Goal: Complete application form: Complete application form

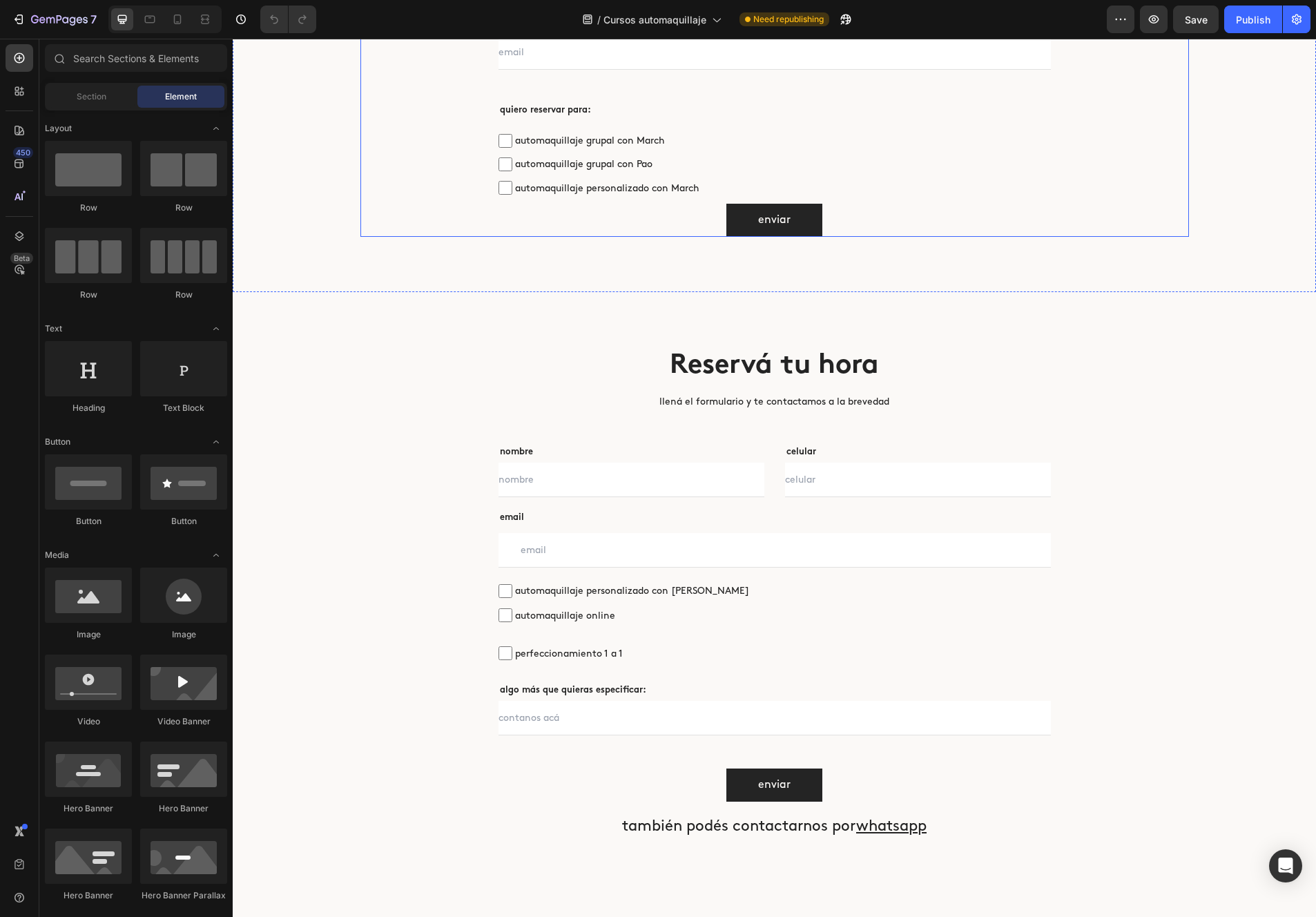
scroll to position [4165, 0]
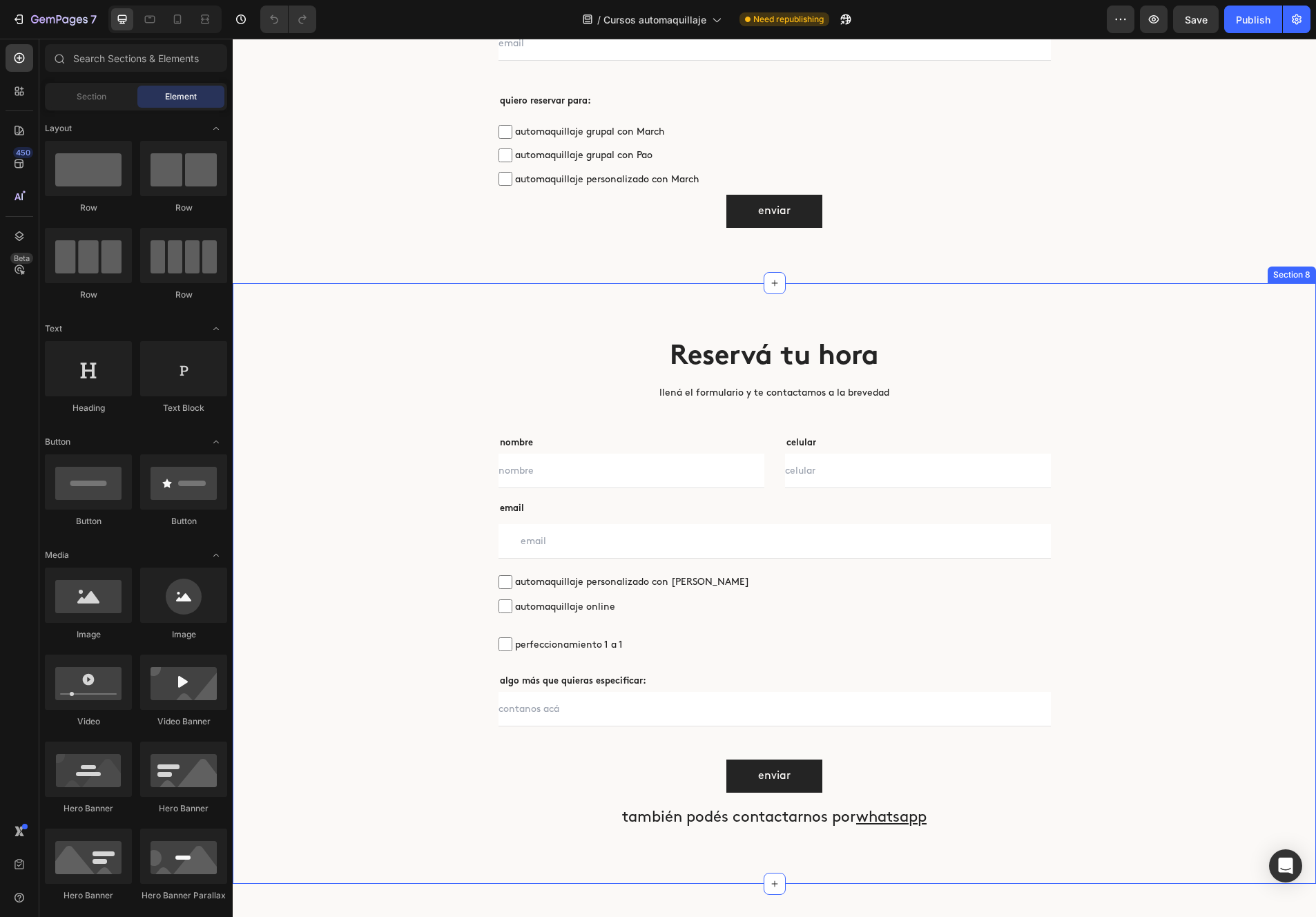
click at [953, 315] on div "Reservá tu hora Heading llená el formulario y te contactamos a la brevedad Text…" at bounding box center [774, 583] width 1083 height 601
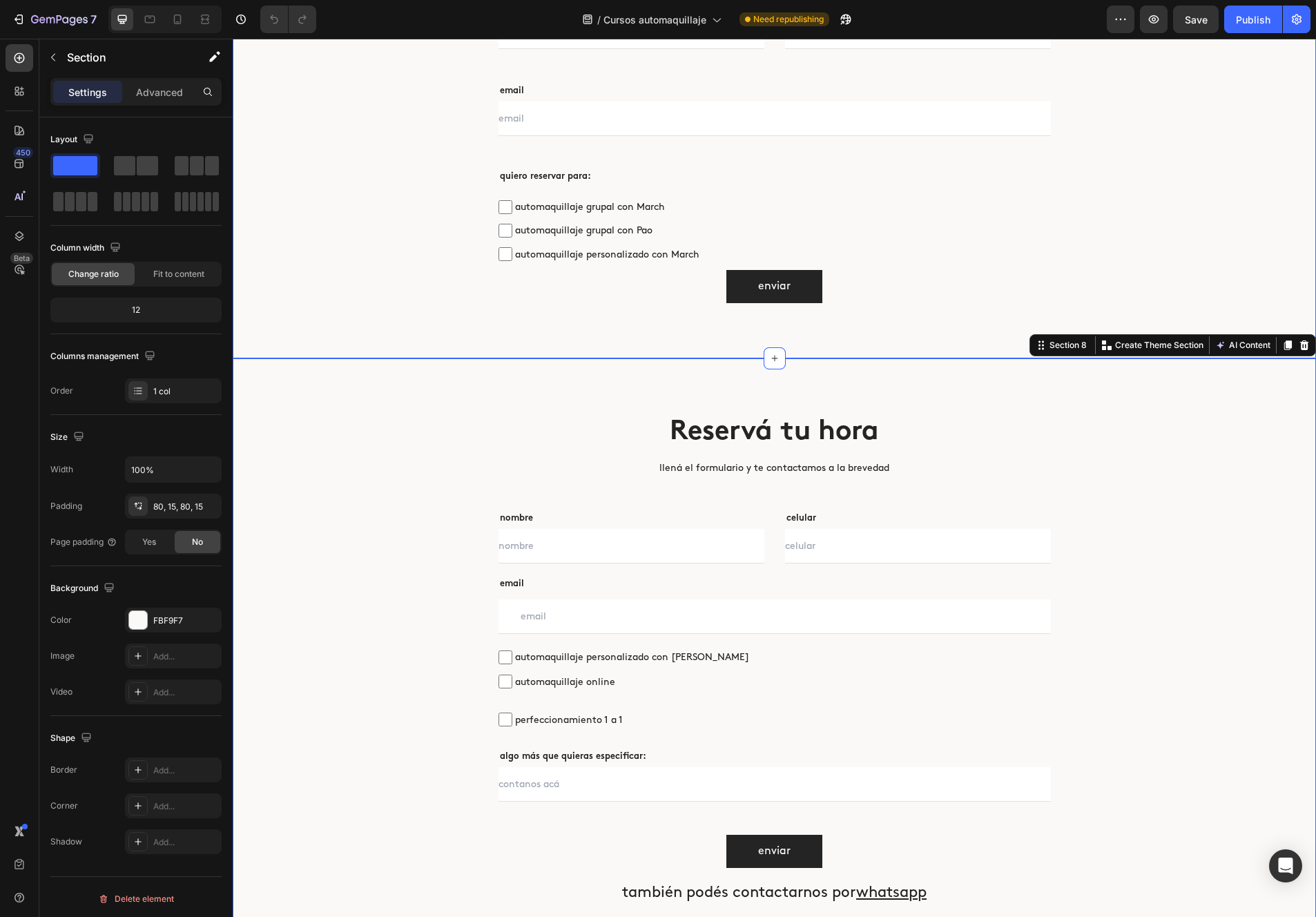
scroll to position [4087, 0]
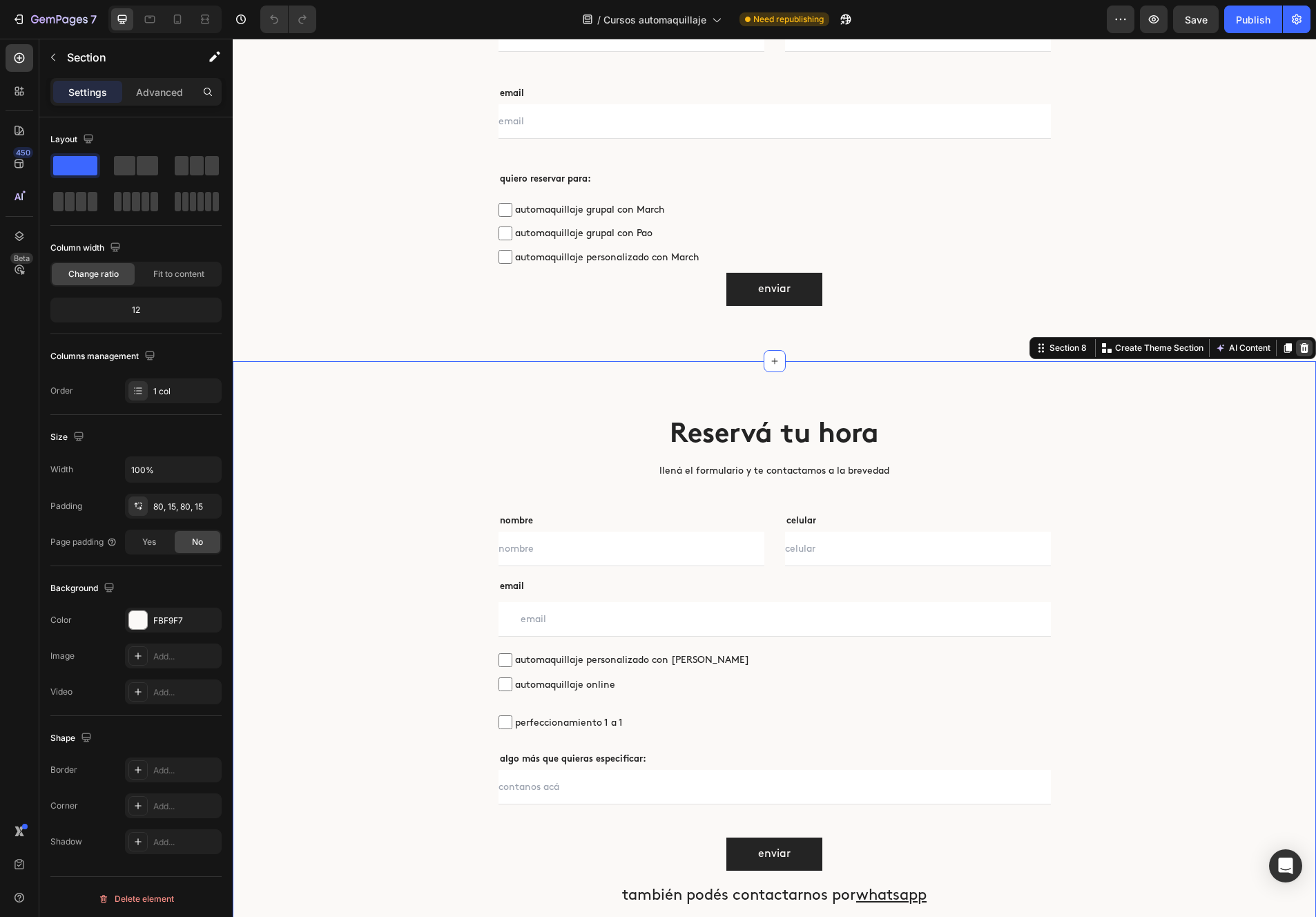
click at [953, 353] on icon at bounding box center [1304, 348] width 11 height 11
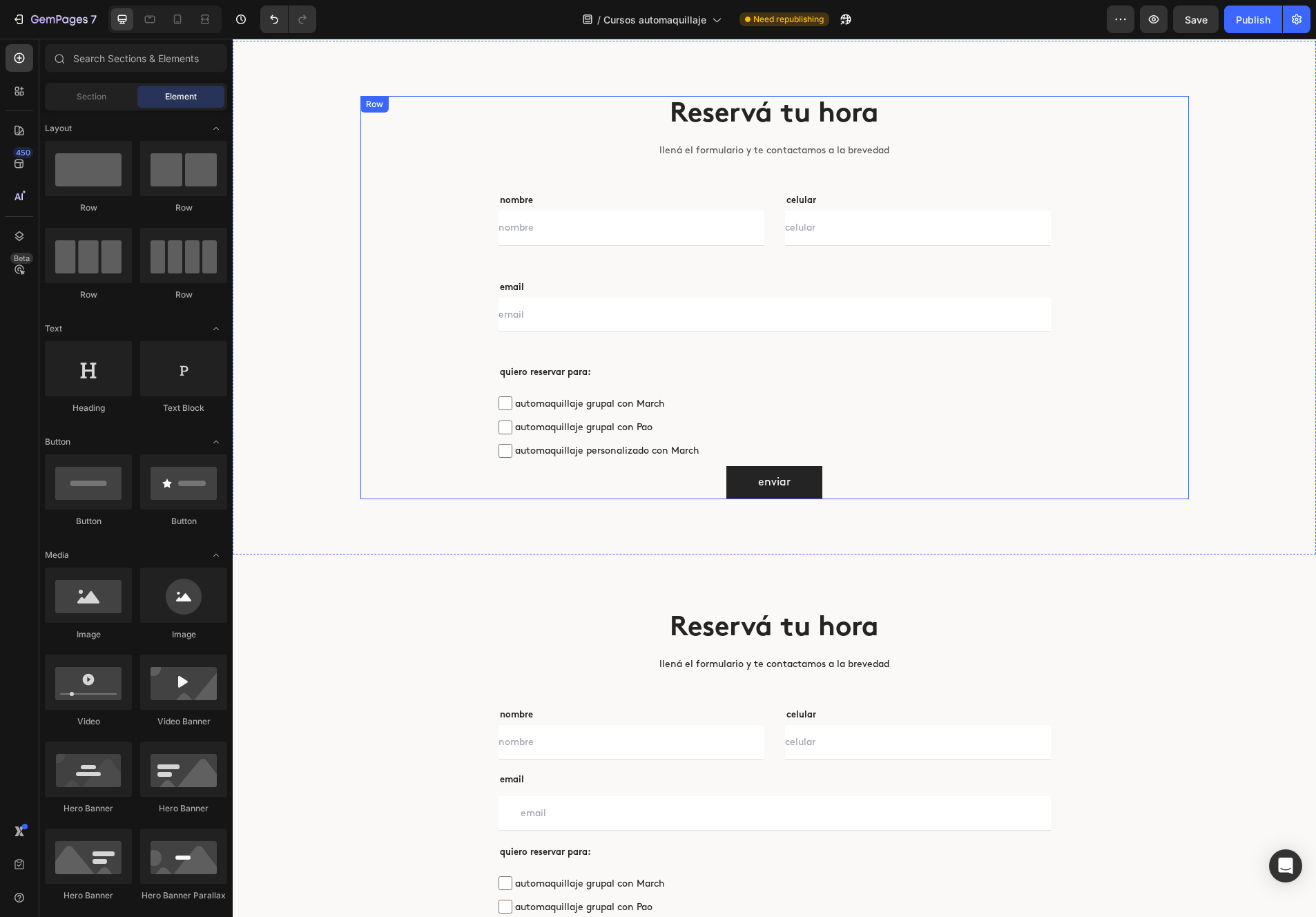
scroll to position [3937, 0]
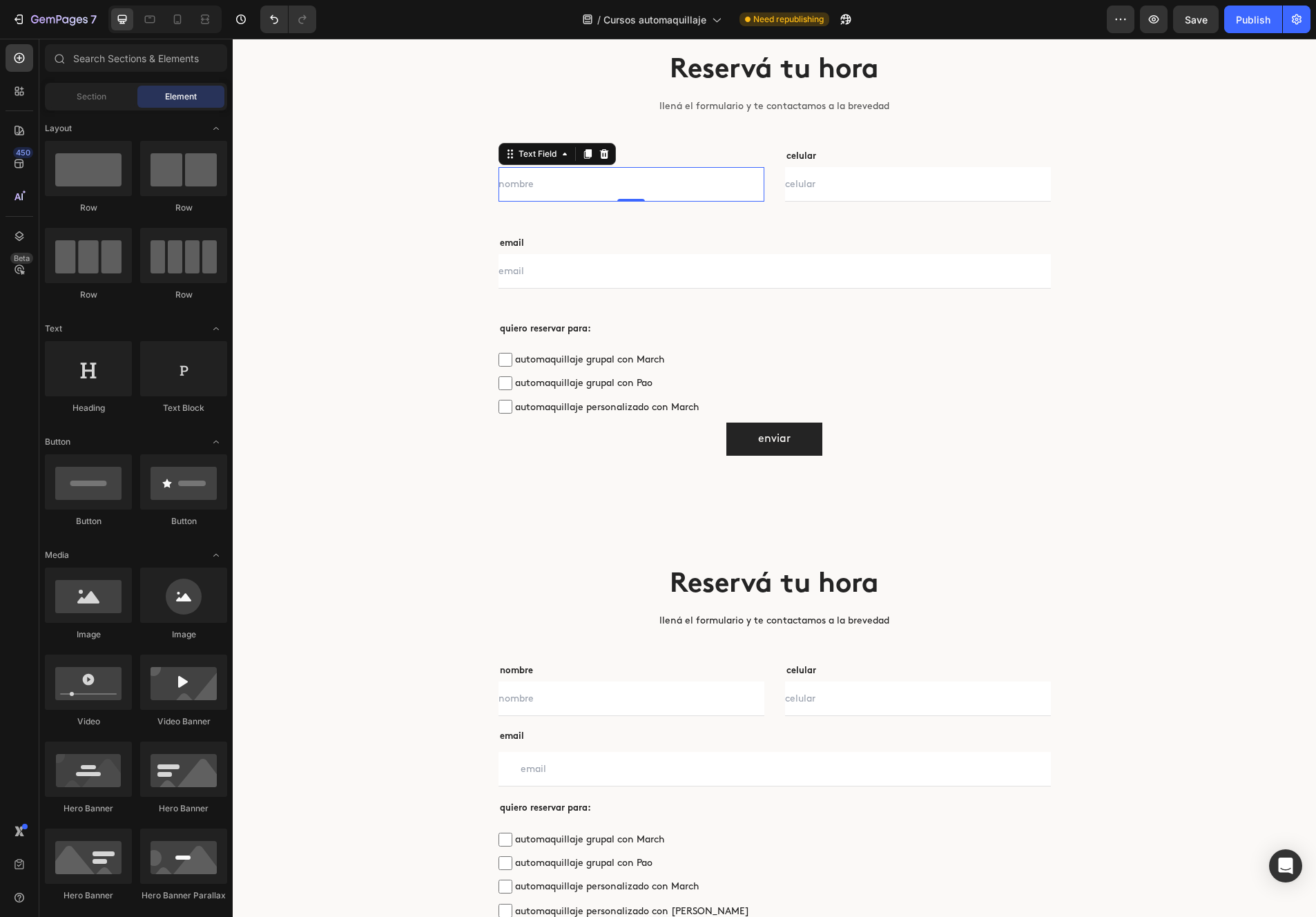
click at [615, 172] on input "text" at bounding box center [631, 185] width 266 height 35
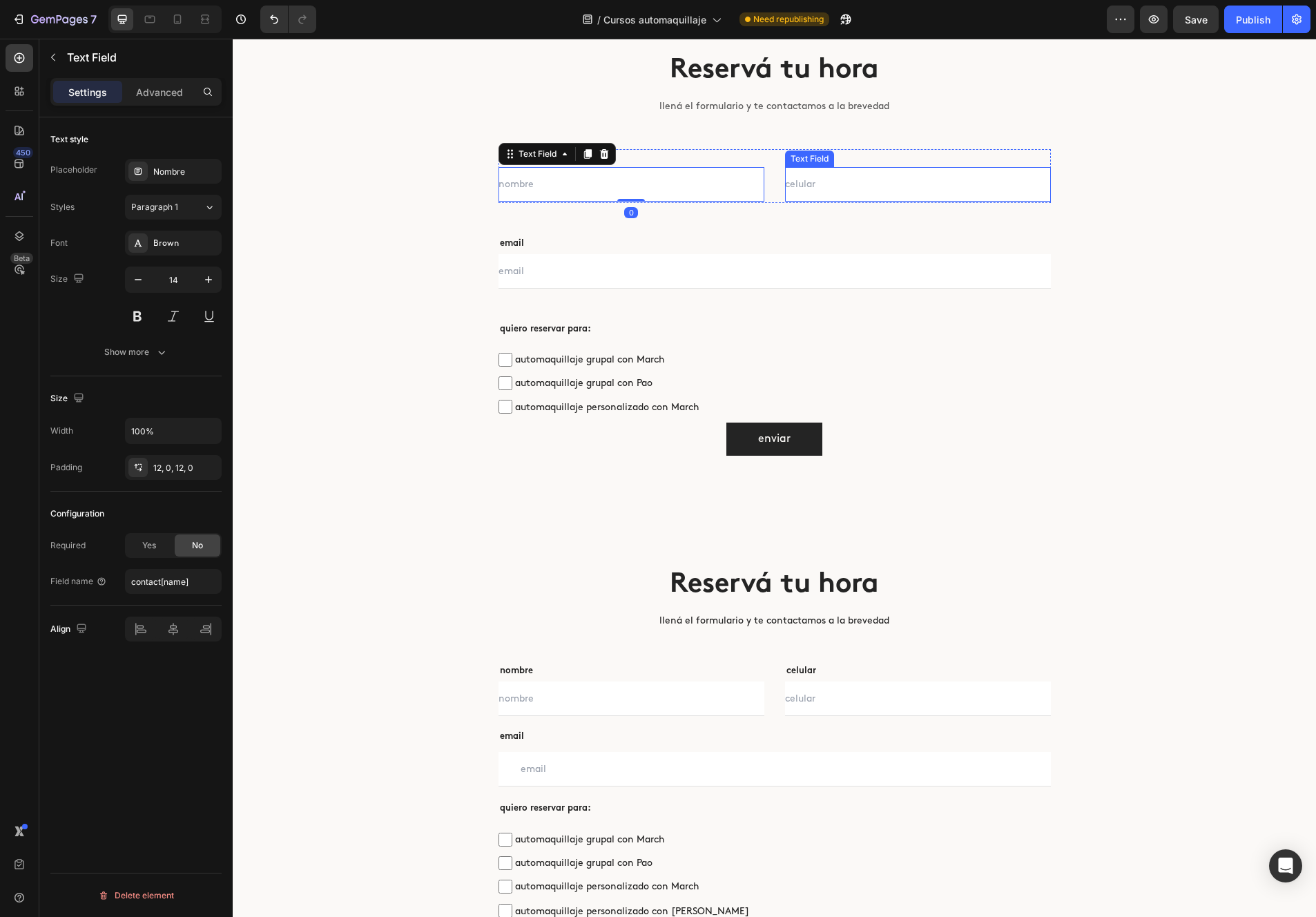
click at [848, 180] on input "text" at bounding box center [918, 185] width 266 height 35
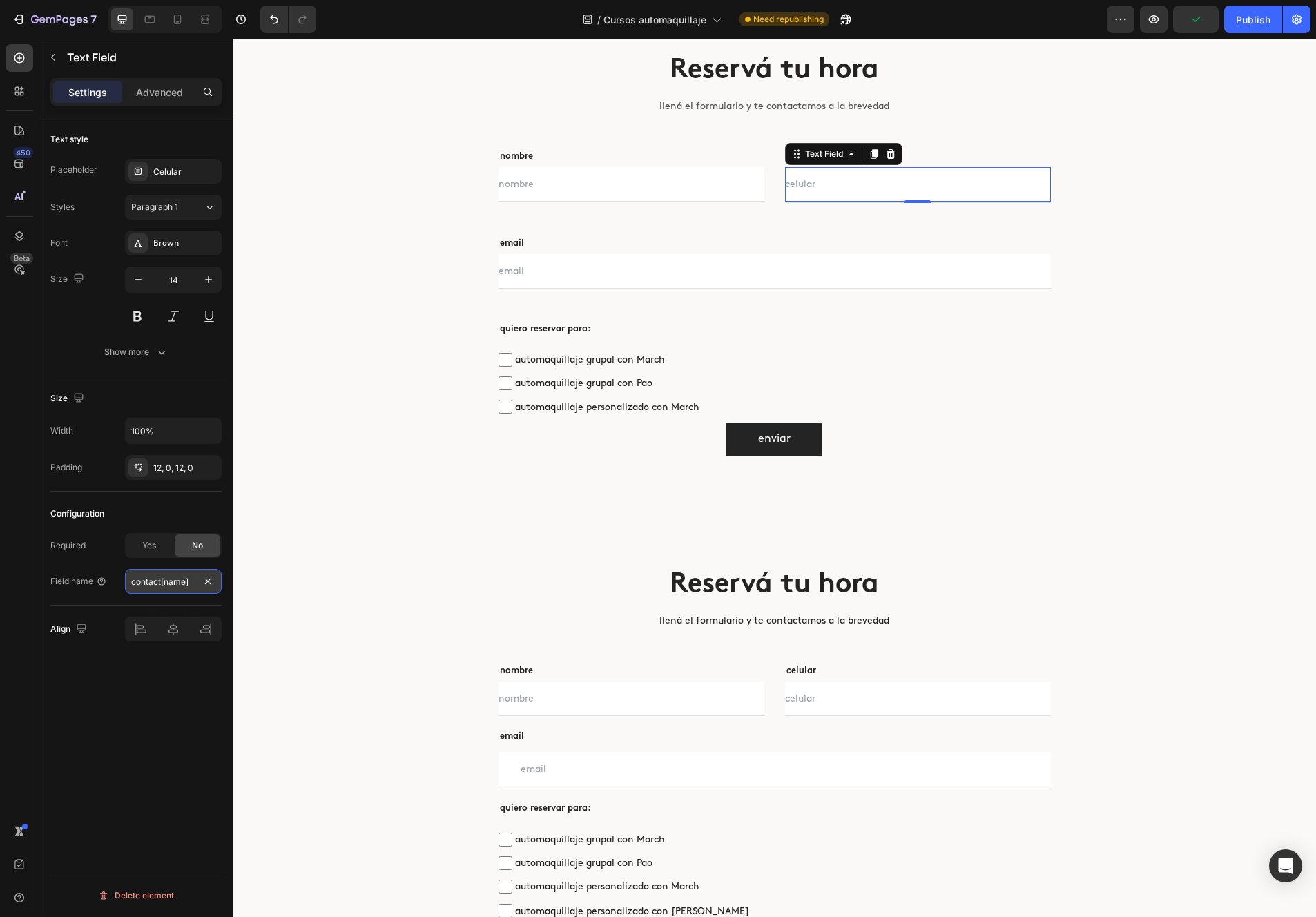
click at [172, 582] on input "contact[name]" at bounding box center [173, 582] width 97 height 25
click at [181, 582] on input "contact[name]" at bounding box center [173, 582] width 97 height 25
type input "contact[celular]"
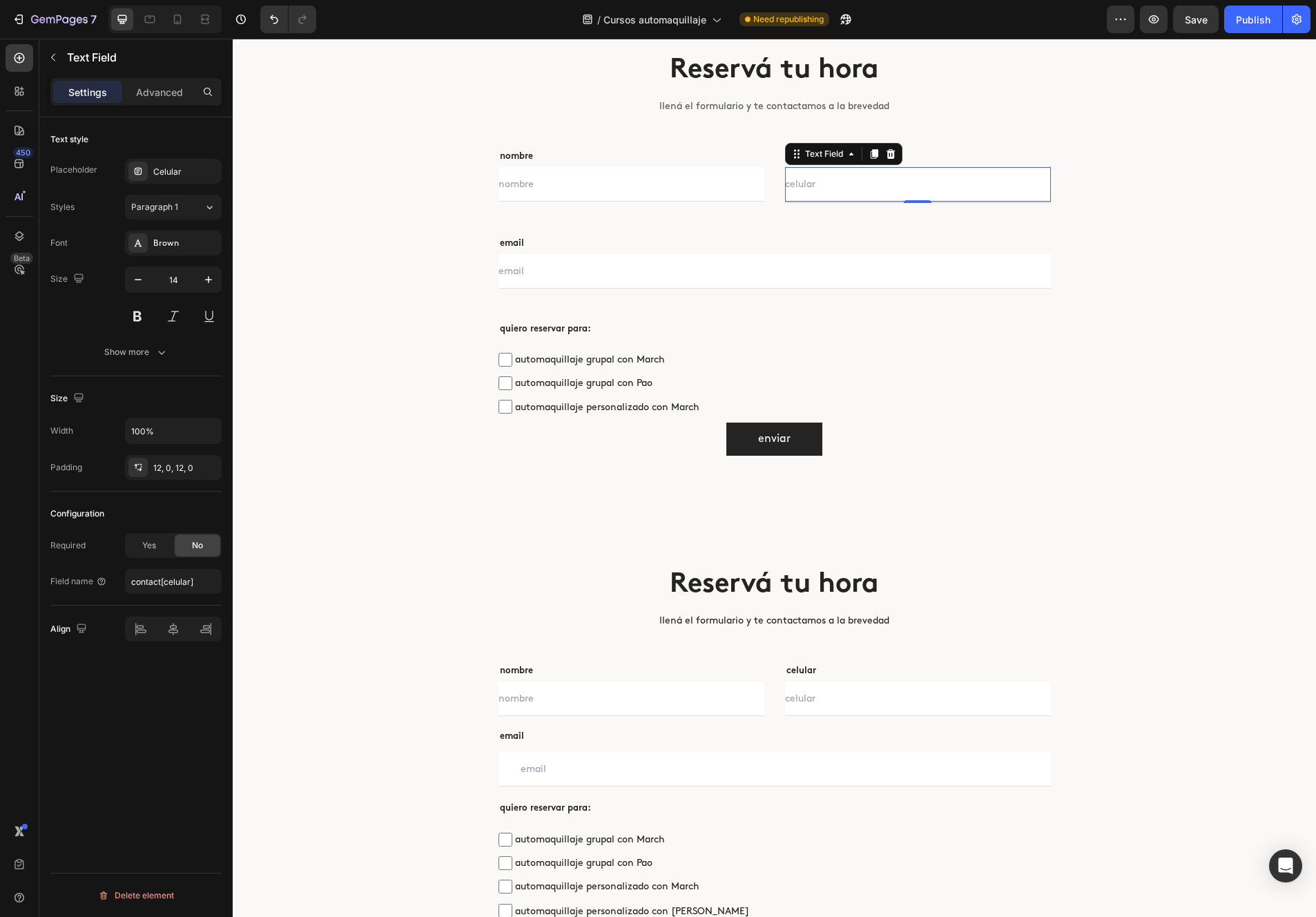
click at [152, 714] on div "Text style Placeholder Celular Styles Paragraph 1 Font Brown Size 14 Show more …" at bounding box center [136, 537] width 193 height 839
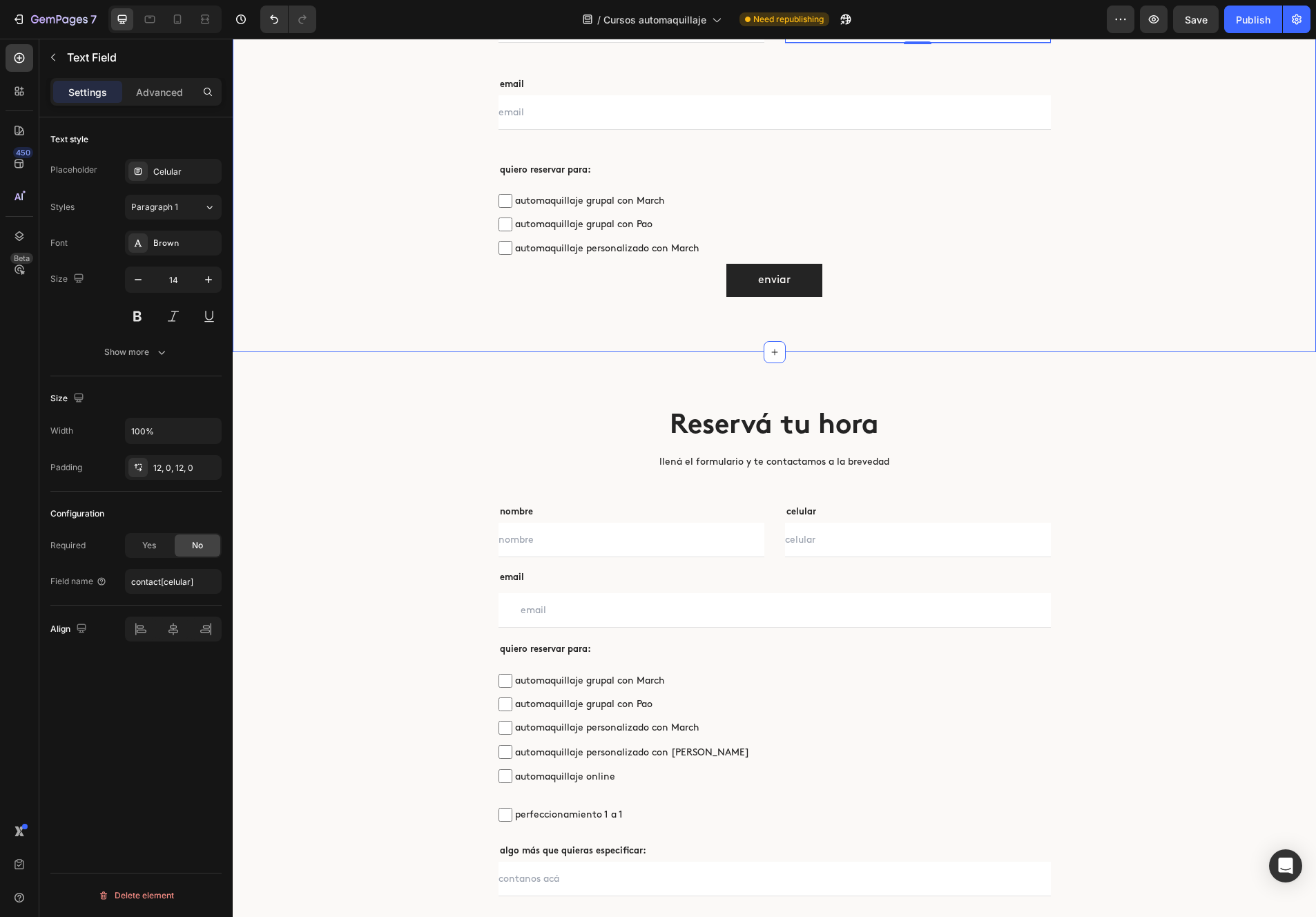
scroll to position [4098, 0]
click at [629, 117] on input "text" at bounding box center [774, 111] width 552 height 35
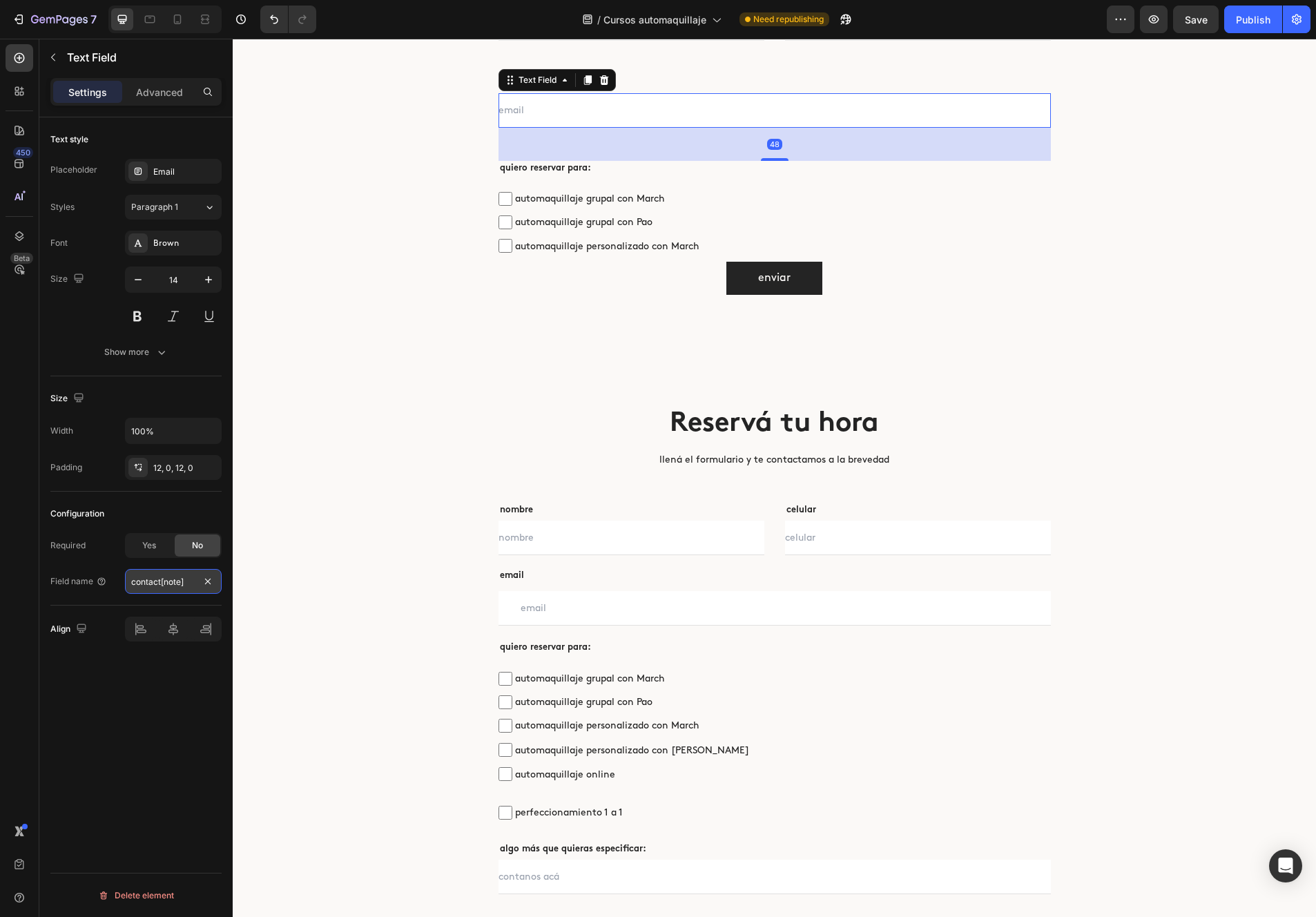
click at [168, 574] on input "contact[note]" at bounding box center [173, 582] width 97 height 25
click at [172, 579] on input "contact[note]" at bounding box center [173, 582] width 97 height 25
type input "contact[email]"
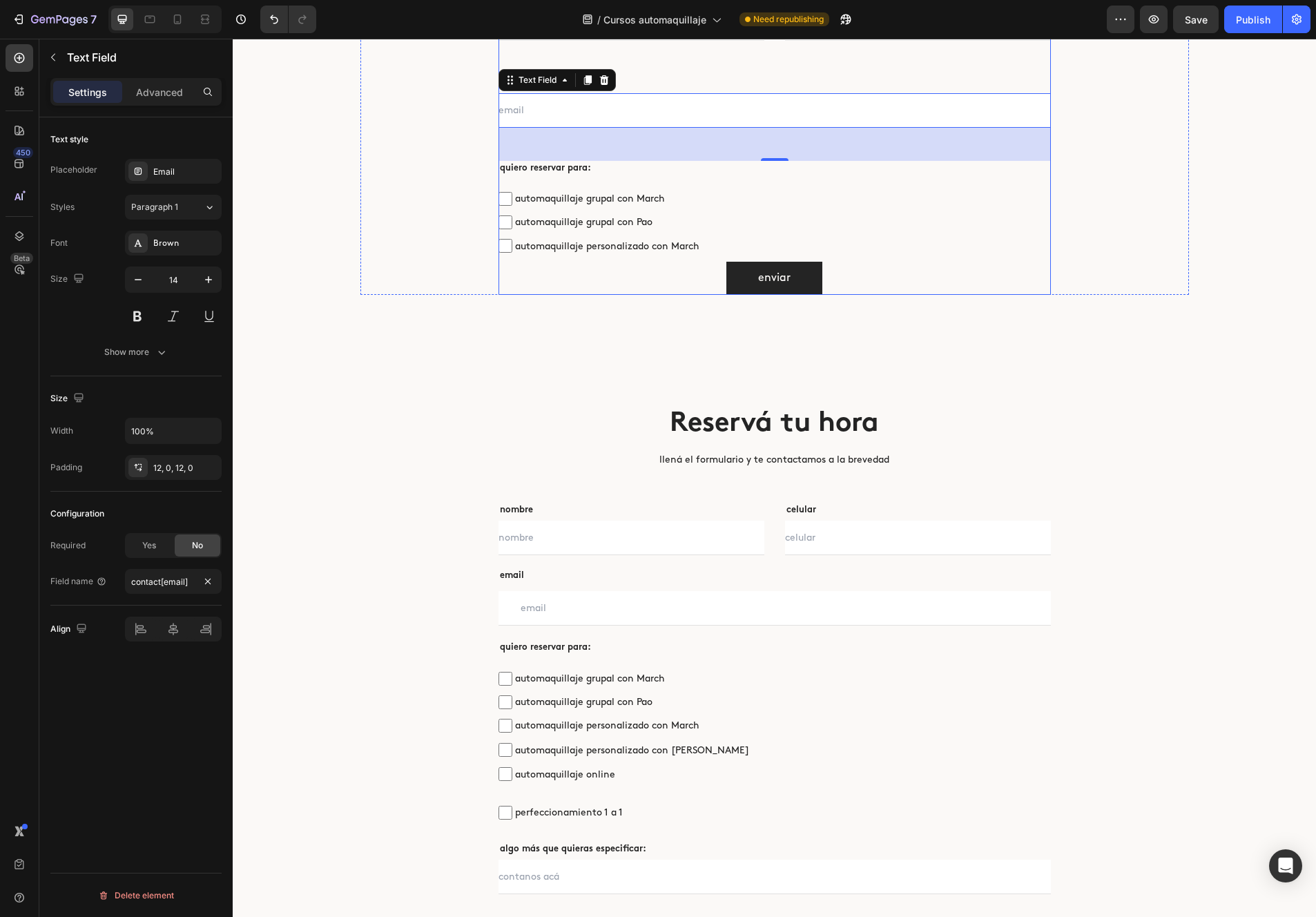
click at [555, 198] on span "automaquillaje grupal con March" at bounding box center [782, 198] width 538 height 17
click at [513, 198] on input "automaquillaje grupal con March" at bounding box center [505, 199] width 14 height 14
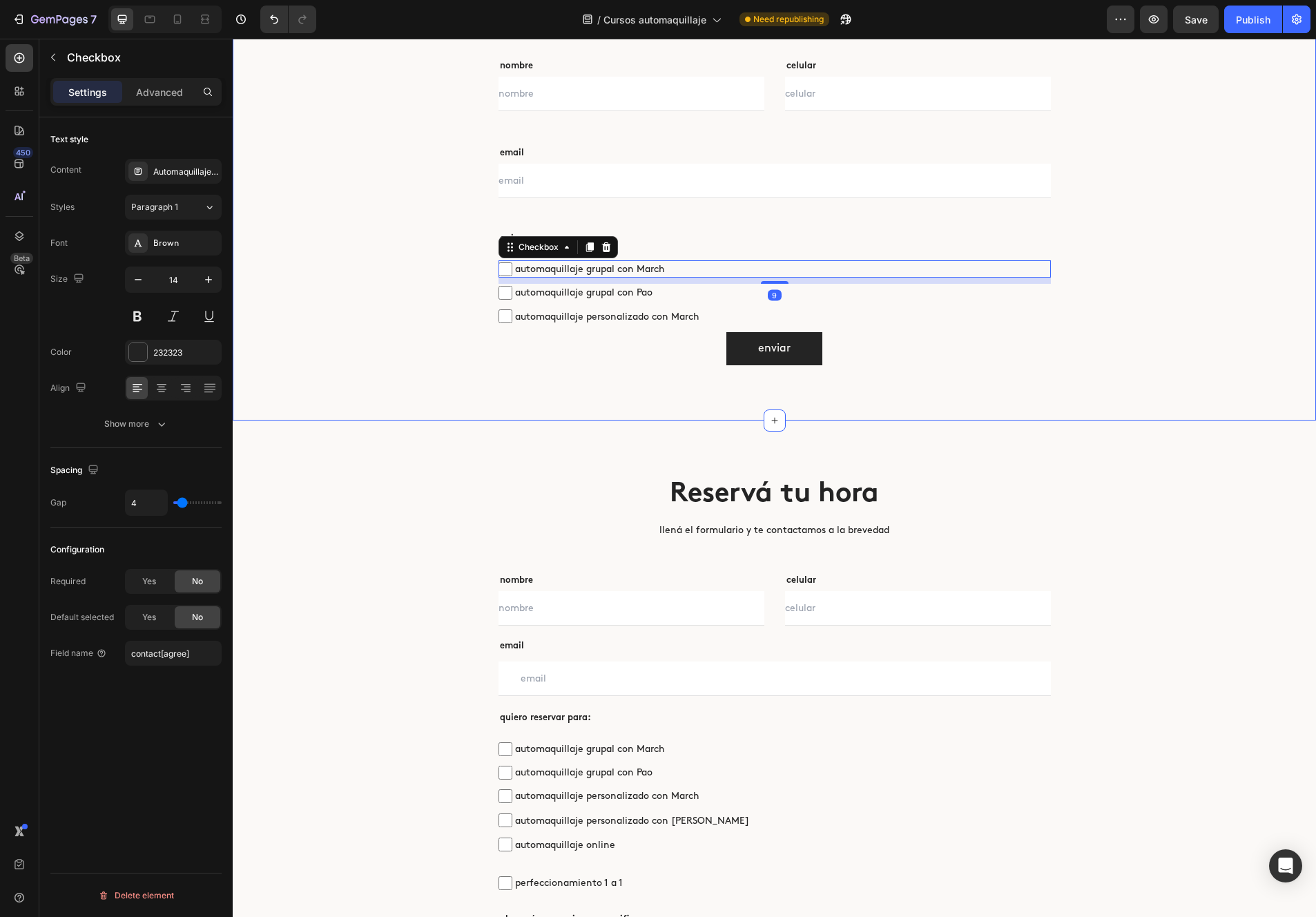
click at [434, 417] on div "Reservá tu hora Heading llená el formulario y te contactamos a la brevedad Text…" at bounding box center [774, 163] width 1083 height 514
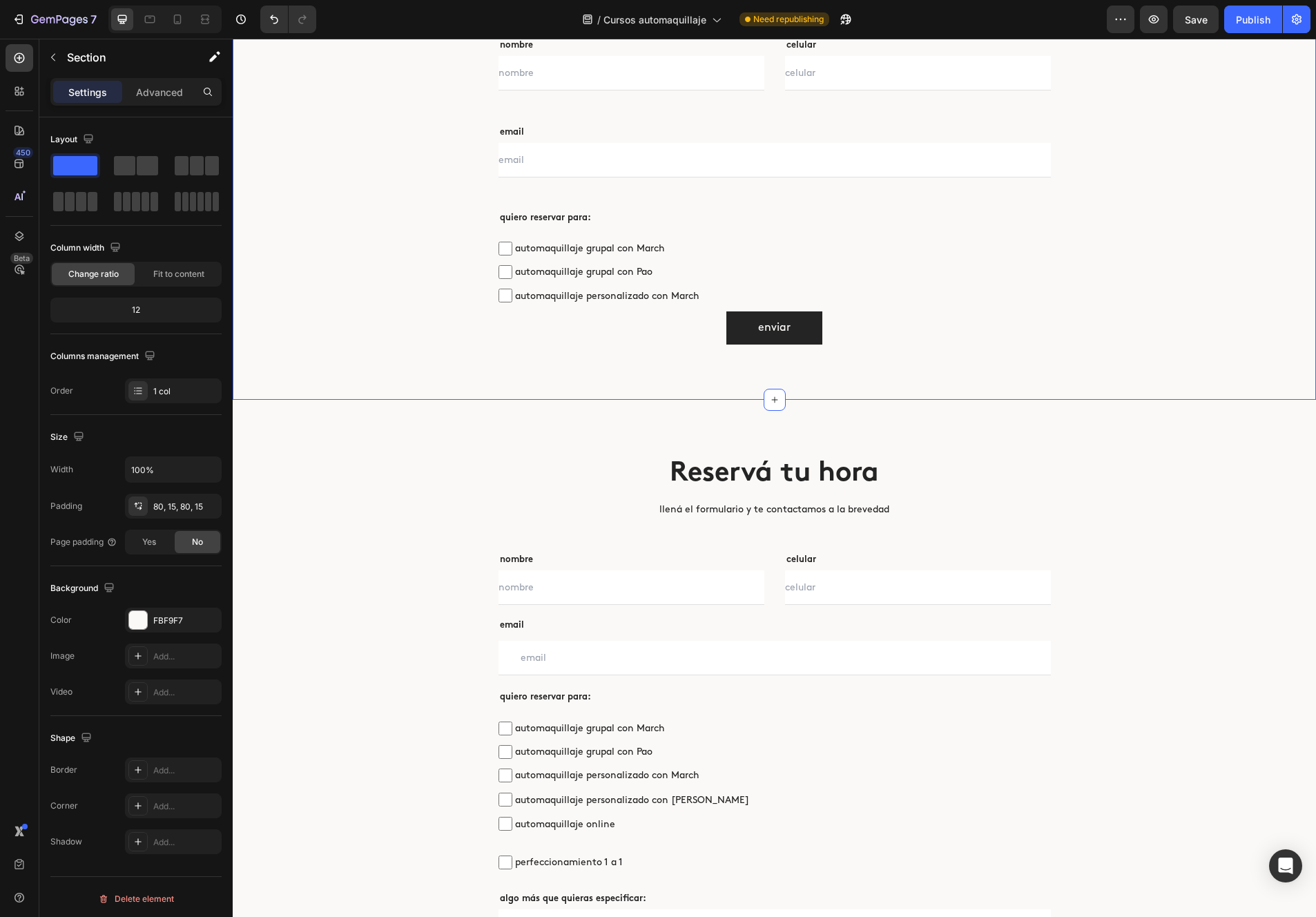
scroll to position [4049, 0]
click at [622, 241] on span "automaquillaje grupal con March" at bounding box center [782, 247] width 538 height 17
click at [513, 241] on input "automaquillaje grupal con March" at bounding box center [505, 248] width 14 height 14
checkbox input "false"
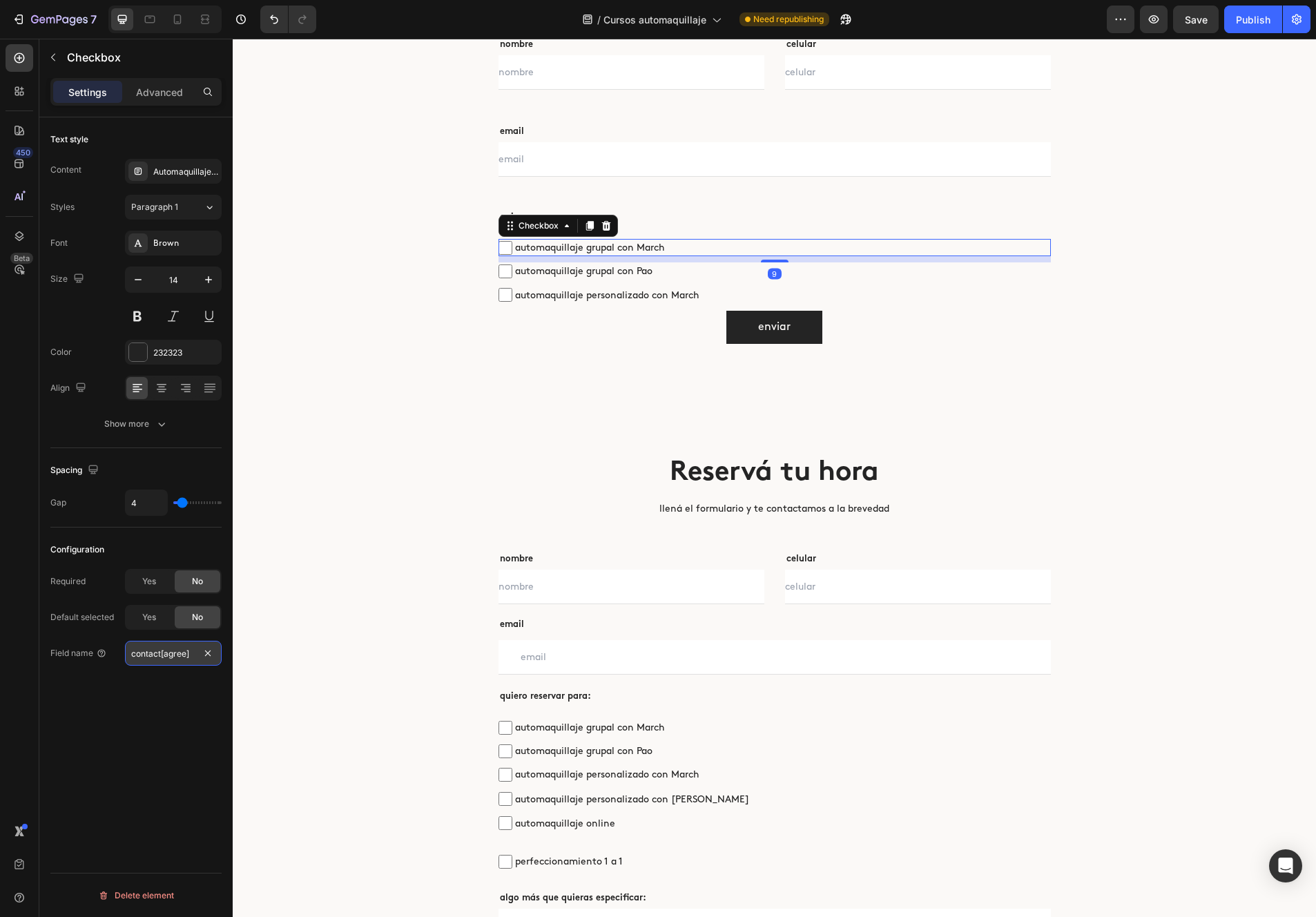
click at [176, 654] on input "contact[agree]" at bounding box center [173, 654] width 97 height 25
click at [181, 654] on input "contact[agree]" at bounding box center [173, 654] width 97 height 25
type input "contact[march]"
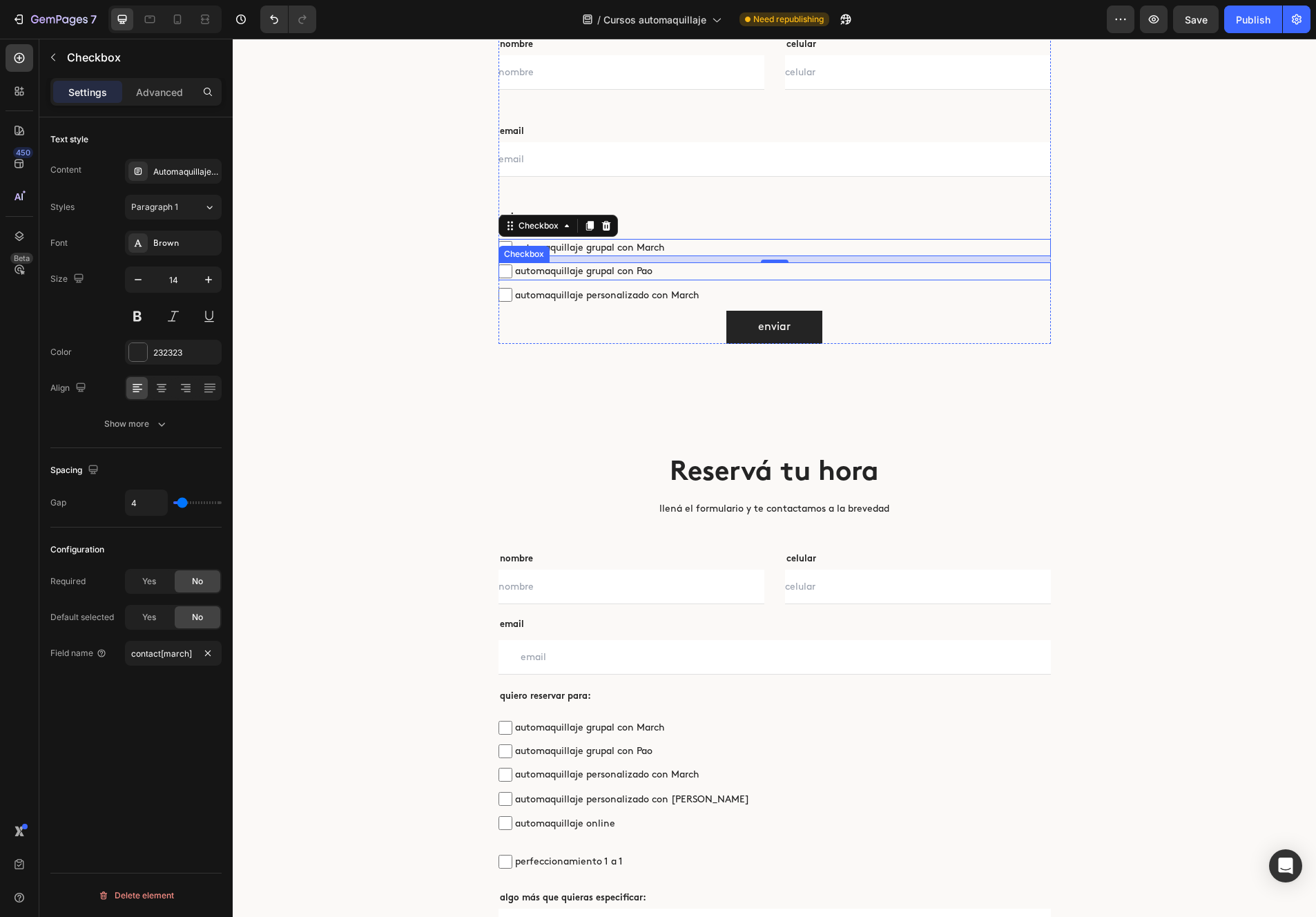
click at [554, 268] on span "automaquillaje grupal con Pao" at bounding box center [782, 271] width 538 height 17
click at [513, 268] on input "automaquillaje grupal con Pao" at bounding box center [505, 271] width 14 height 14
checkbox input "false"
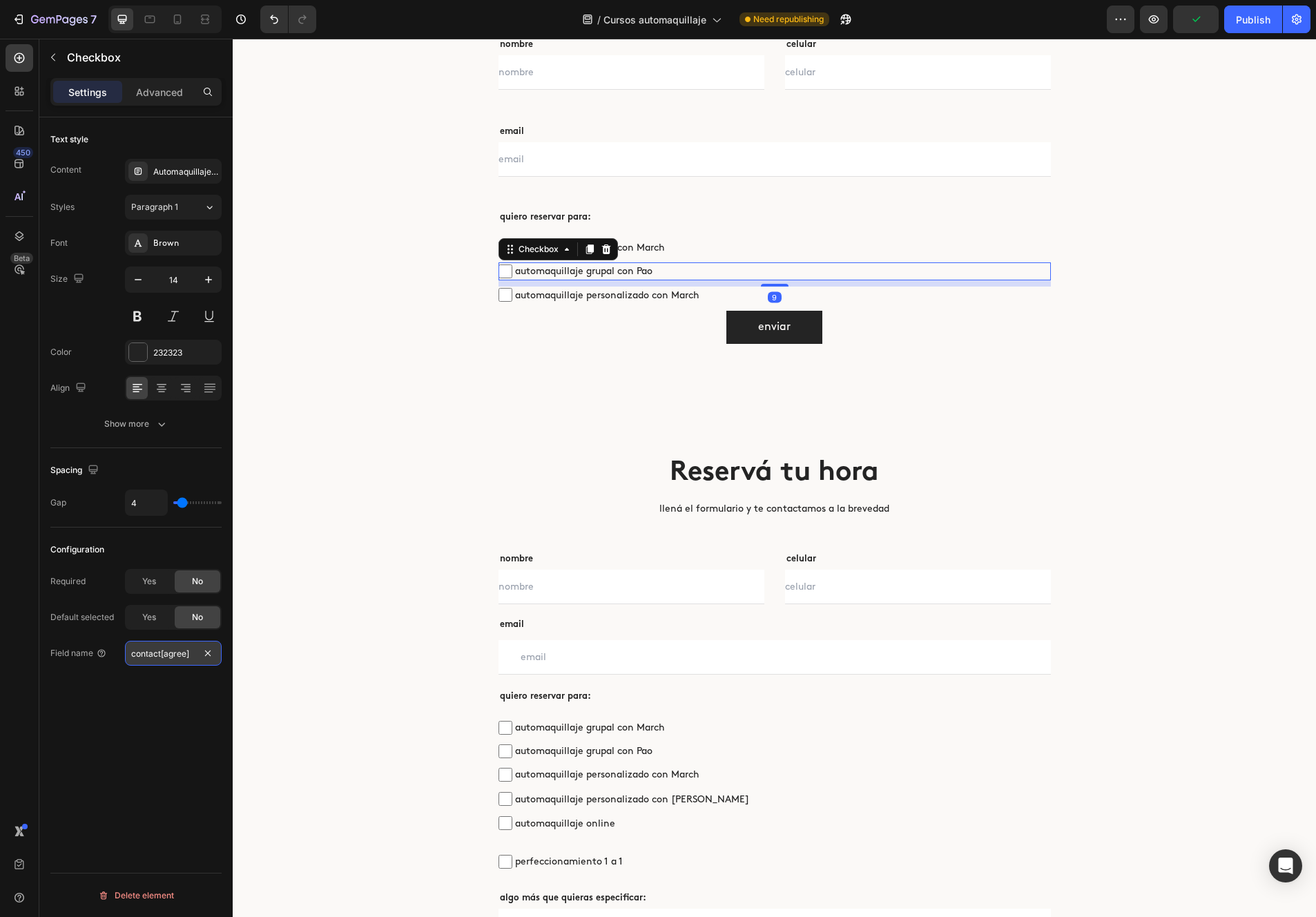
click at [177, 655] on input "contact[agree]" at bounding box center [173, 654] width 97 height 25
click at [176, 654] on input "contact[agree]" at bounding box center [173, 654] width 97 height 25
type input "contact[pao]"
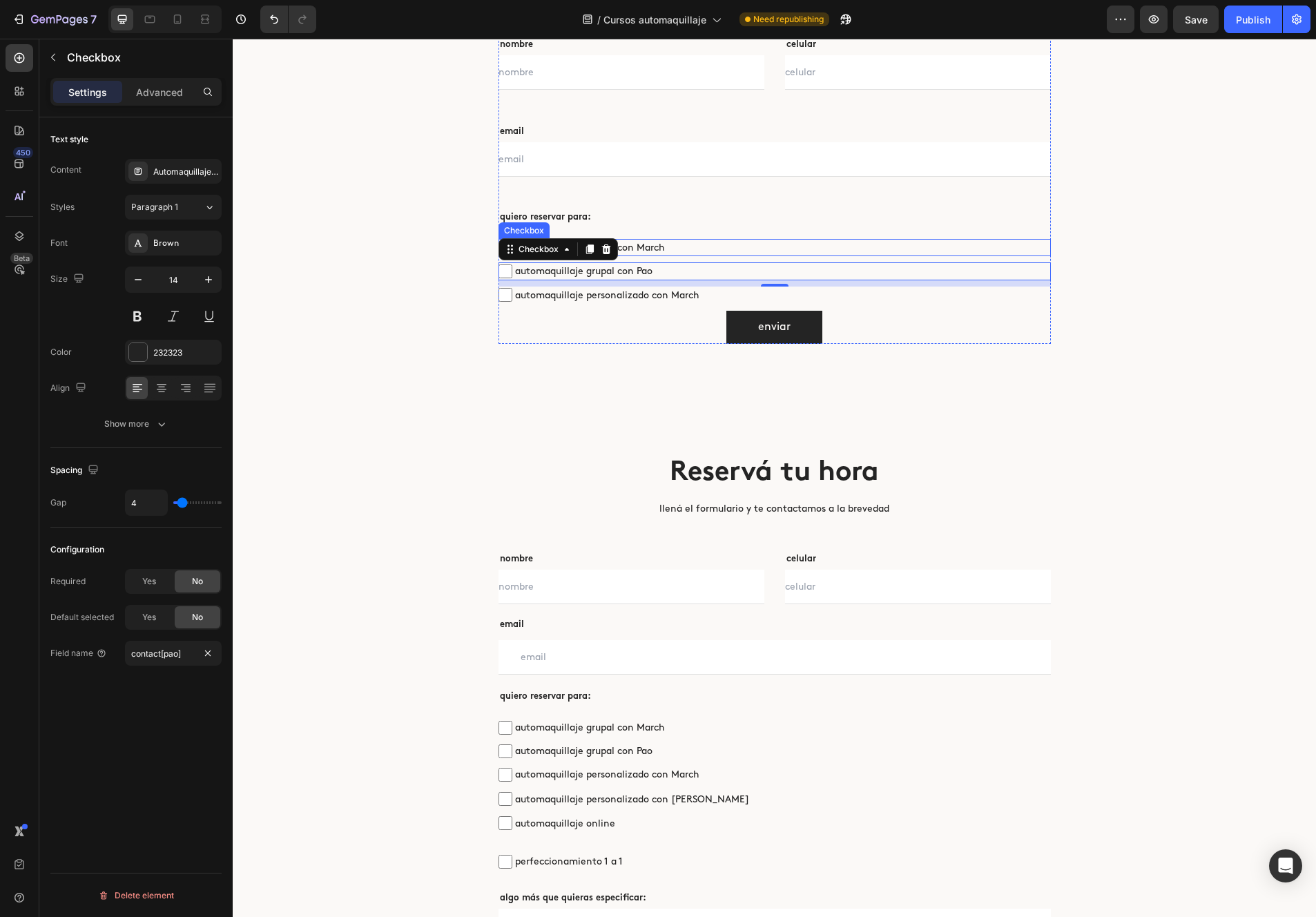
click at [664, 247] on span "automaquillaje grupal con March" at bounding box center [782, 247] width 538 height 17
click at [513, 247] on input "automaquillaje grupal con March" at bounding box center [505, 248] width 14 height 14
checkbox input "false"
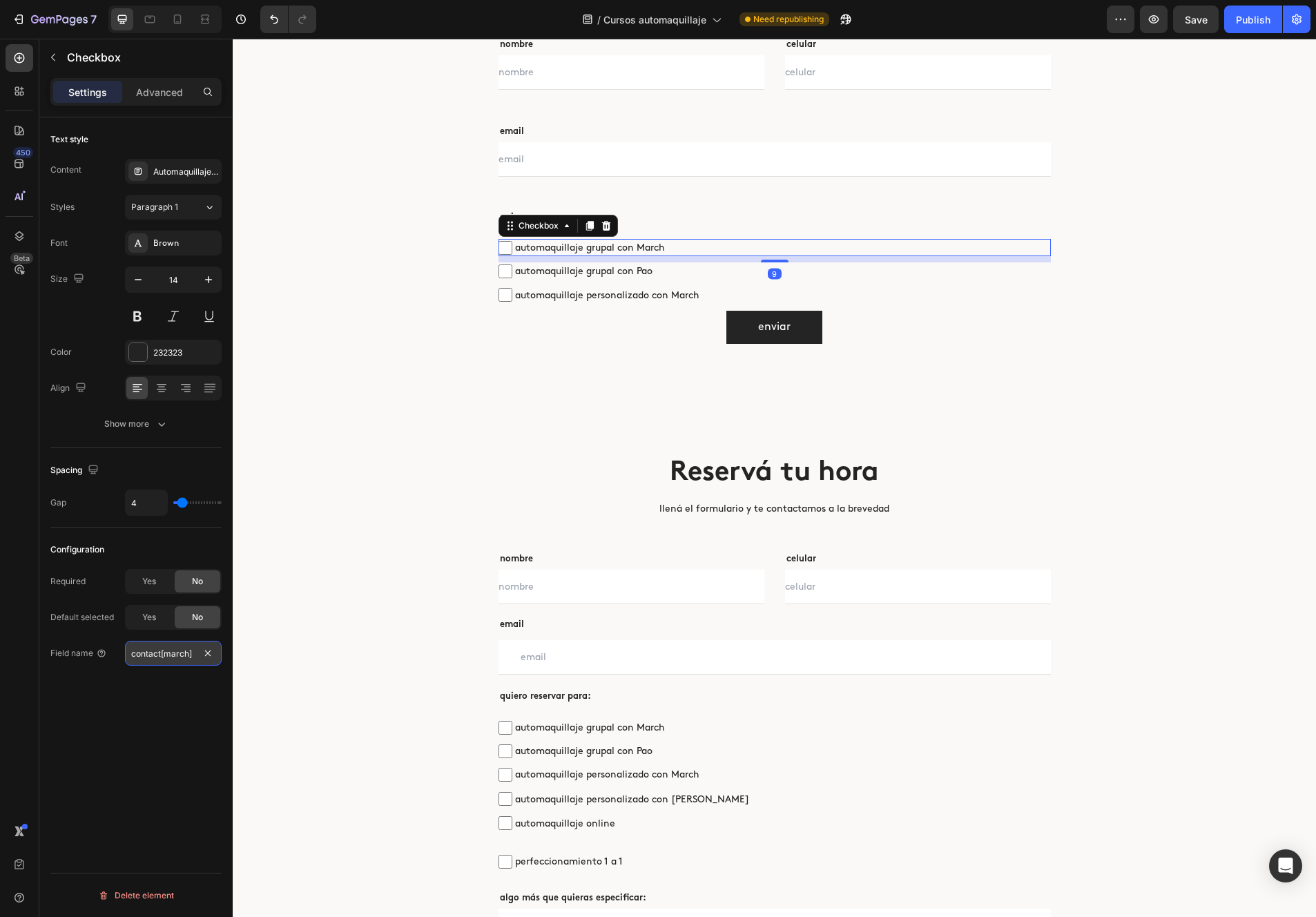
click at [162, 654] on input "contact[march]" at bounding box center [173, 654] width 97 height 25
click at [163, 654] on input "contact[march]" at bounding box center [173, 654] width 97 height 25
type input "contact[cursomarch]"
click at [600, 276] on span "automaquillaje grupal con Pao" at bounding box center [782, 271] width 538 height 17
click at [513, 276] on input "automaquillaje grupal con Pao" at bounding box center [505, 271] width 14 height 14
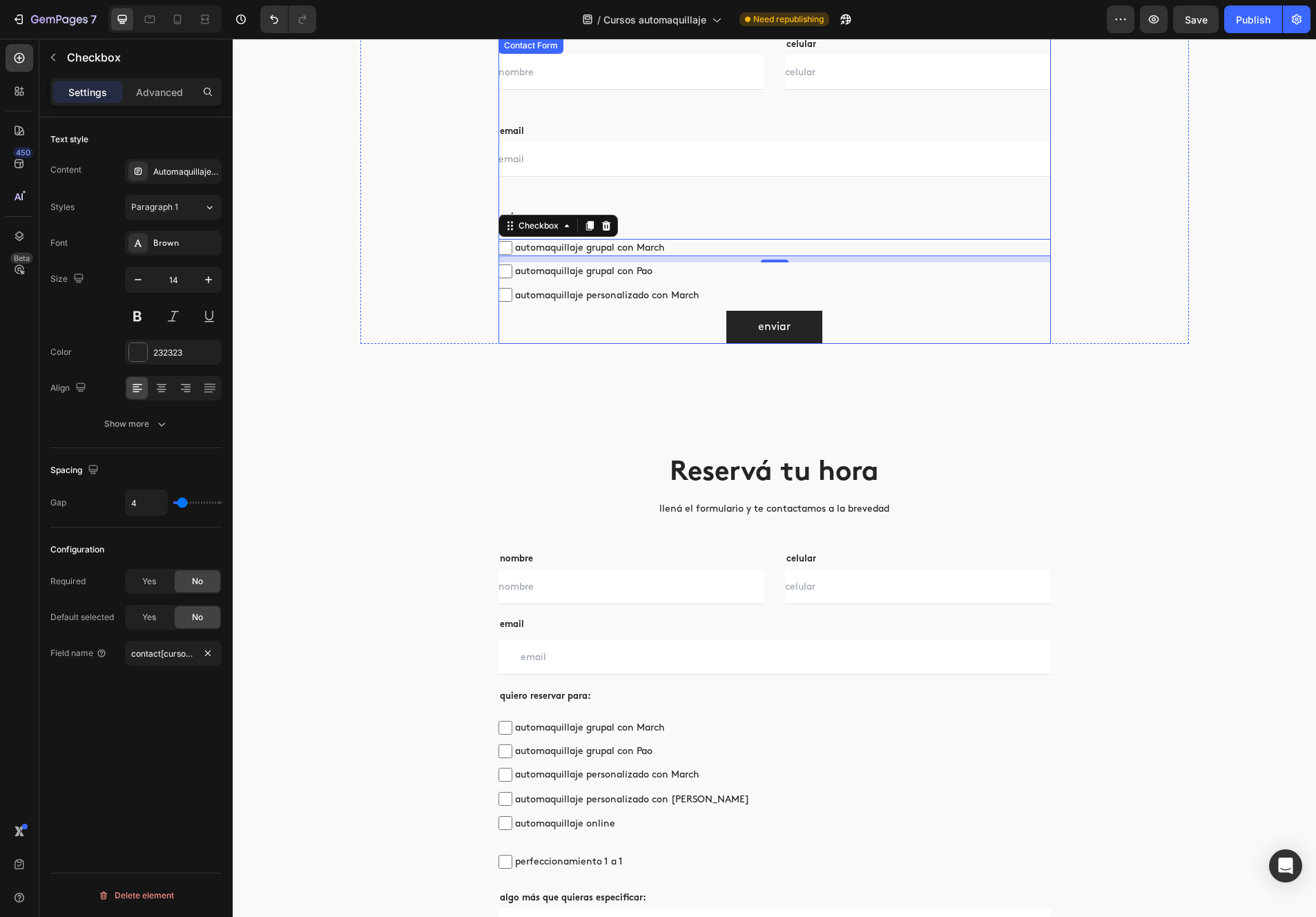
checkbox input "false"
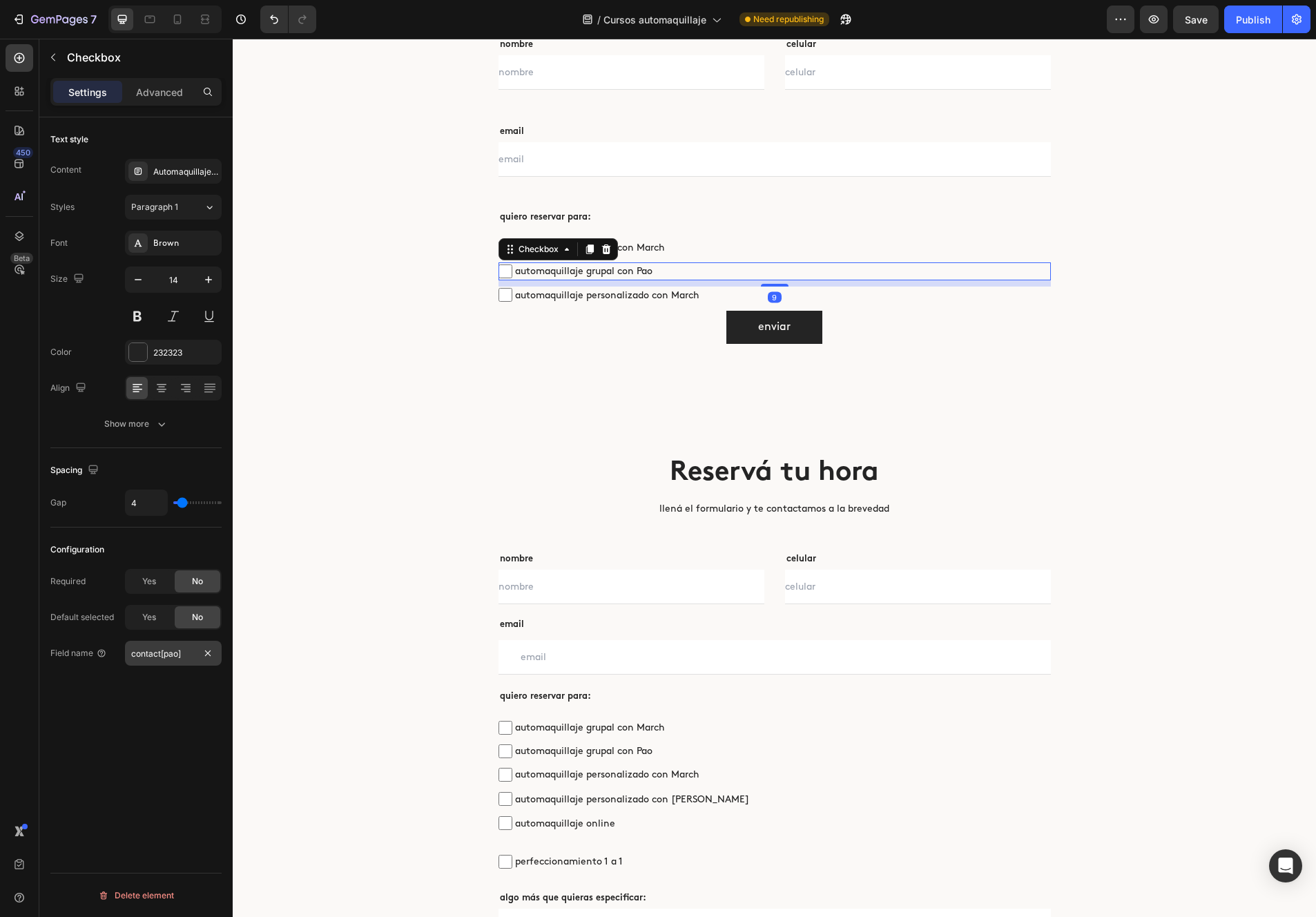
click at [171, 654] on input "contact[pao]" at bounding box center [173, 654] width 97 height 25
click at [166, 654] on input "contact[pao]" at bounding box center [173, 654] width 97 height 25
type input "contact[cursopao]"
click at [557, 299] on div "Submit Button" at bounding box center [531, 302] width 60 height 12
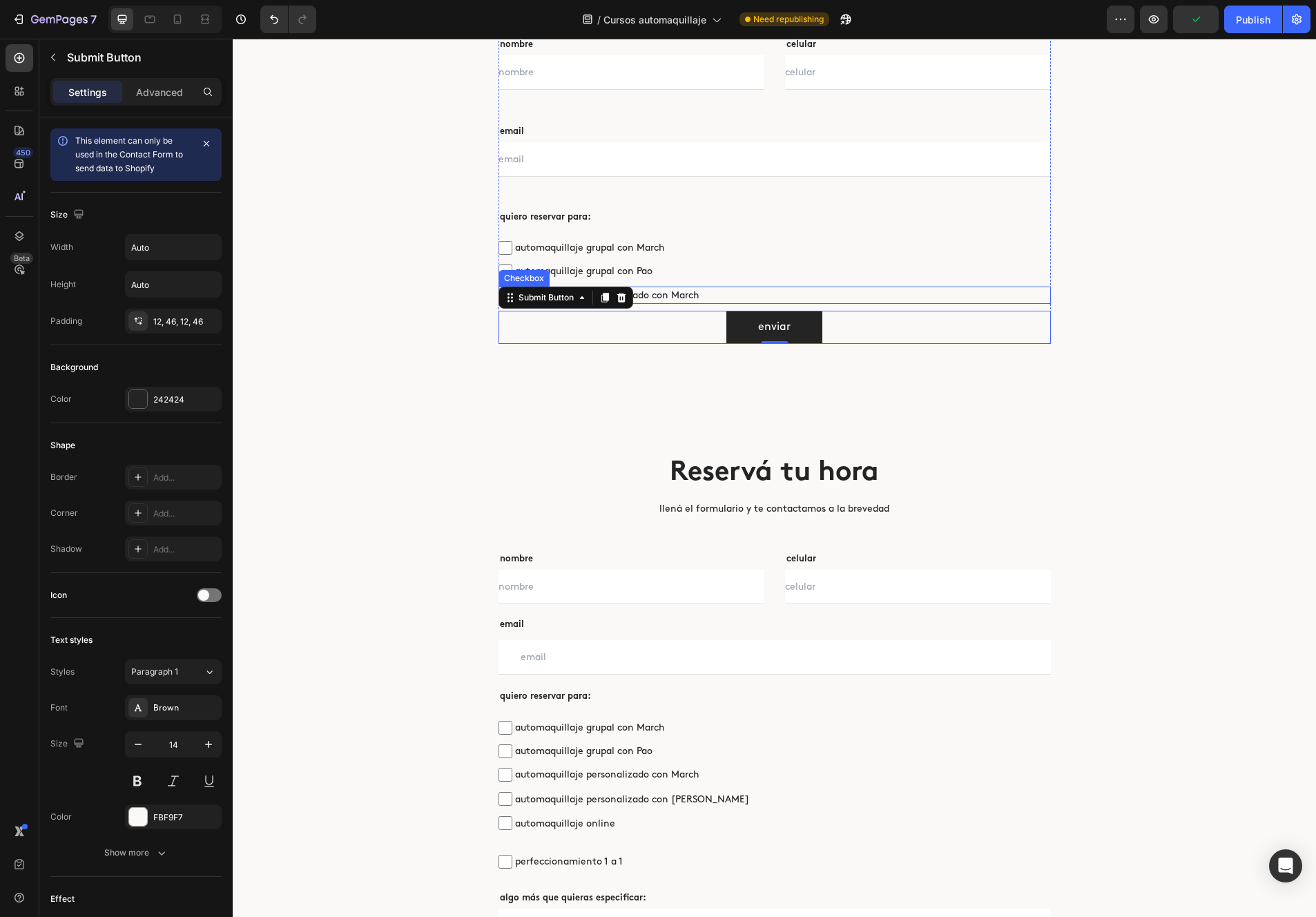
click at [659, 294] on span "automaquillaje personalizado con March" at bounding box center [782, 295] width 538 height 17
click at [513, 294] on input "automaquillaje personalizado con March" at bounding box center [505, 295] width 14 height 14
checkbox input "false"
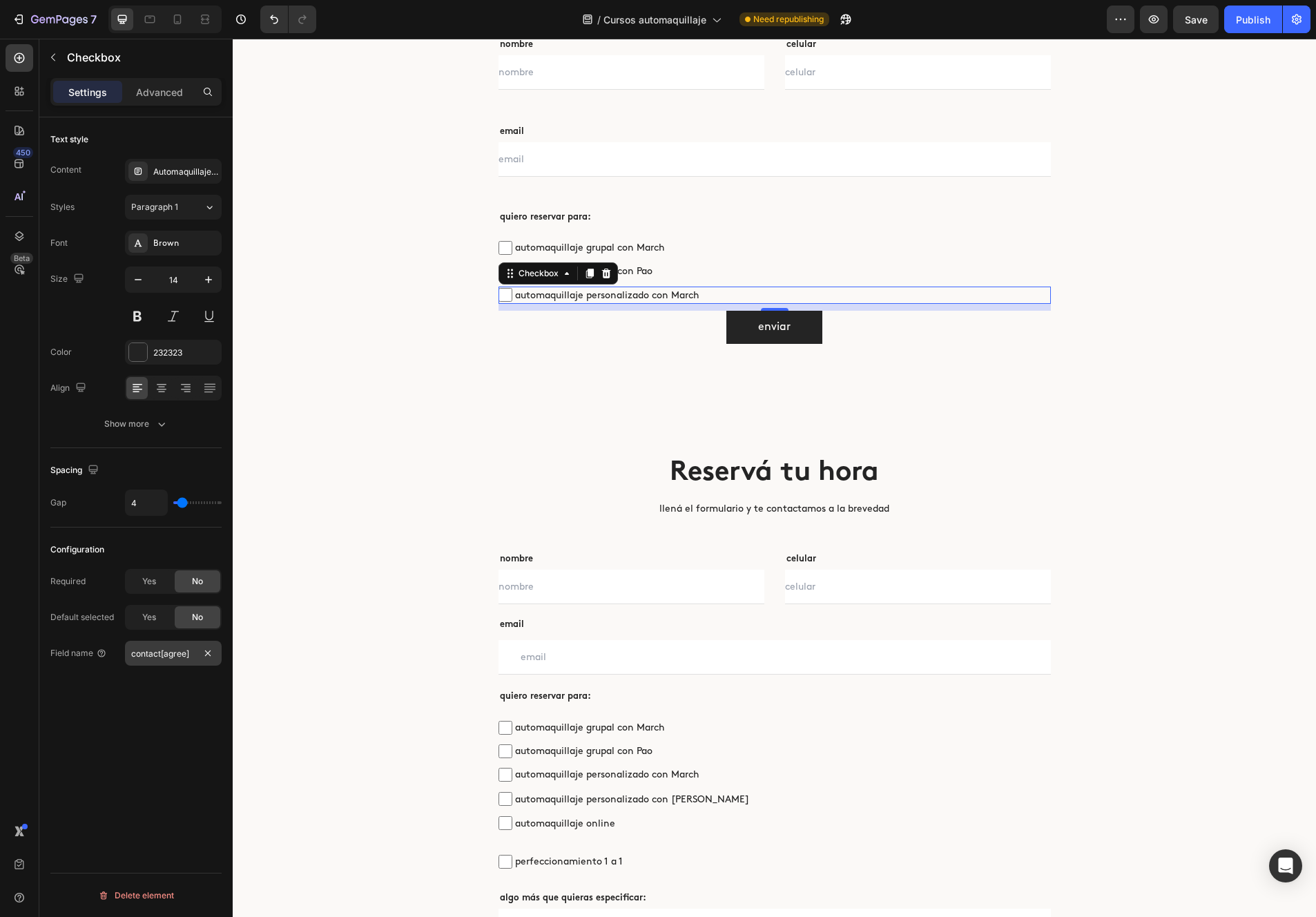
click at [171, 658] on input "contact[agree]" at bounding box center [173, 654] width 97 height 25
click at [181, 656] on input "contact[agree]" at bounding box center [173, 654] width 97 height 25
type input "contact[personalizadomarch]"
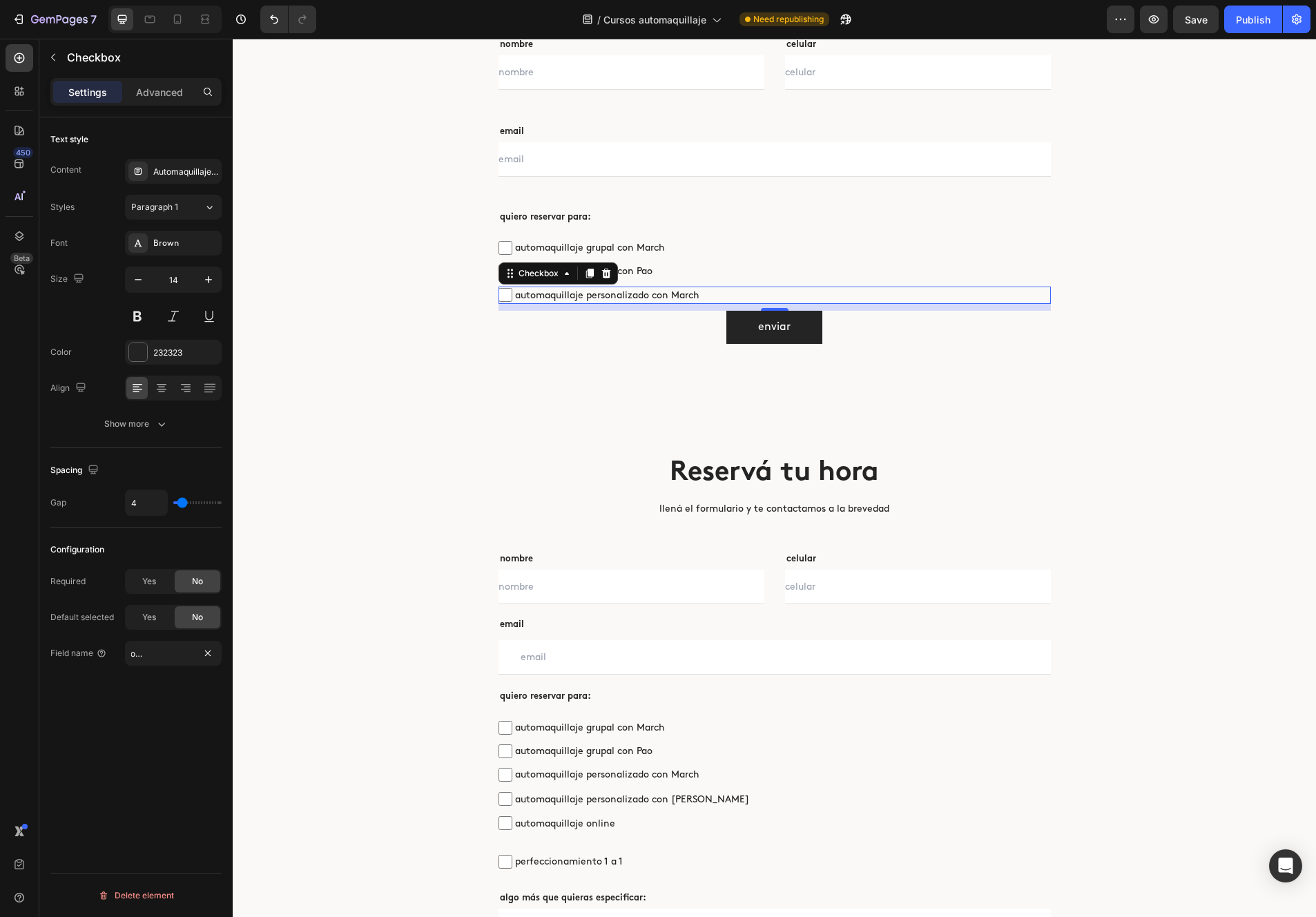
scroll to position [0, 0]
click at [589, 272] on icon at bounding box center [589, 273] width 7 height 10
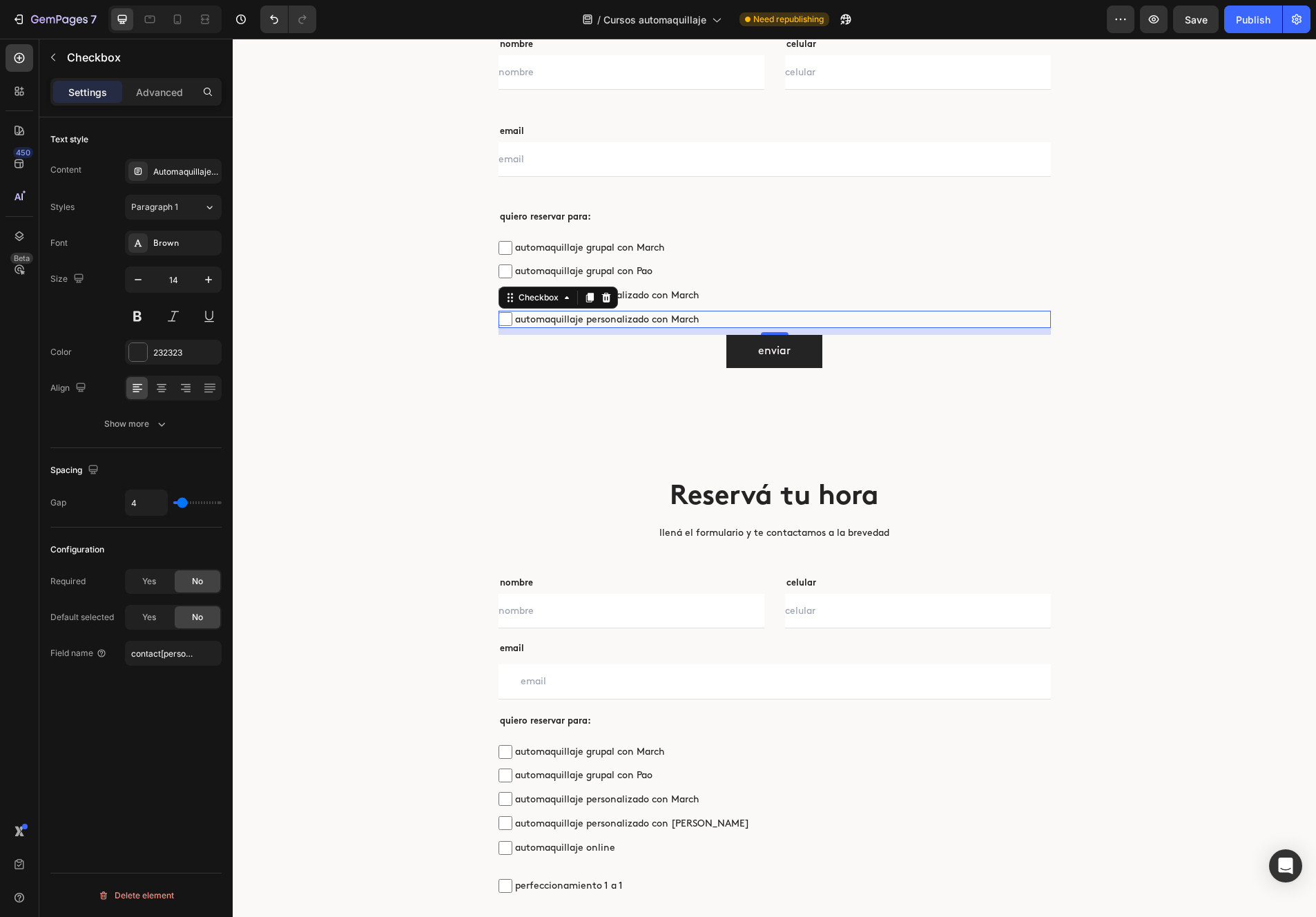
click at [689, 323] on span "automaquillaje personalizado con March" at bounding box center [782, 319] width 538 height 17
click at [513, 323] on input "automaquillaje personalizado con March" at bounding box center [505, 319] width 14 height 14
click at [689, 323] on span "automaquillaje personalizado con March" at bounding box center [782, 319] width 538 height 17
click at [513, 323] on input "automaquillaje personalizado con March" at bounding box center [505, 319] width 14 height 14
checkbox input "false"
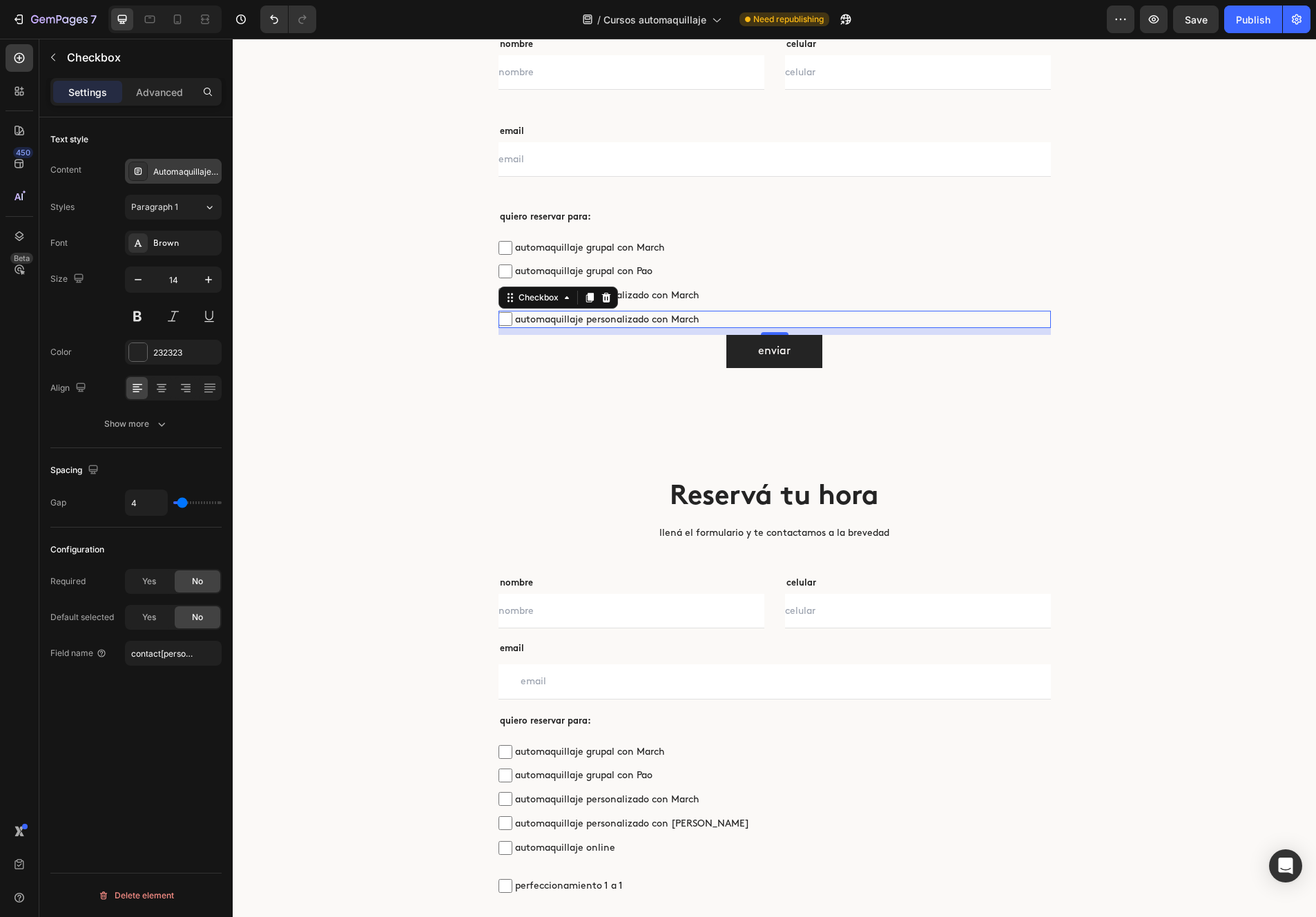
drag, startPoint x: 181, startPoint y: 169, endPoint x: 190, endPoint y: 171, distance: 9.2
click at [181, 169] on div "Automaquillaje personalizado con March" at bounding box center [186, 171] width 65 height 12
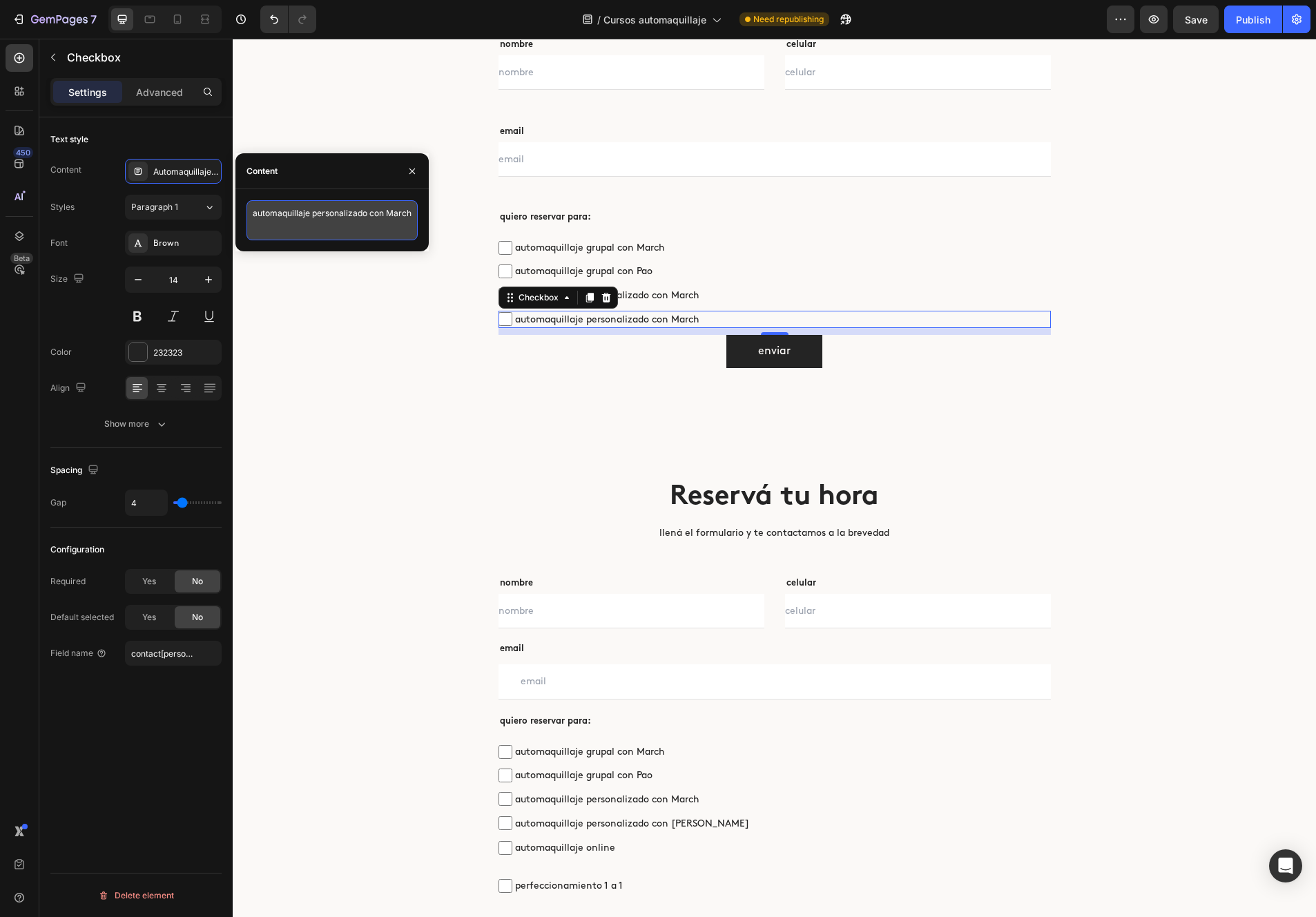
click at [388, 214] on textarea "automaquillaje personalizado con March" at bounding box center [332, 220] width 171 height 40
type textarea "automaquillaje personalizado con [PERSON_NAME]"
click at [171, 657] on input "contact[personalizadomarch]" at bounding box center [173, 654] width 97 height 25
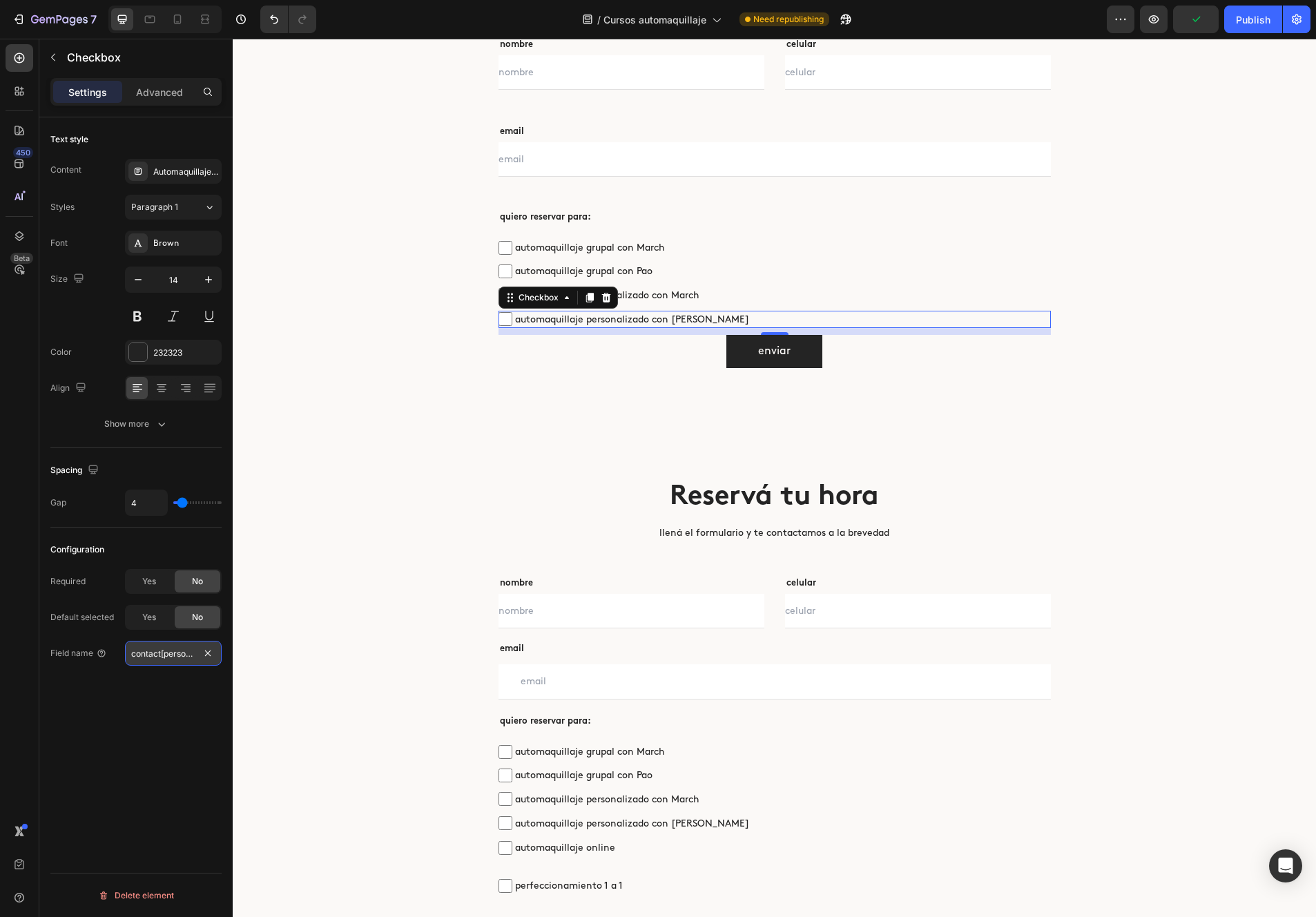
click at [183, 658] on input "contact[personalizadomarch]" at bounding box center [173, 654] width 97 height 25
type input "contact[personalizadopao]"
click at [133, 700] on div "Text style Content Automaquillaje personalizado con Pao Styles Paragraph 1 Font…" at bounding box center [136, 537] width 193 height 839
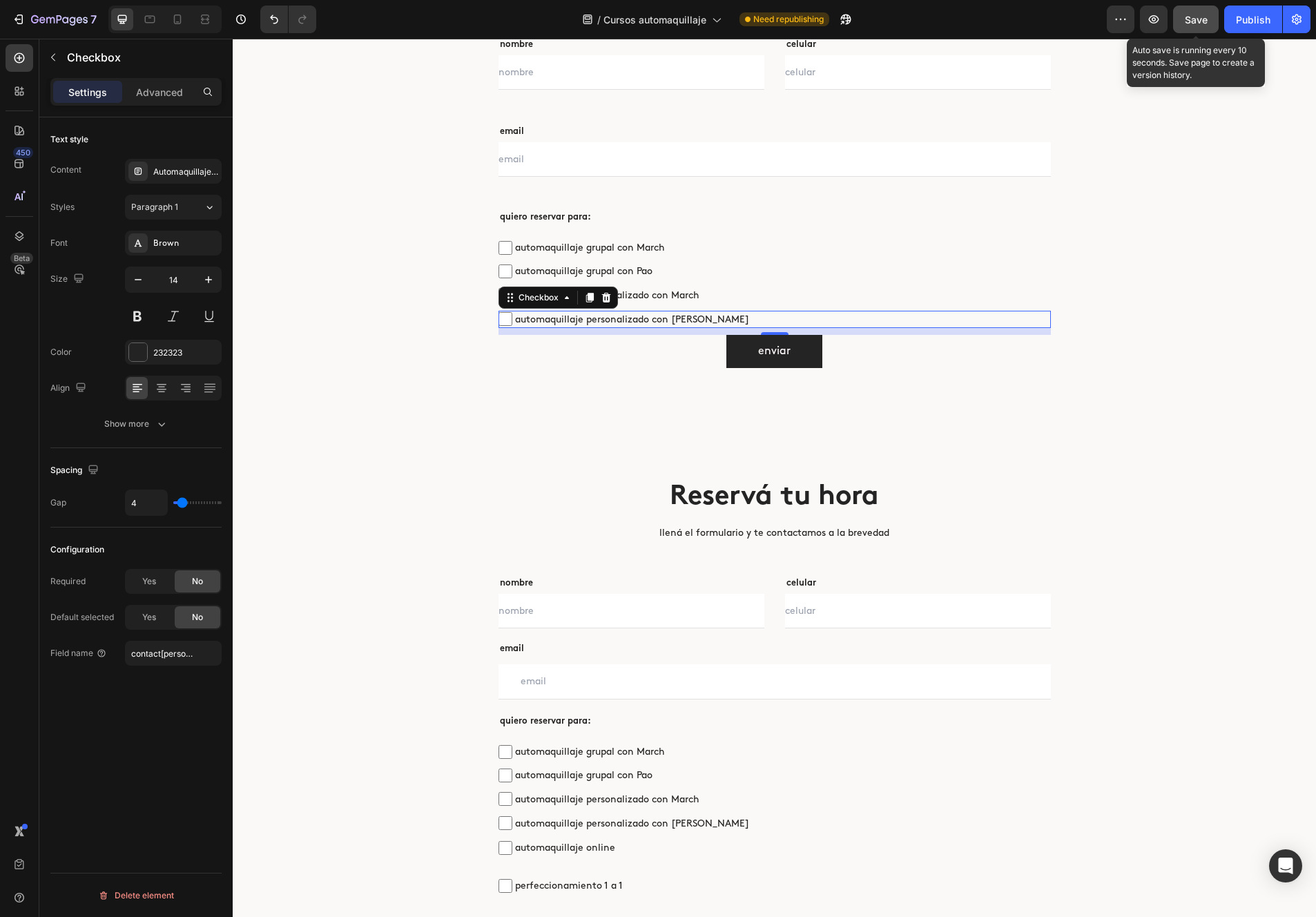
click at [953, 26] on div "Save" at bounding box center [1197, 20] width 23 height 15
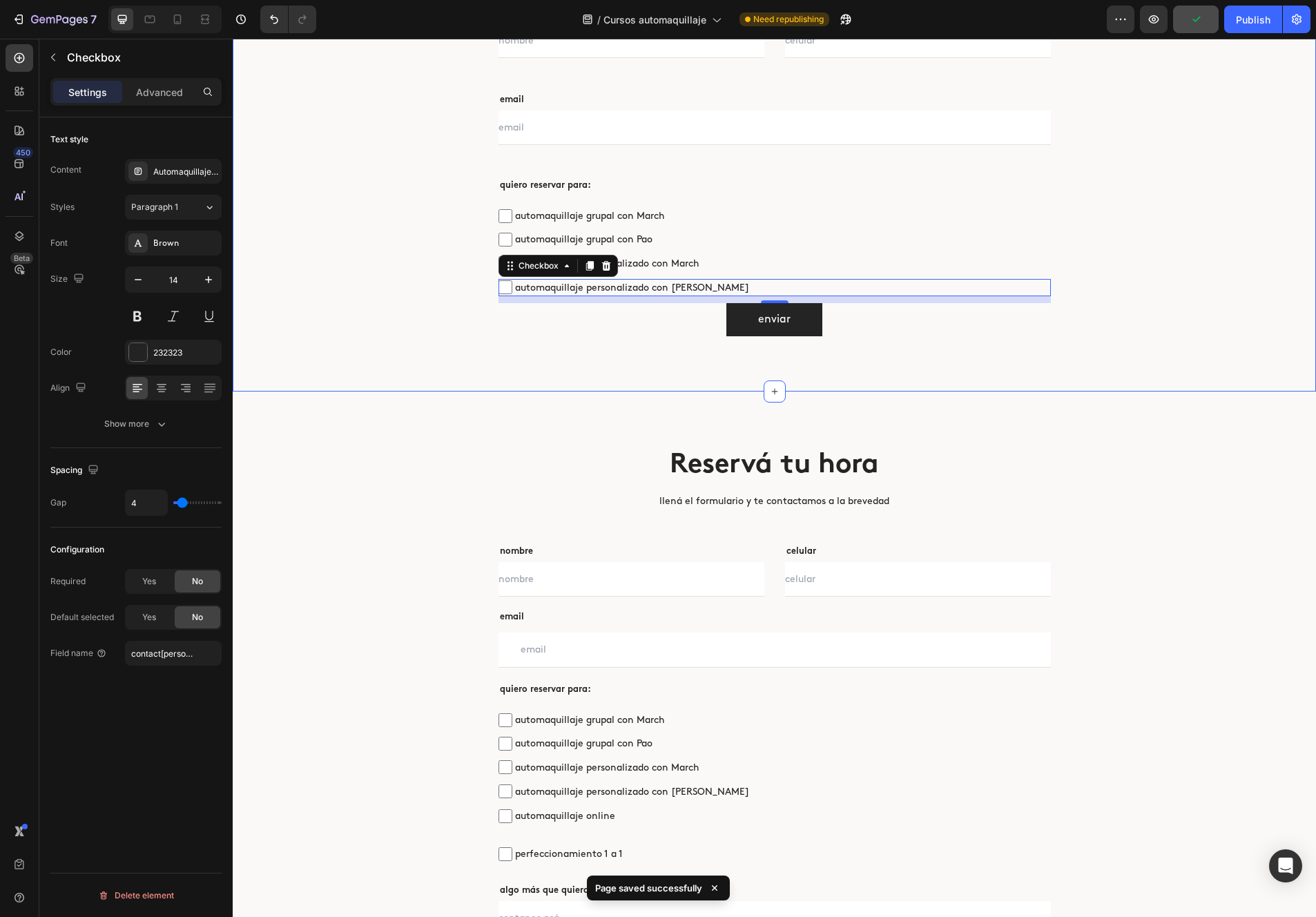
scroll to position [4085, 0]
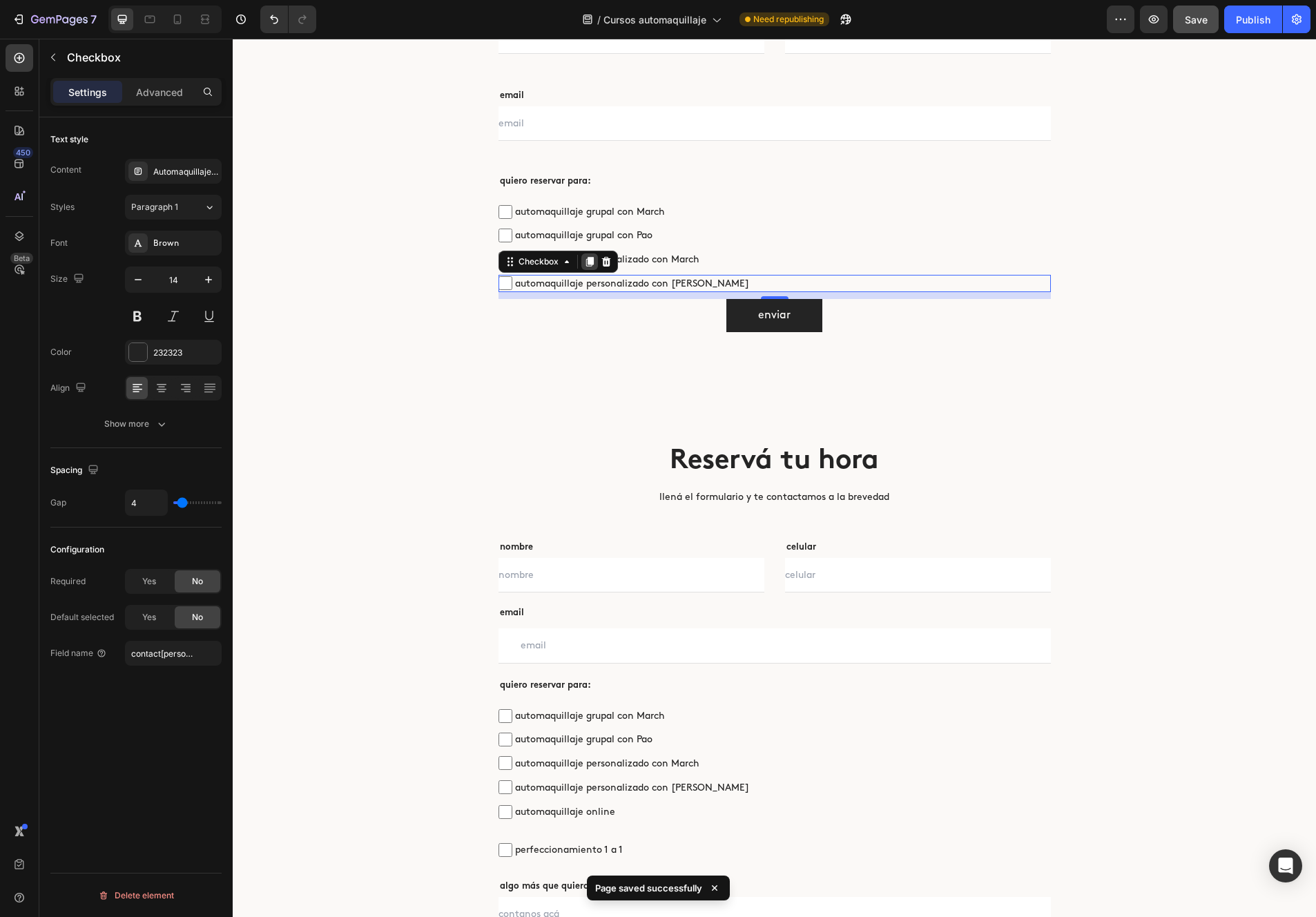
click at [590, 265] on icon at bounding box center [589, 262] width 7 height 10
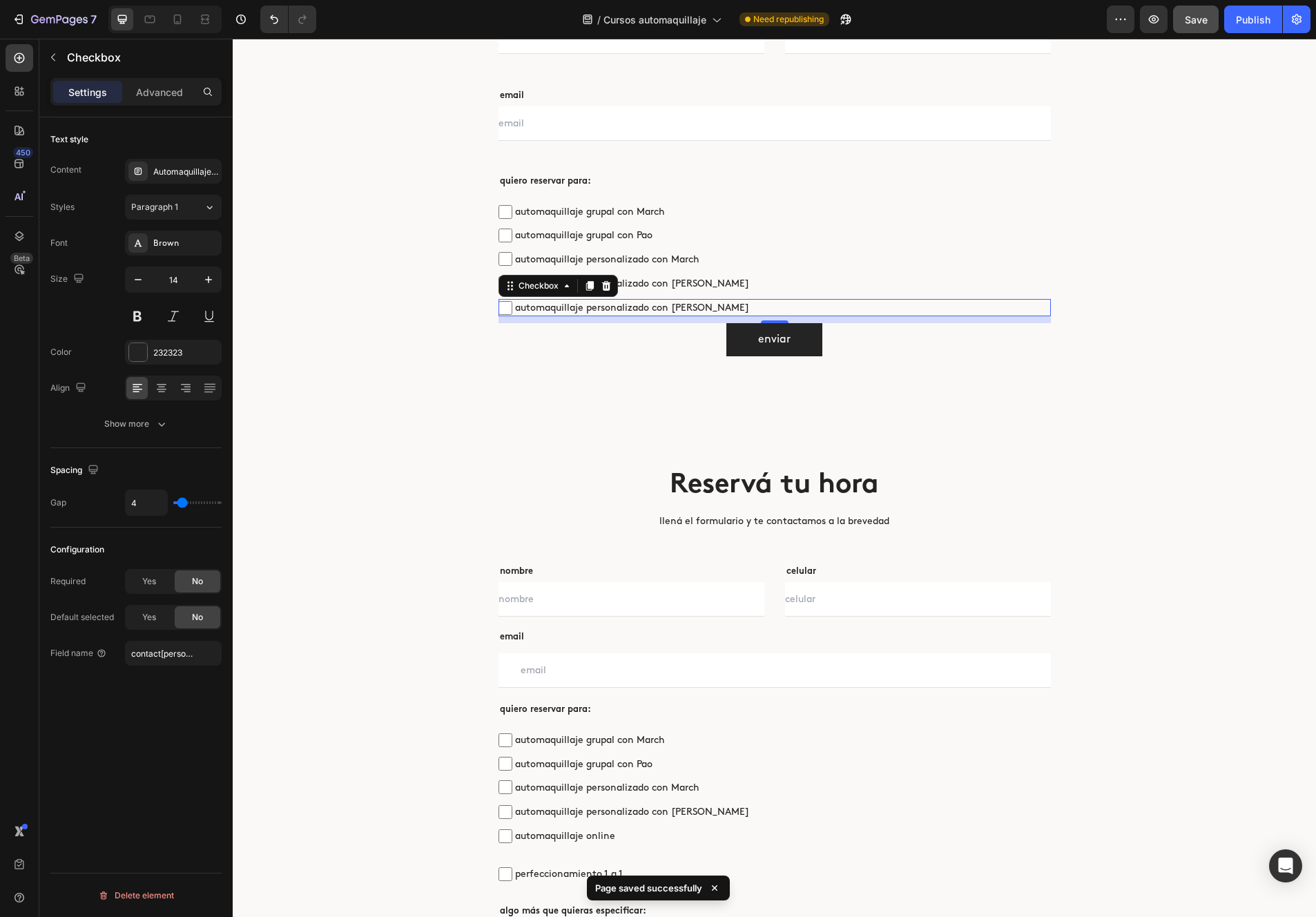
click at [607, 314] on span "automaquillaje personalizado con [PERSON_NAME]" at bounding box center [782, 307] width 538 height 17
click at [513, 314] on input "automaquillaje personalizado con [PERSON_NAME]" at bounding box center [505, 308] width 14 height 14
click at [607, 314] on span "automaquillaje personalizado con [PERSON_NAME]" at bounding box center [782, 307] width 538 height 17
click at [513, 314] on input "automaquillaje personalizado con [PERSON_NAME]" at bounding box center [505, 308] width 14 height 14
checkbox input "false"
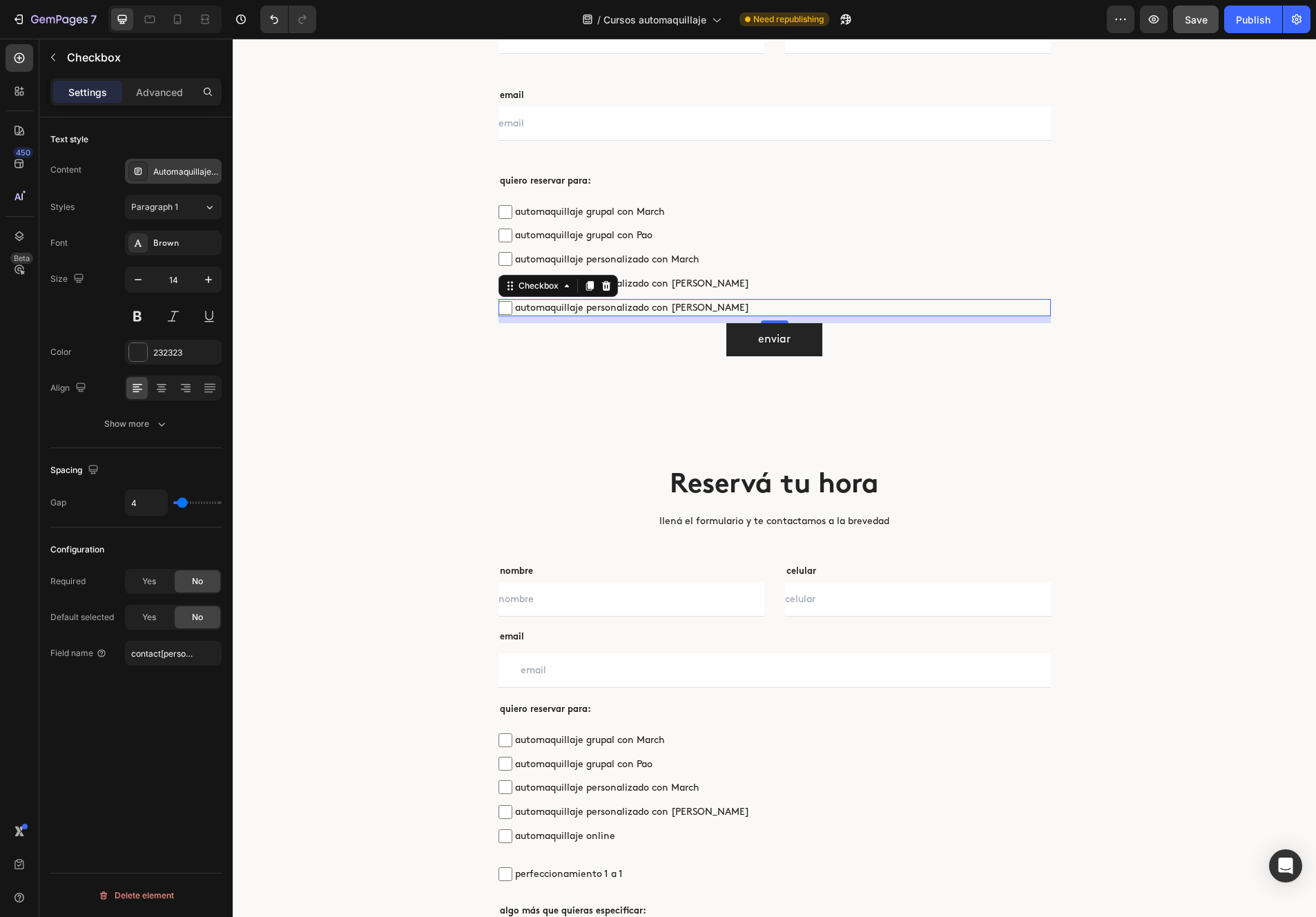
click at [186, 164] on div "Automaquillaje personalizado con Pao" at bounding box center [173, 171] width 97 height 25
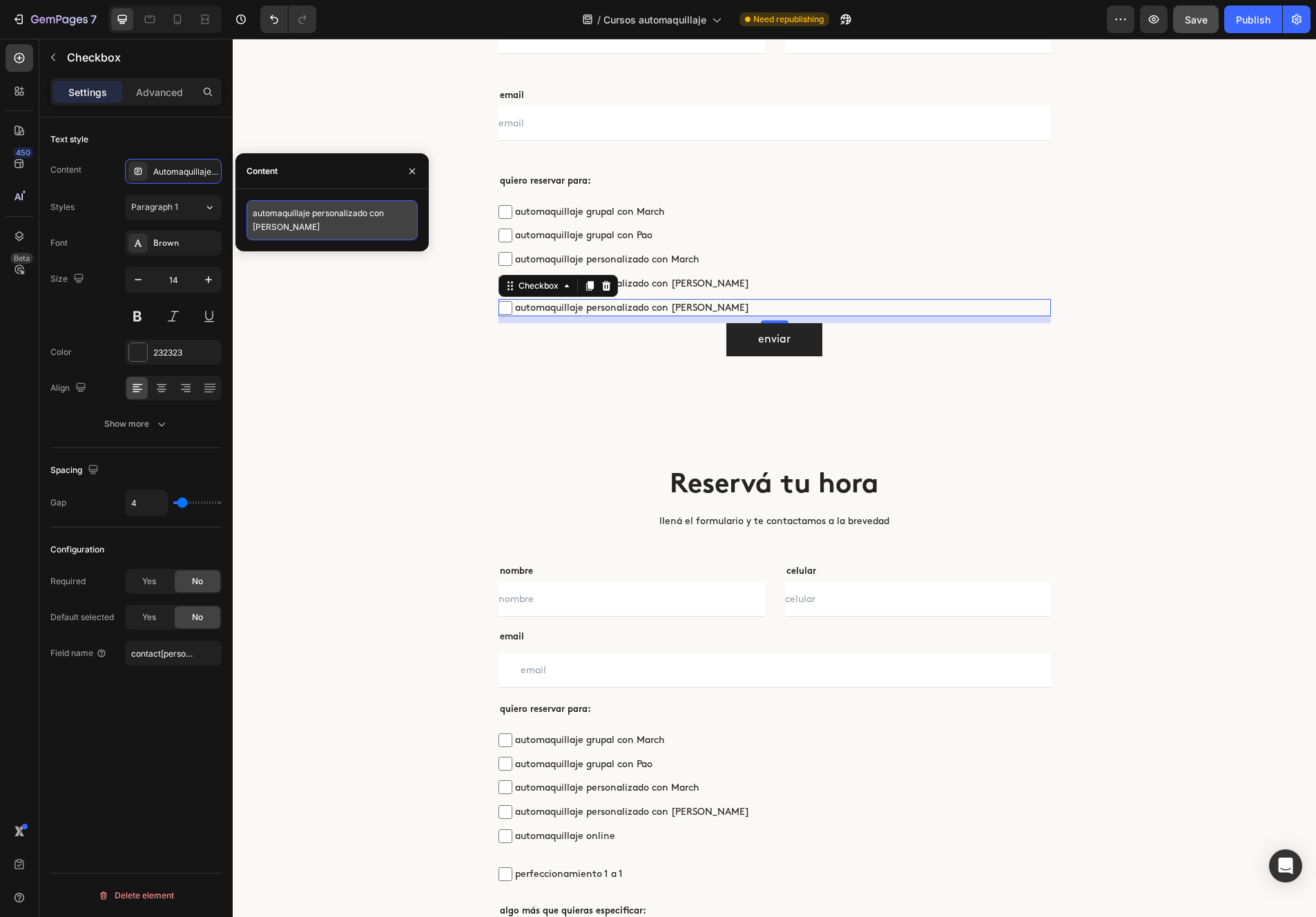
click at [298, 220] on textarea "automaquillaje personalizado con [PERSON_NAME]" at bounding box center [332, 220] width 171 height 40
drag, startPoint x: 312, startPoint y: 215, endPoint x: 401, endPoint y: 214, distance: 89.0
click at [401, 214] on textarea "automaquillaje personalizado con [PERSON_NAME]" at bounding box center [332, 220] width 171 height 40
type textarea "automaquillaje online"
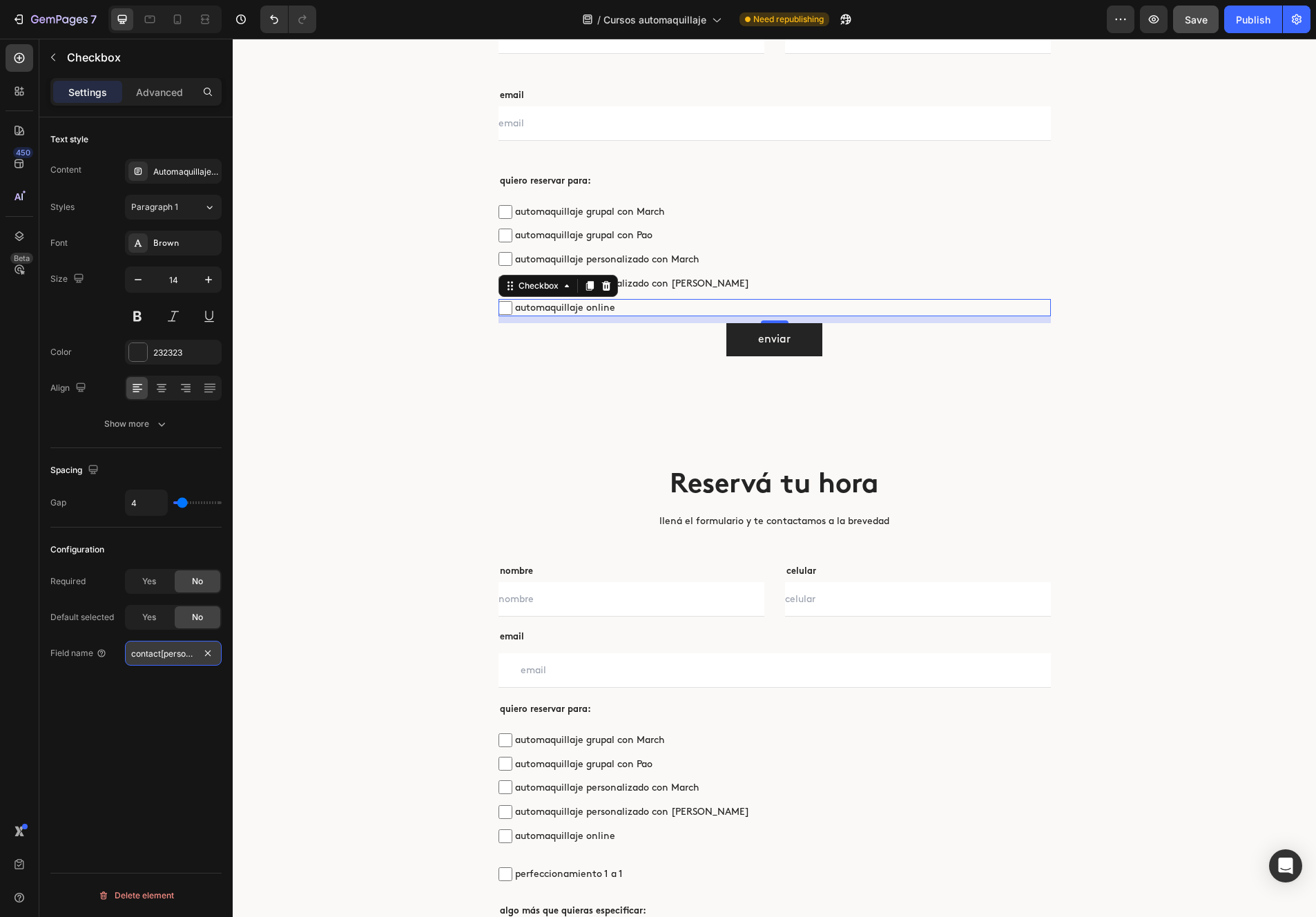
click at [190, 647] on input "contact[personalizadopao]" at bounding box center [173, 654] width 97 height 25
click at [191, 654] on input "contact[personalizadopao]" at bounding box center [173, 654] width 97 height 25
type input "contact[online]"
click at [159, 714] on div "Text style Content Automaquillaje online Styles Paragraph 1 Font Brown Size 14 …" at bounding box center [136, 537] width 193 height 839
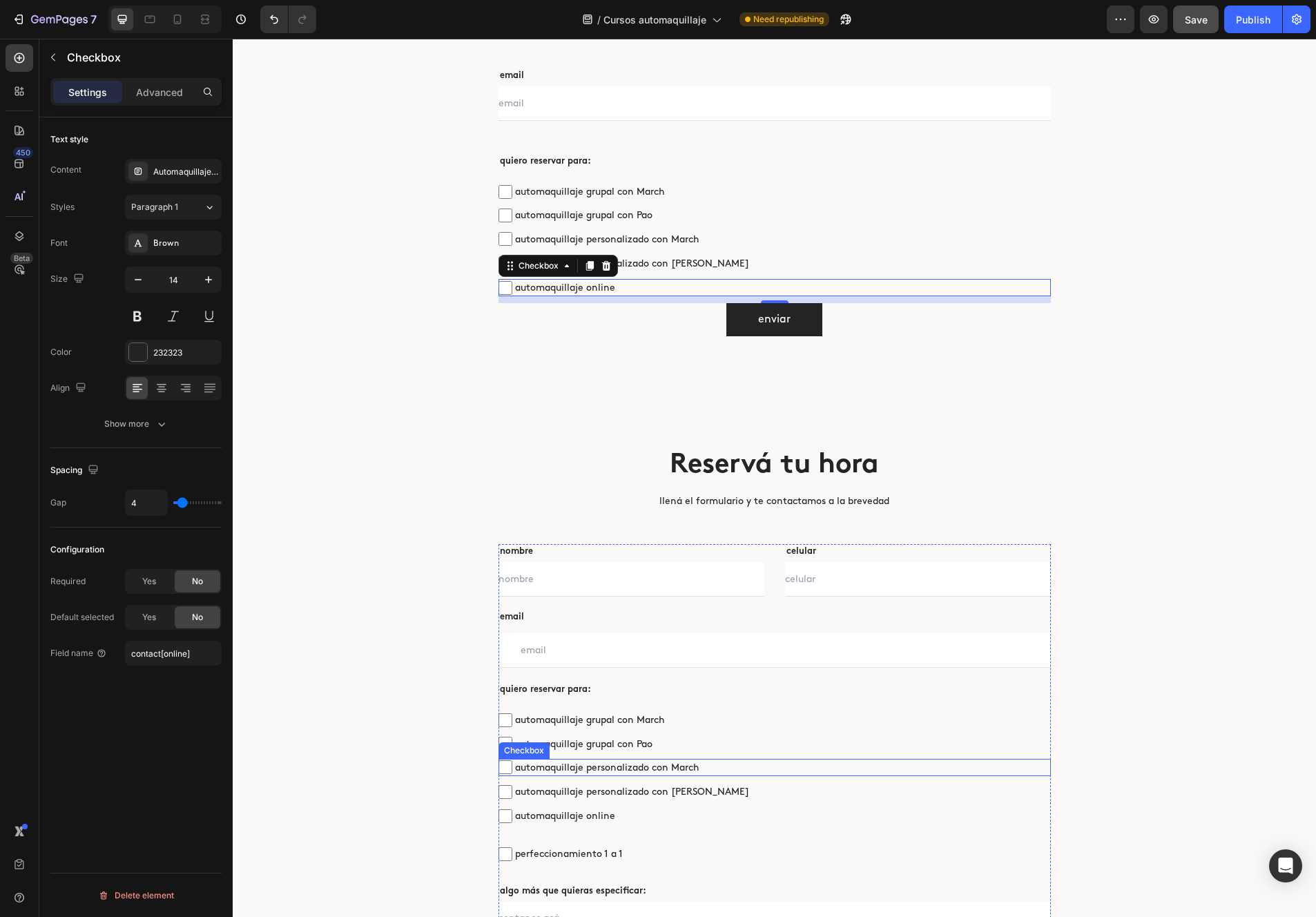
scroll to position [4108, 0]
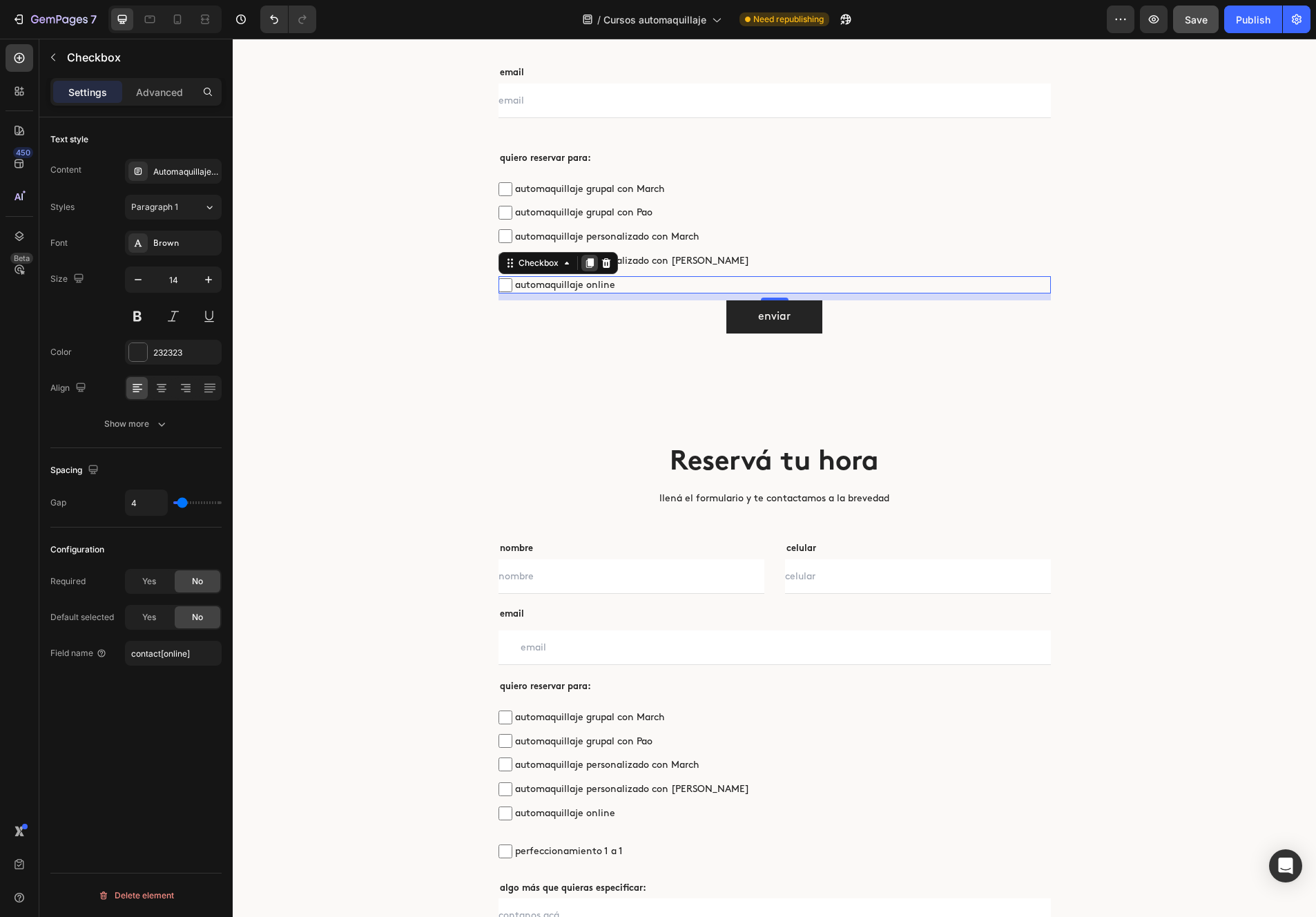
click at [591, 263] on icon at bounding box center [589, 263] width 7 height 10
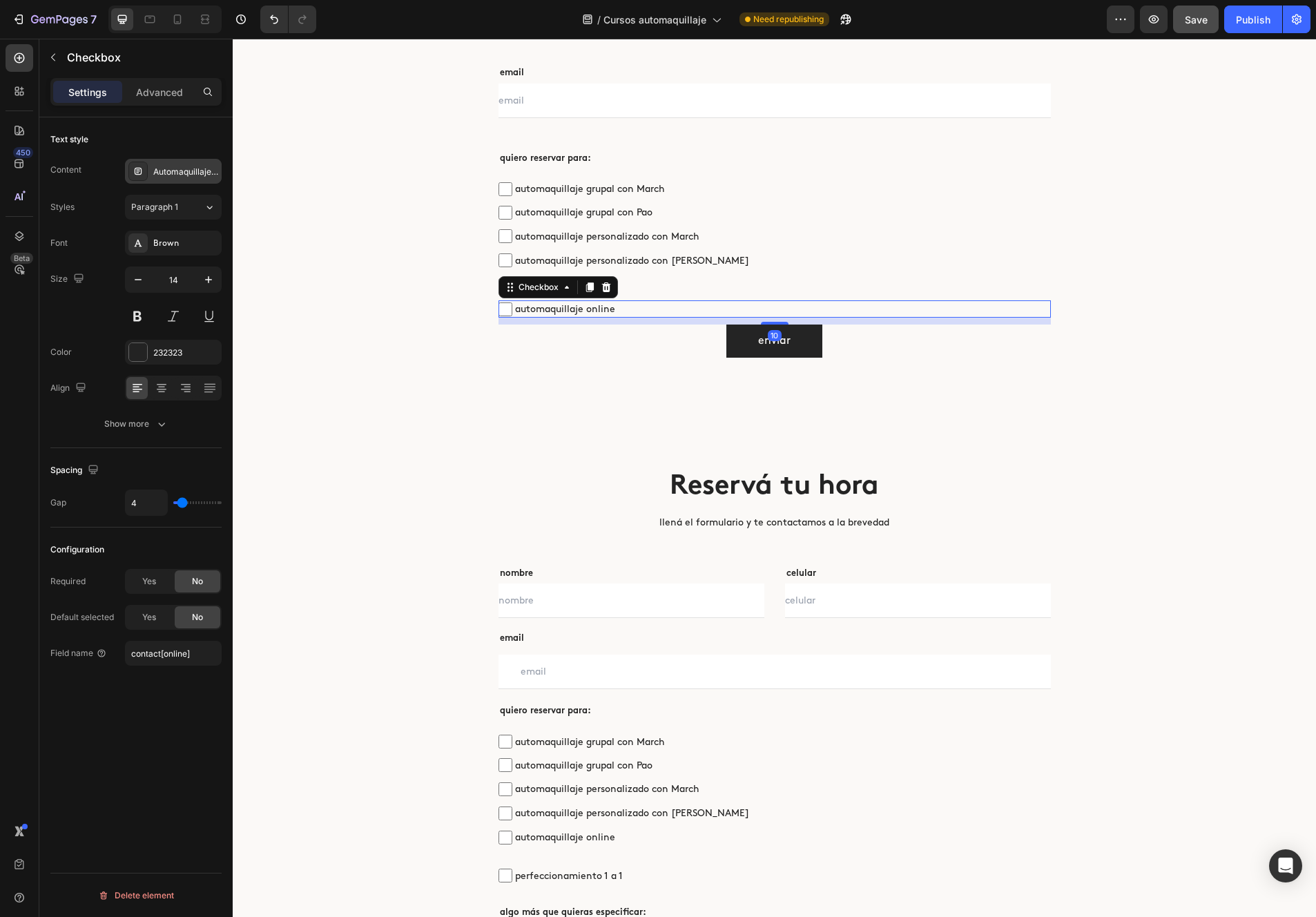
click at [167, 166] on div "Automaquillaje online" at bounding box center [186, 171] width 65 height 12
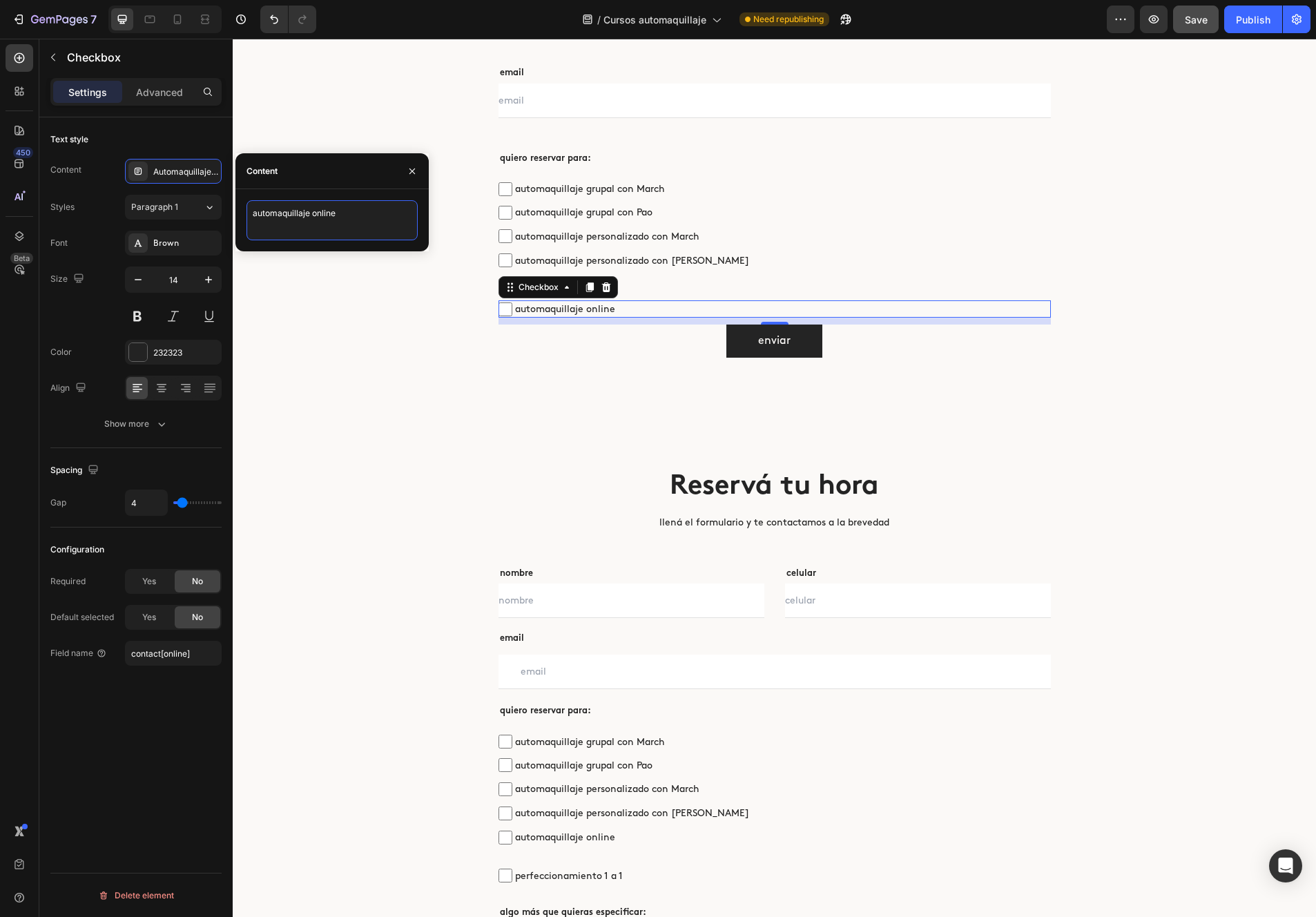
click at [374, 217] on textarea "automaquillaje online" at bounding box center [332, 220] width 171 height 40
type textarea "perfeccionamiento 1 a 1"
click at [558, 306] on span "perfeccionamiento 1 a 1" at bounding box center [782, 309] width 538 height 17
click at [513, 306] on input "perfeccionamiento 1 a 1" at bounding box center [505, 309] width 14 height 14
checkbox input "false"
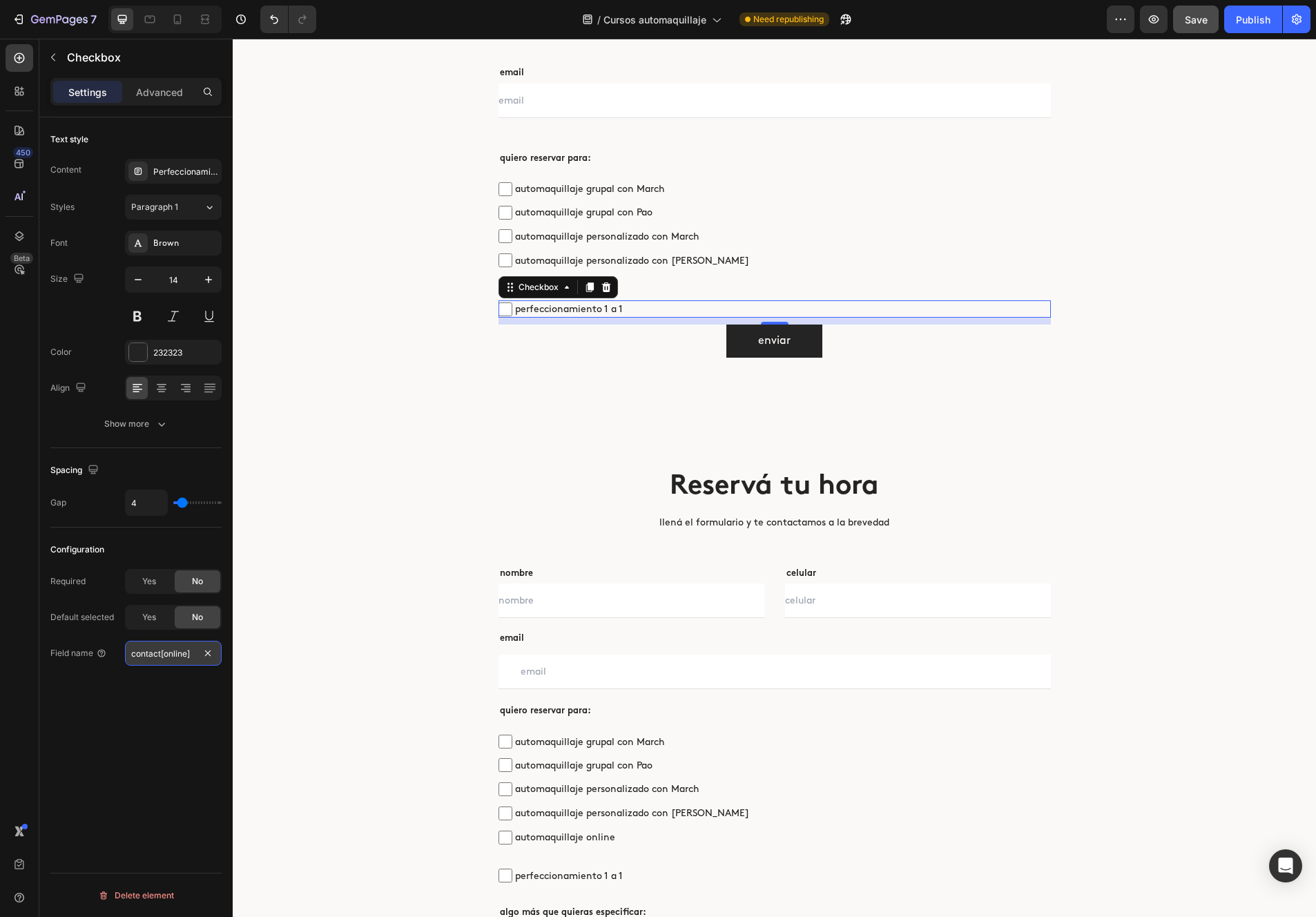
click at [172, 650] on input "contact[online]" at bounding box center [173, 654] width 97 height 25
click at [175, 654] on input "contact[online]" at bounding box center [173, 654] width 97 height 25
type input "contact[perfeccionamiento]"
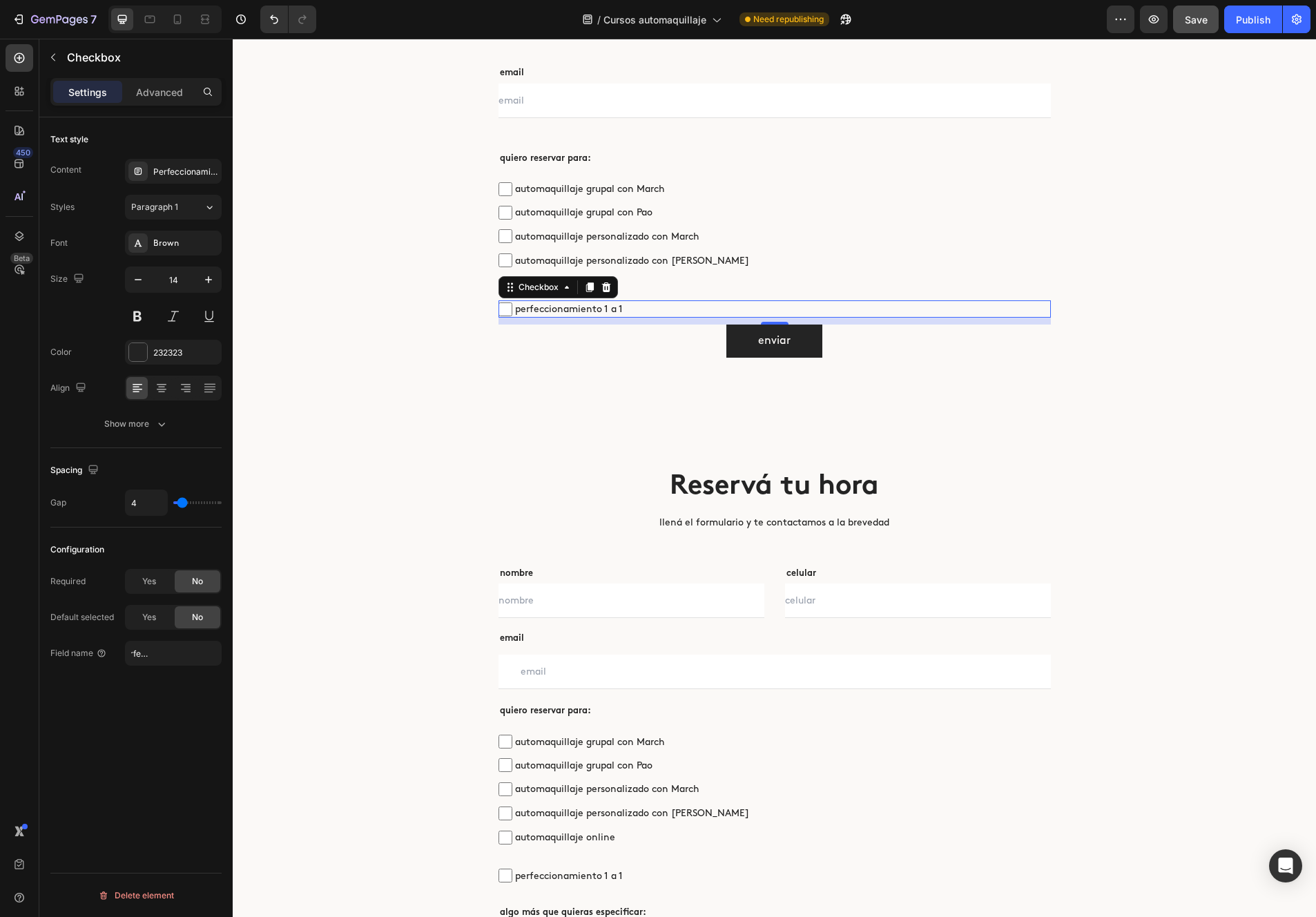
drag, startPoint x: 139, startPoint y: 732, endPoint x: 213, endPoint y: 730, distance: 74.0
click at [140, 731] on div "Text style Content Perfeccionamiento 1 a 1 Styles Paragraph 1 Font Brown Size 1…" at bounding box center [136, 537] width 193 height 839
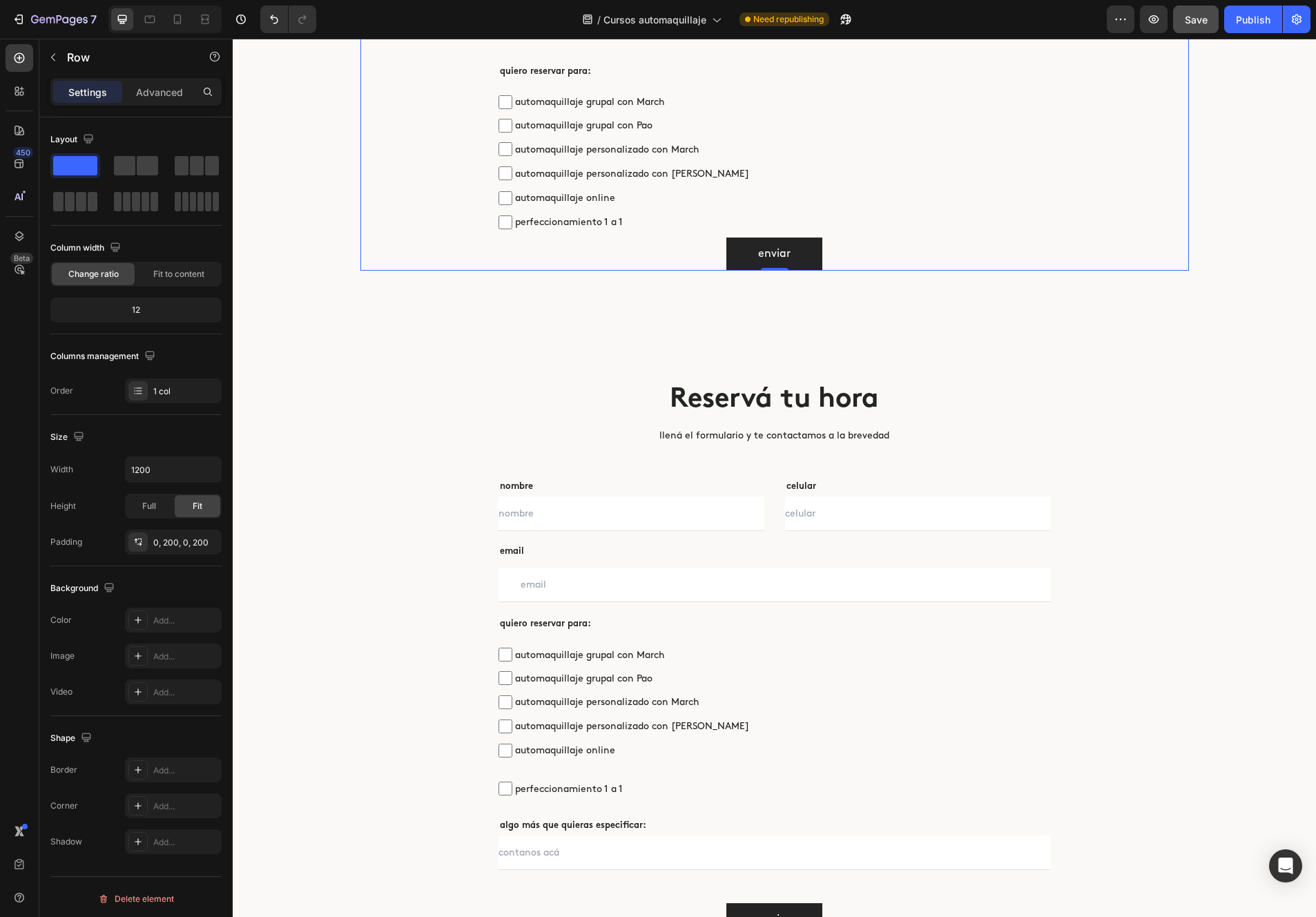
click at [419, 230] on div "Reservá tu hora Heading llená el formulario y te contactamos a la brevedad Text…" at bounding box center [774, 32] width 828 height 476
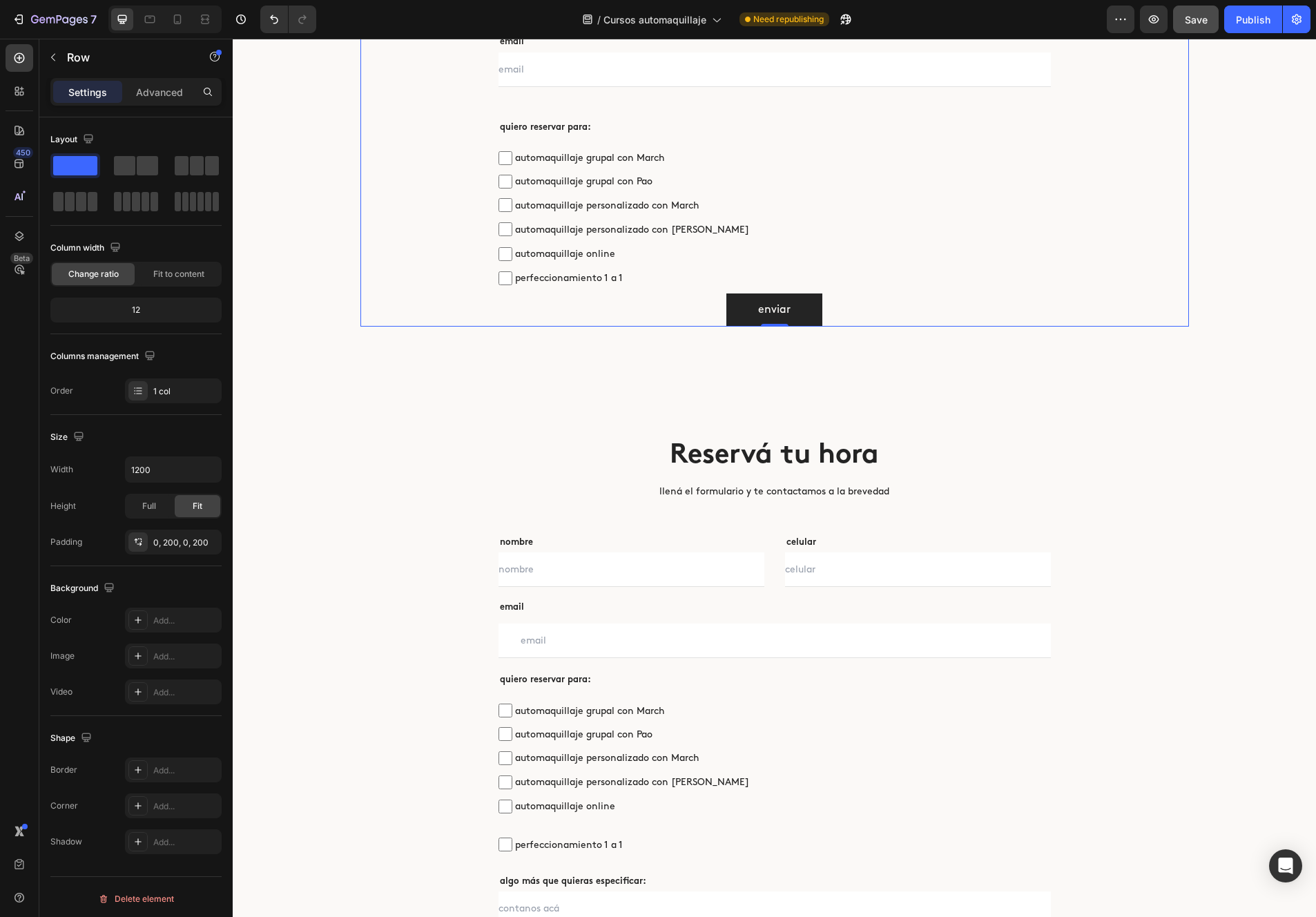
scroll to position [4135, 0]
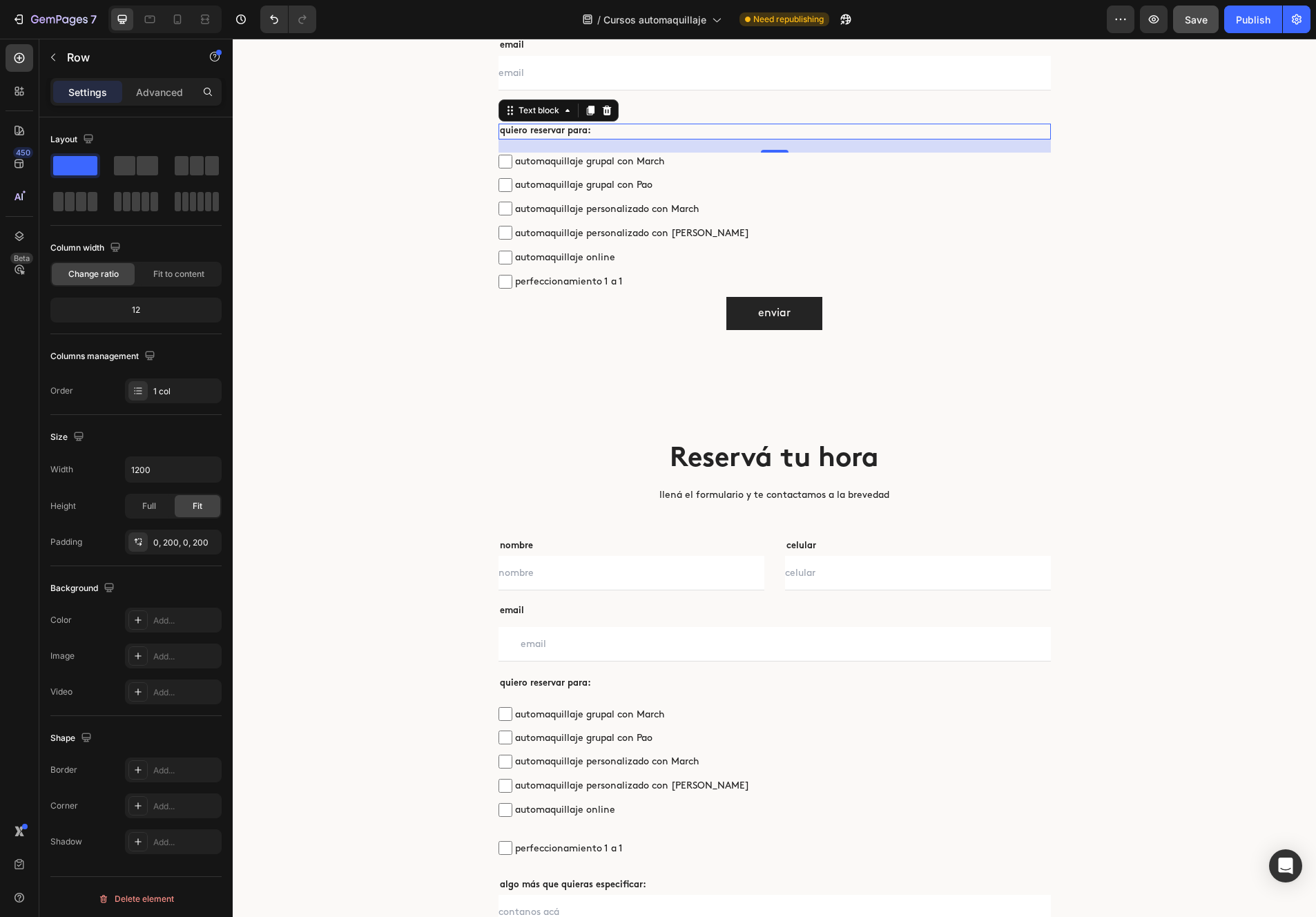
click at [601, 135] on p "quiero reservar para:" at bounding box center [775, 132] width 550 height 14
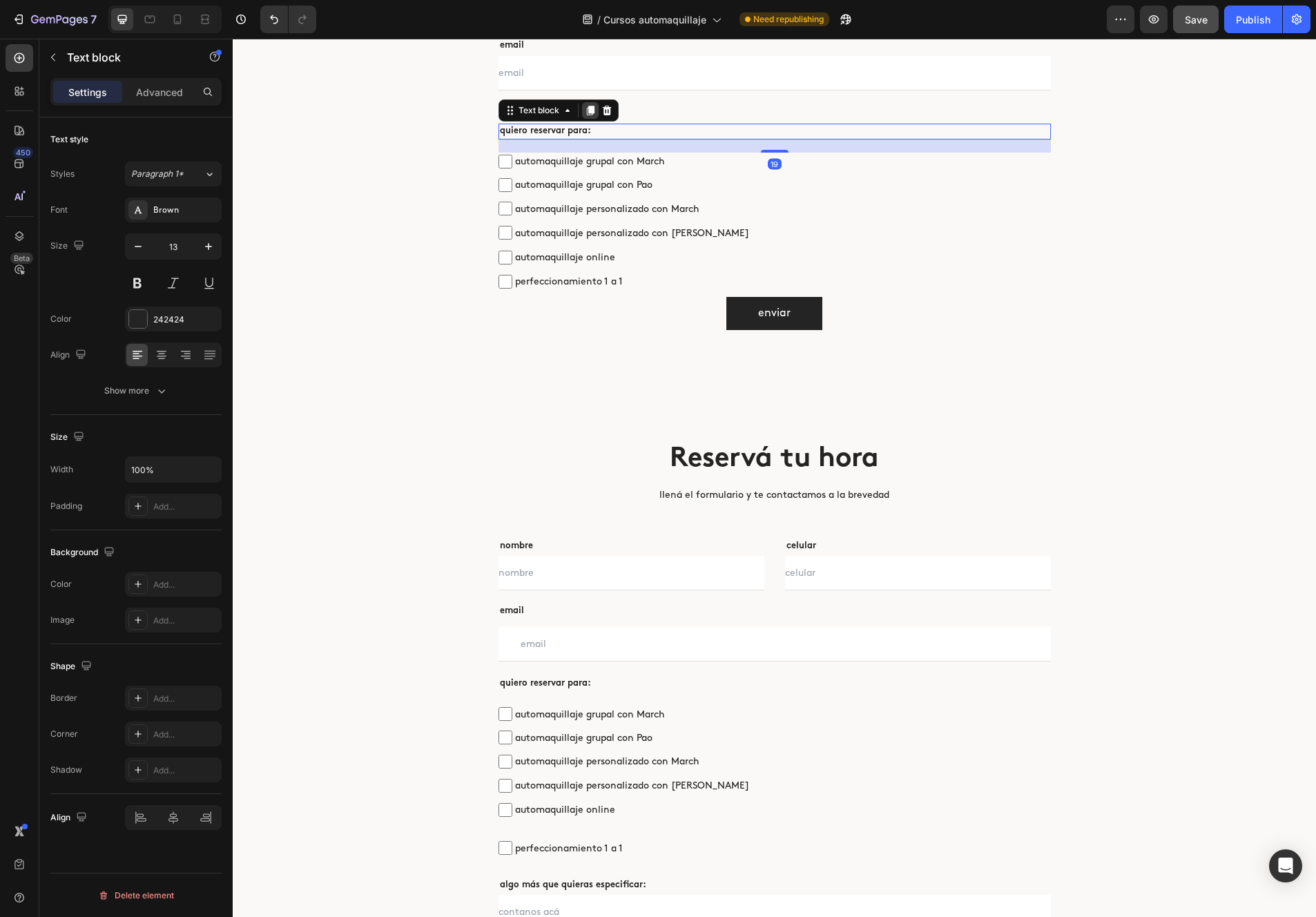
click at [591, 110] on icon at bounding box center [590, 111] width 7 height 10
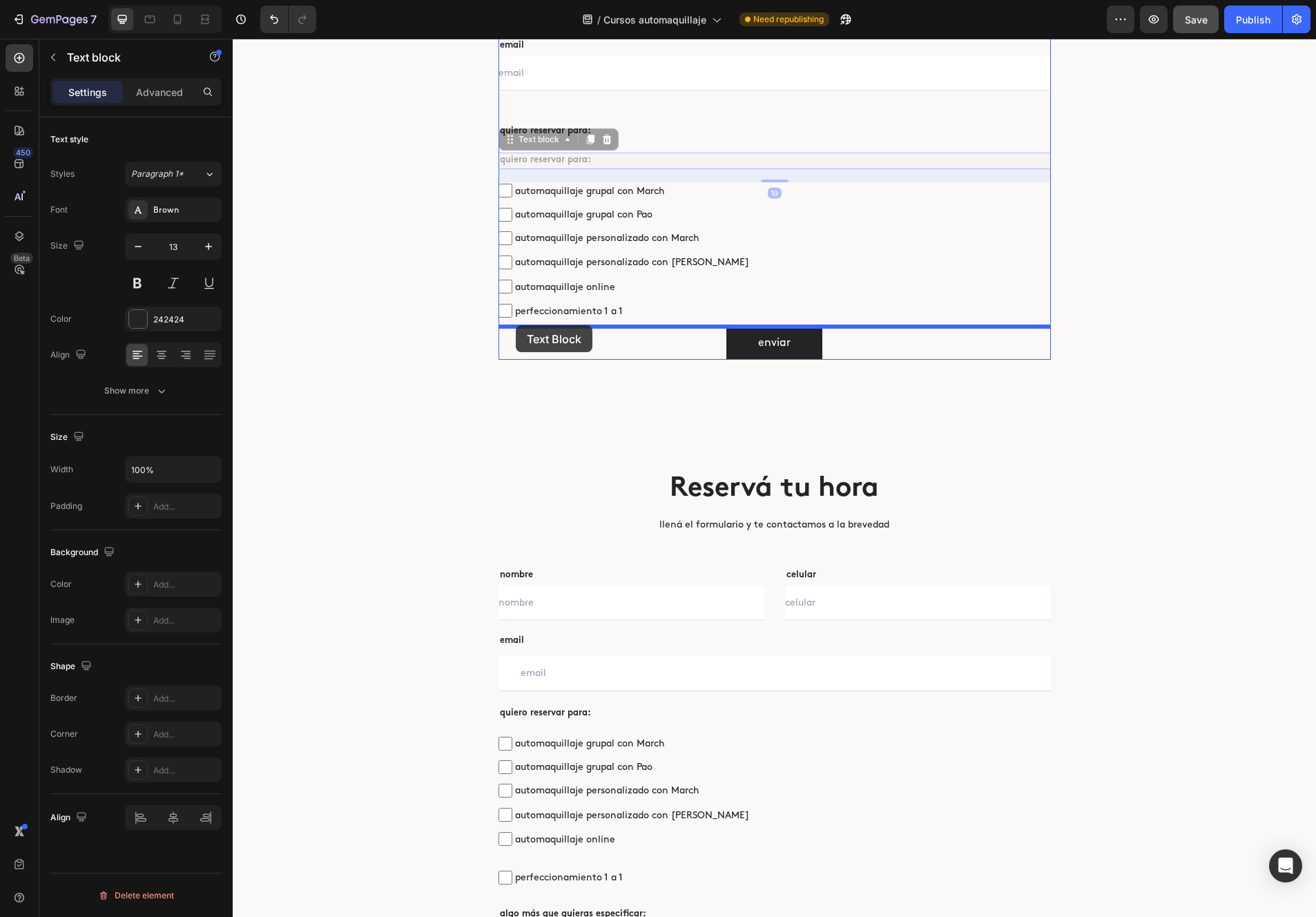
drag, startPoint x: 509, startPoint y: 140, endPoint x: 517, endPoint y: 325, distance: 185.2
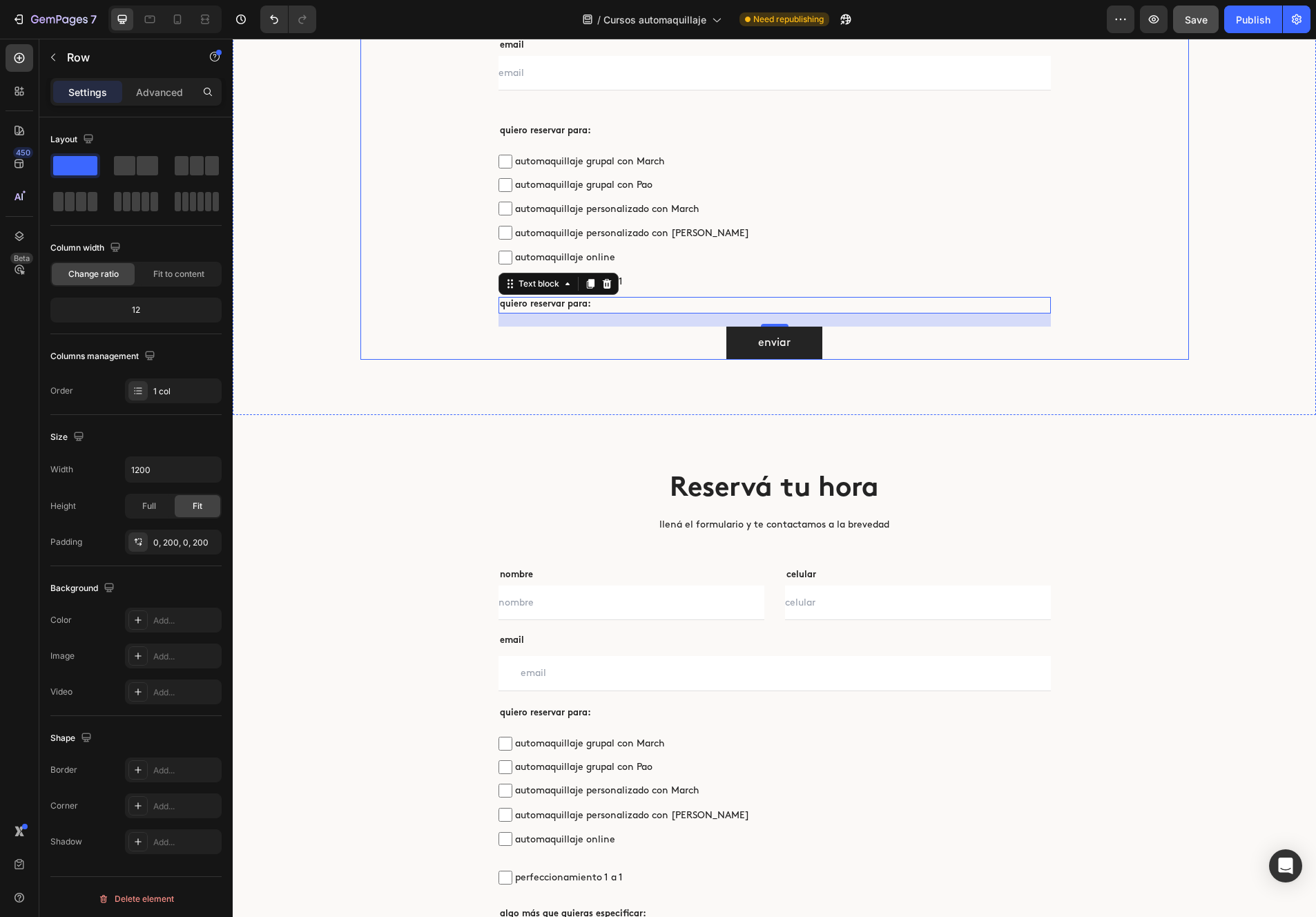
click at [459, 319] on div "Reservá tu hora Heading llená el formulario y te contactamos a la brevedad Text…" at bounding box center [774, 106] width 828 height 506
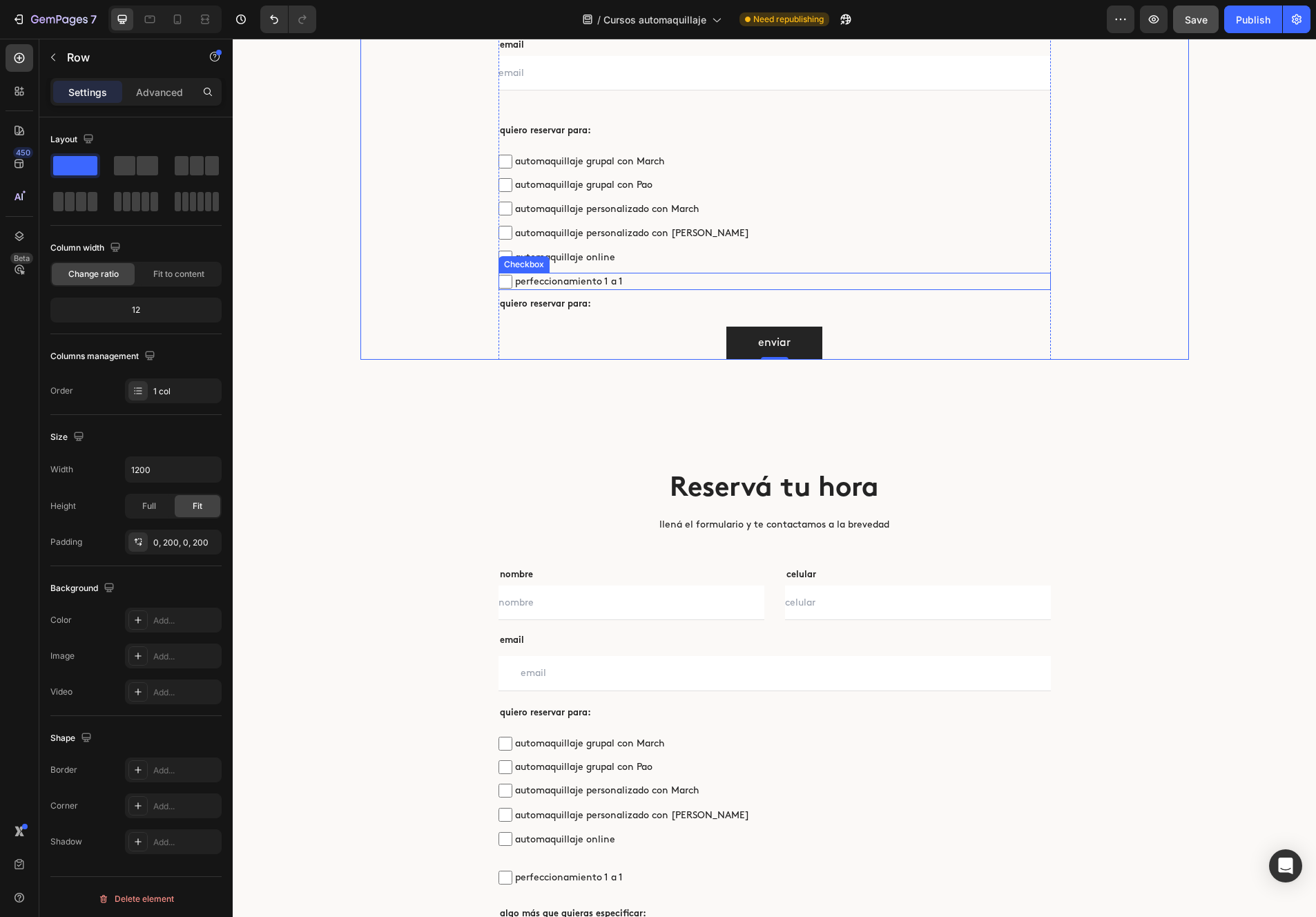
click at [665, 281] on span "perfeccionamiento 1 a 1" at bounding box center [782, 281] width 538 height 17
click at [513, 281] on input "perfeccionamiento 1 a 1" at bounding box center [505, 282] width 14 height 14
checkbox input "false"
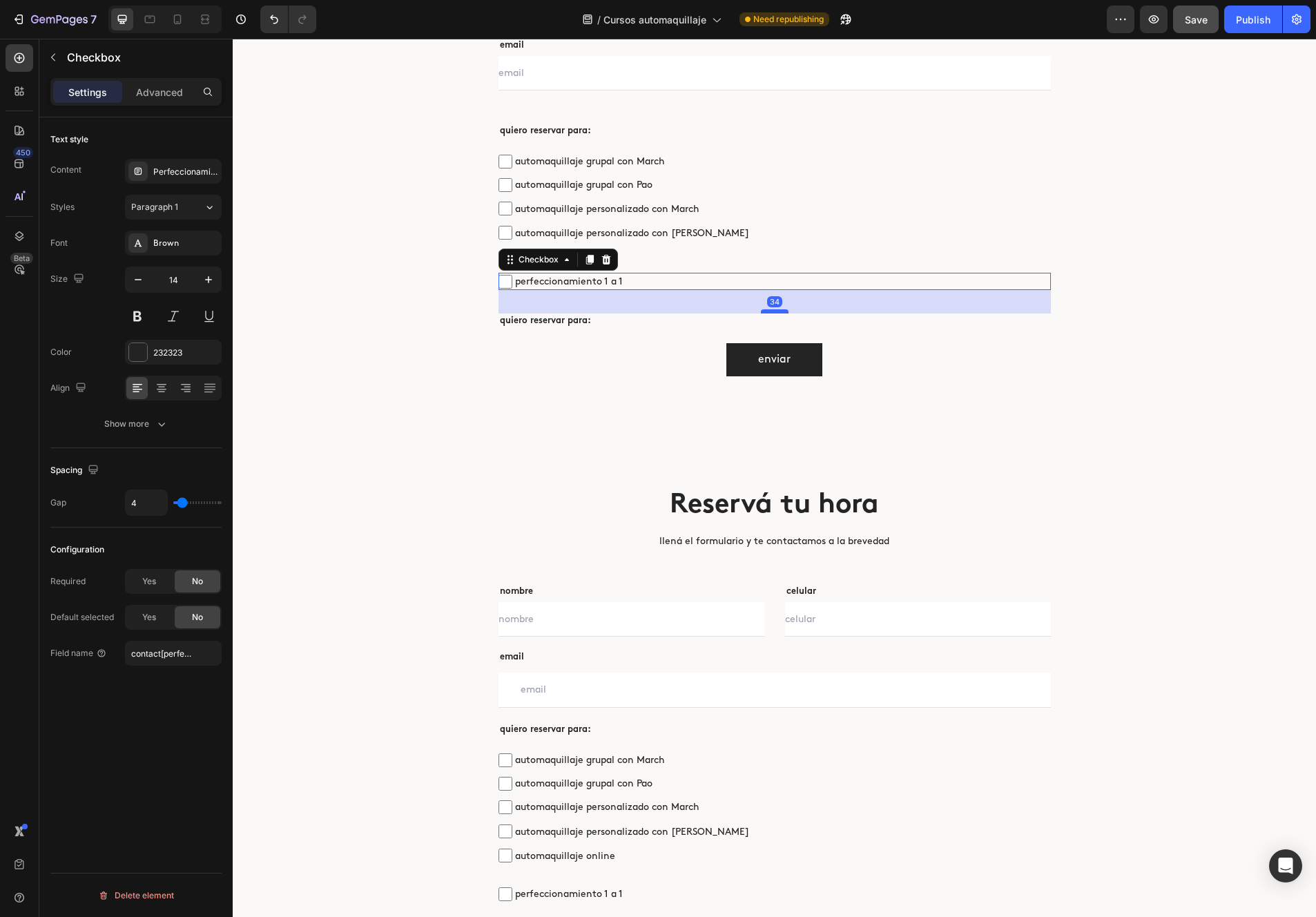
drag, startPoint x: 774, startPoint y: 297, endPoint x: 769, endPoint y: 311, distance: 14.9
click at [774, 313] on div at bounding box center [774, 311] width 27 height 4
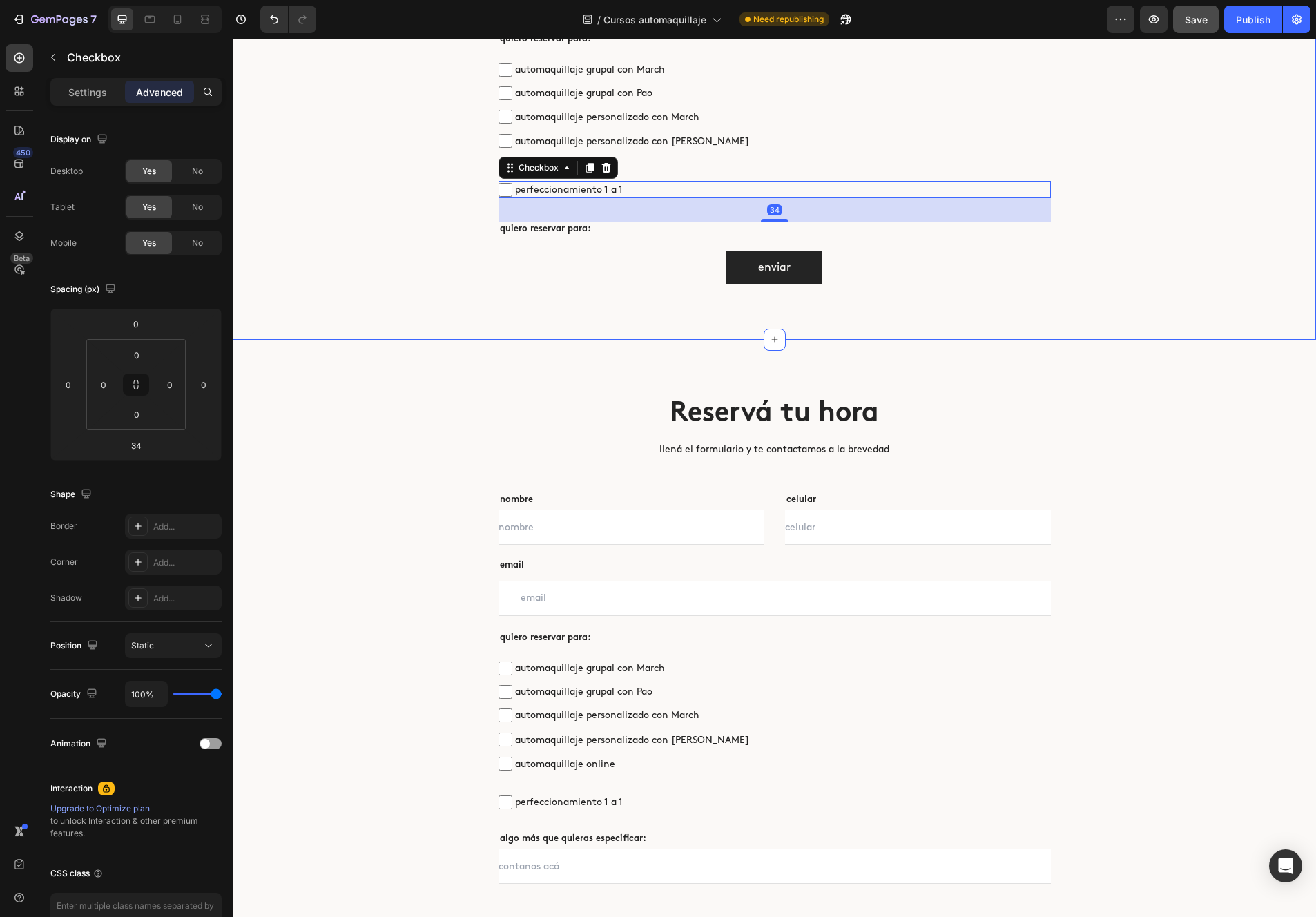
scroll to position [4239, 0]
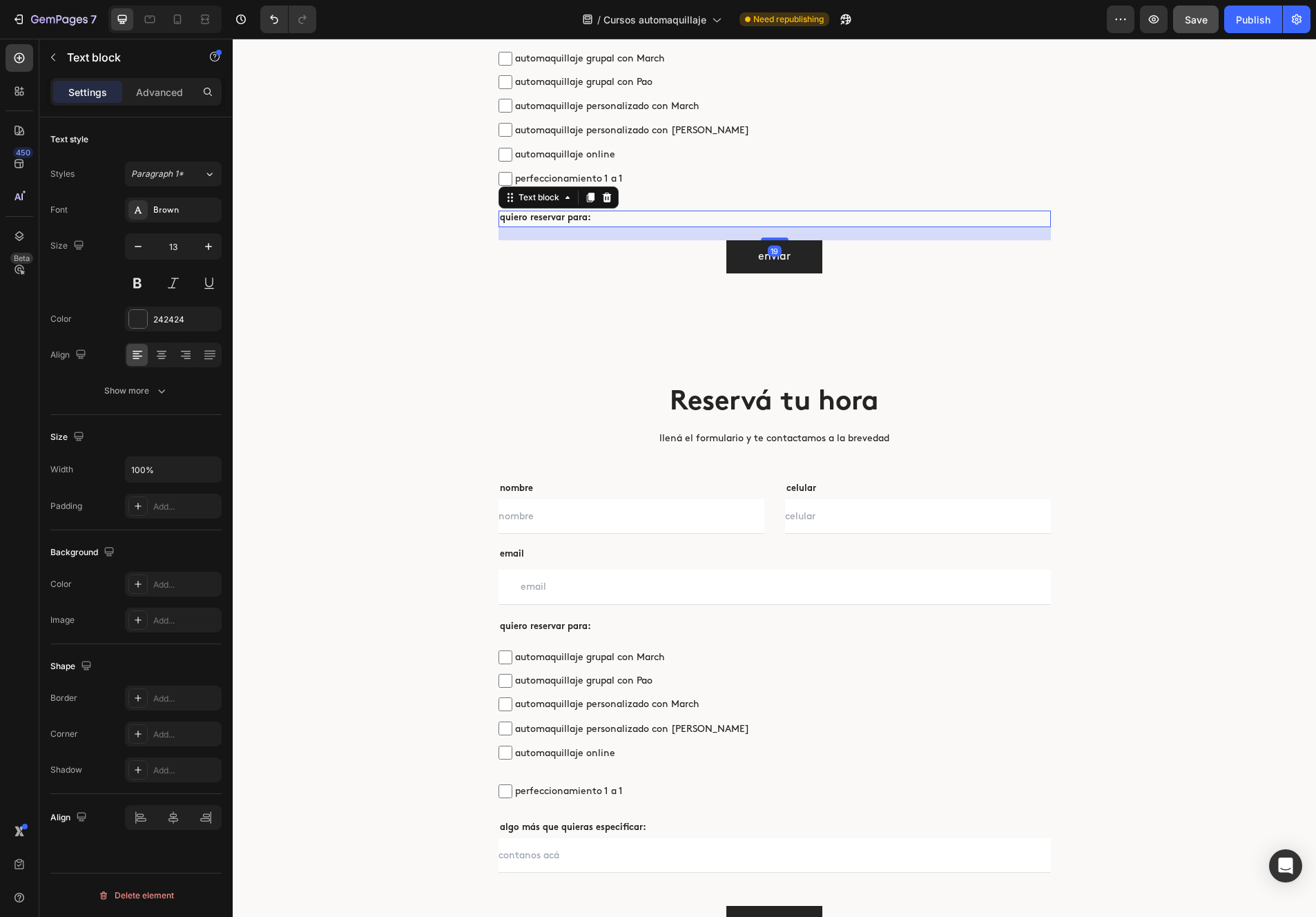
click at [566, 218] on p "quiero reservar para:" at bounding box center [775, 219] width 550 height 14
click at [584, 221] on p "quiero reservar para:" at bounding box center [775, 219] width 550 height 14
click at [505, 244] on div "enviar Submit Button" at bounding box center [774, 257] width 552 height 33
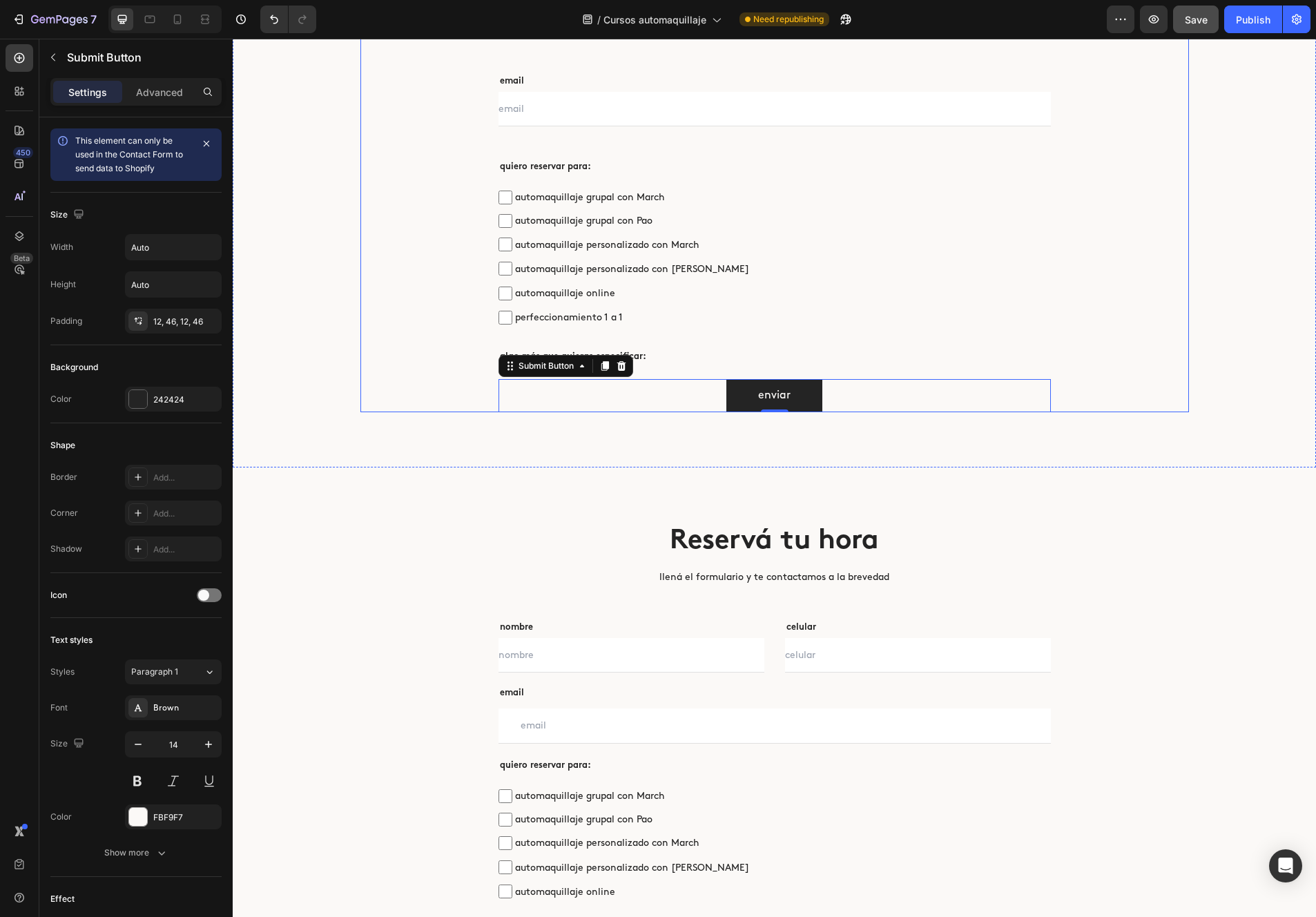
scroll to position [4085, 0]
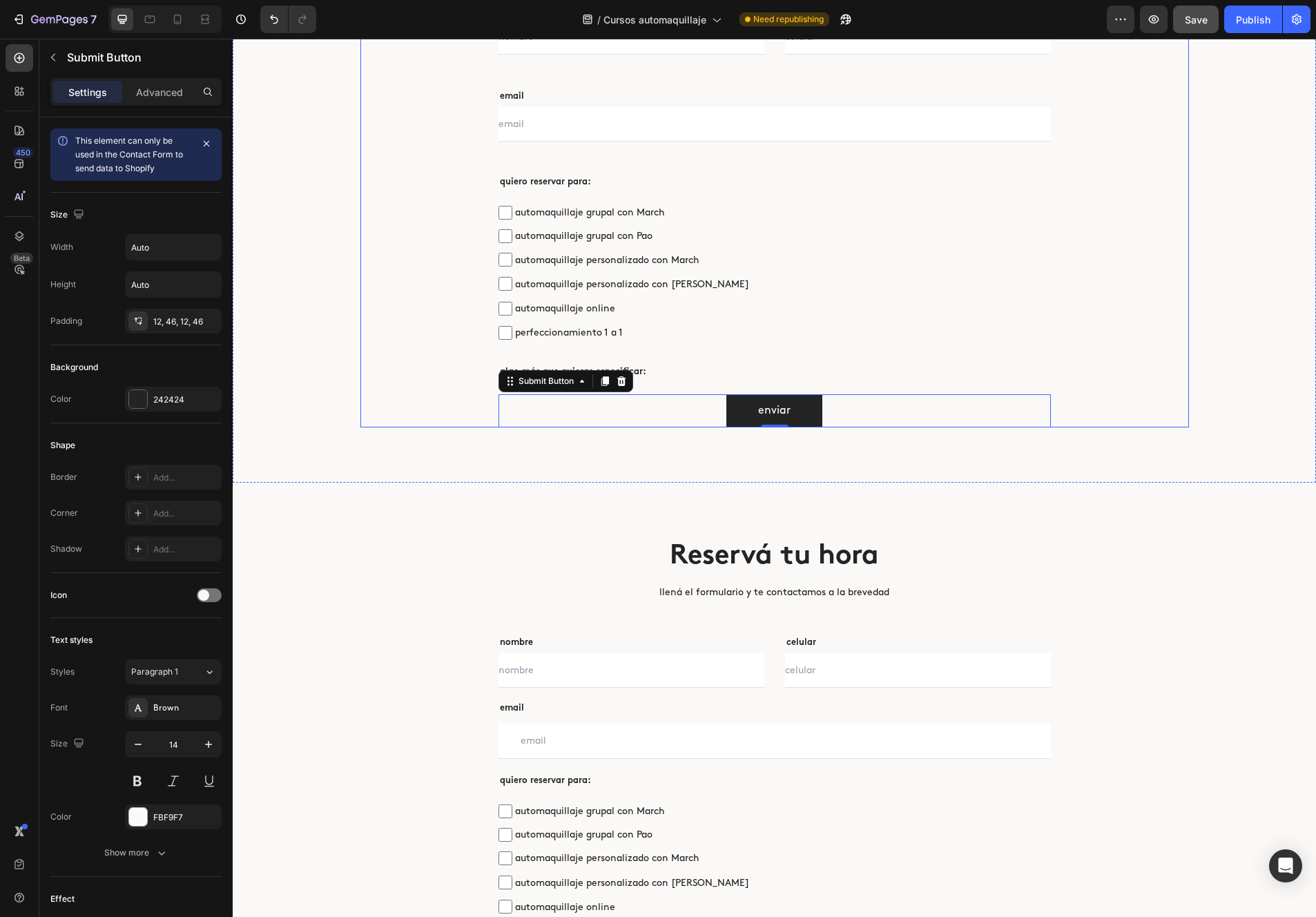
drag, startPoint x: 475, startPoint y: 233, endPoint x: 485, endPoint y: 218, distance: 18.0
click at [475, 233] on div "Reservá tu hora Heading llená el formulario y te contactamos a la brevedad Text…" at bounding box center [774, 166] width 828 height 523
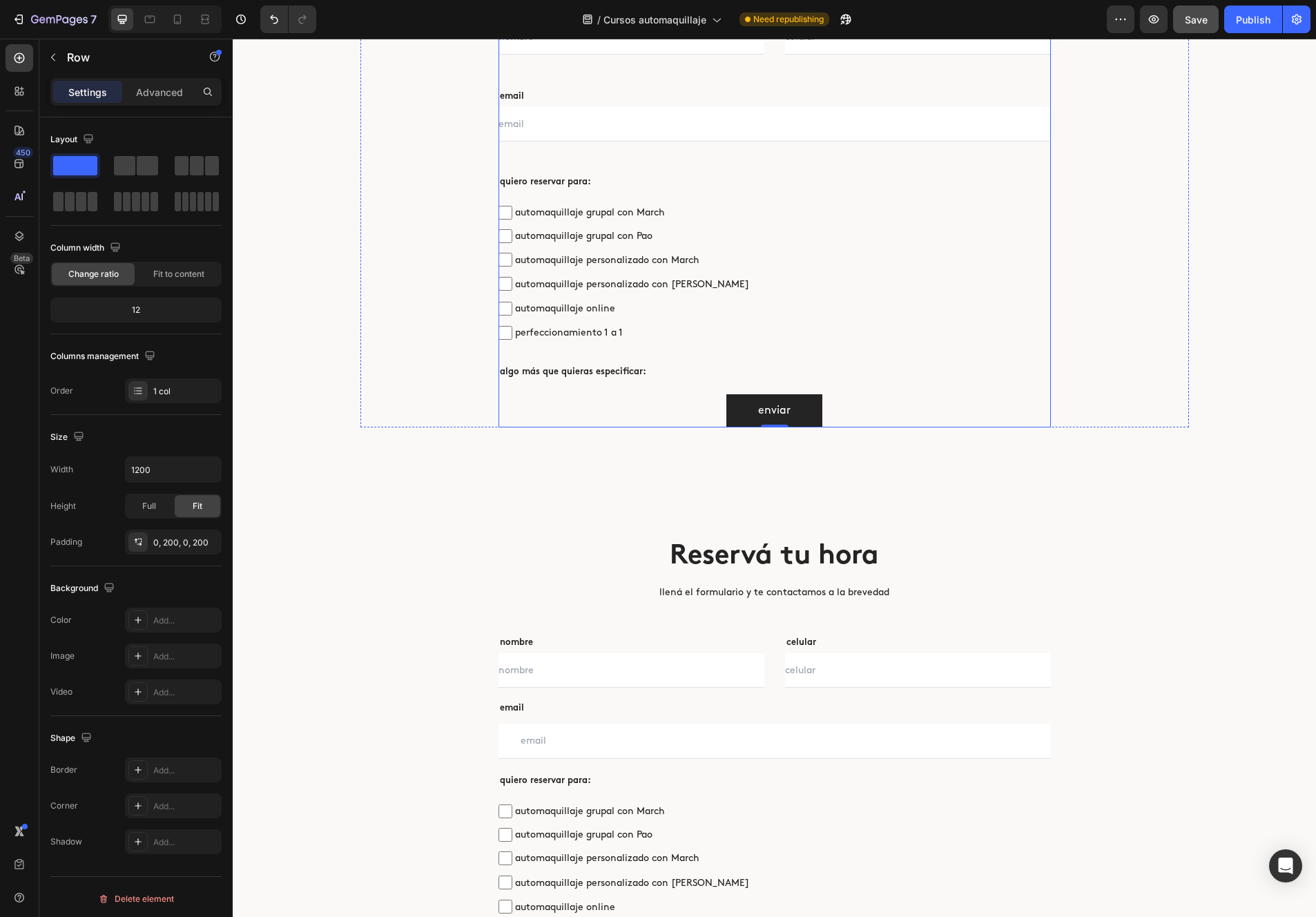
click at [562, 112] on input "text" at bounding box center [774, 124] width 552 height 35
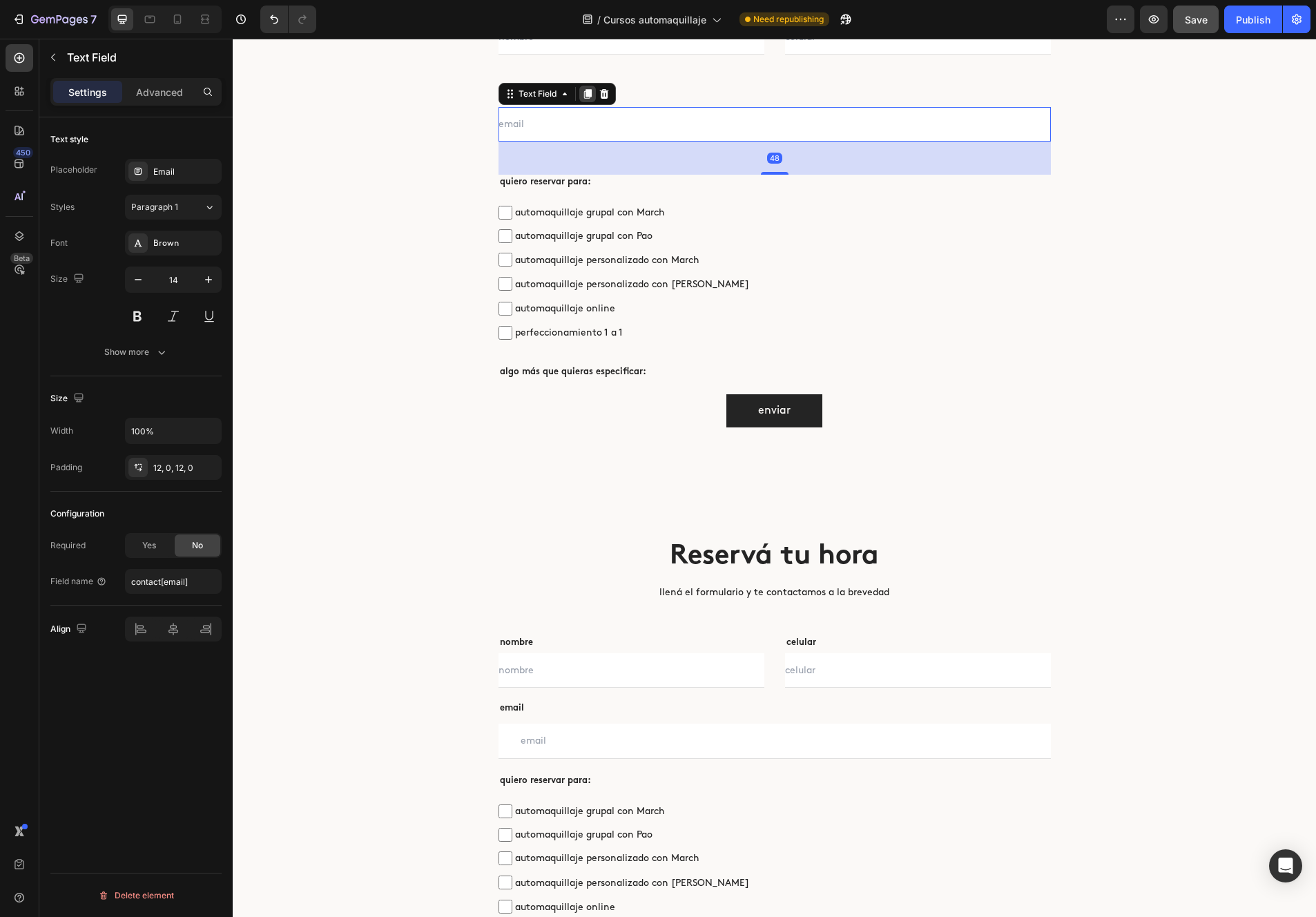
click at [584, 92] on icon at bounding box center [587, 94] width 7 height 10
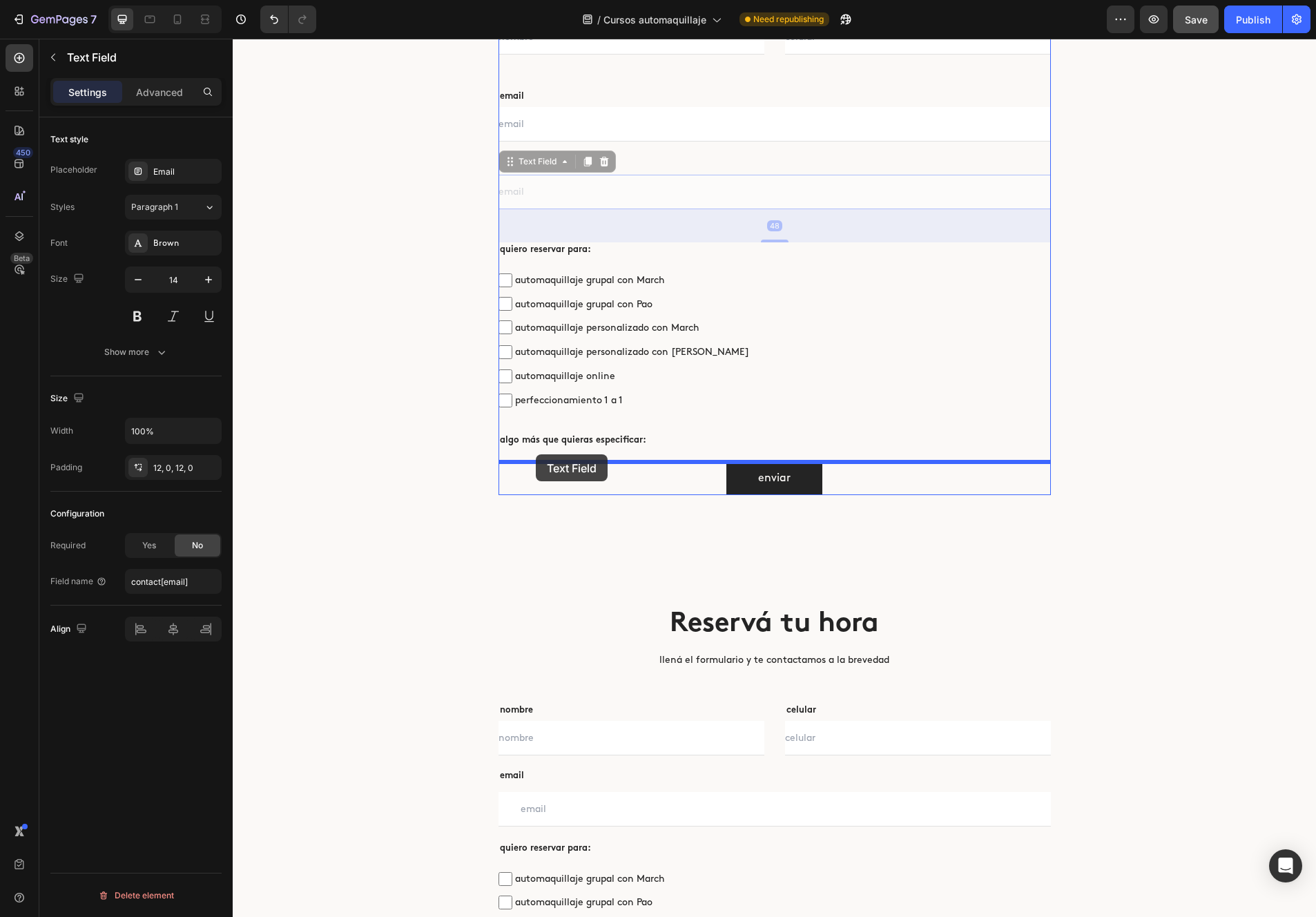
drag, startPoint x: 510, startPoint y: 164, endPoint x: 536, endPoint y: 455, distance: 292.2
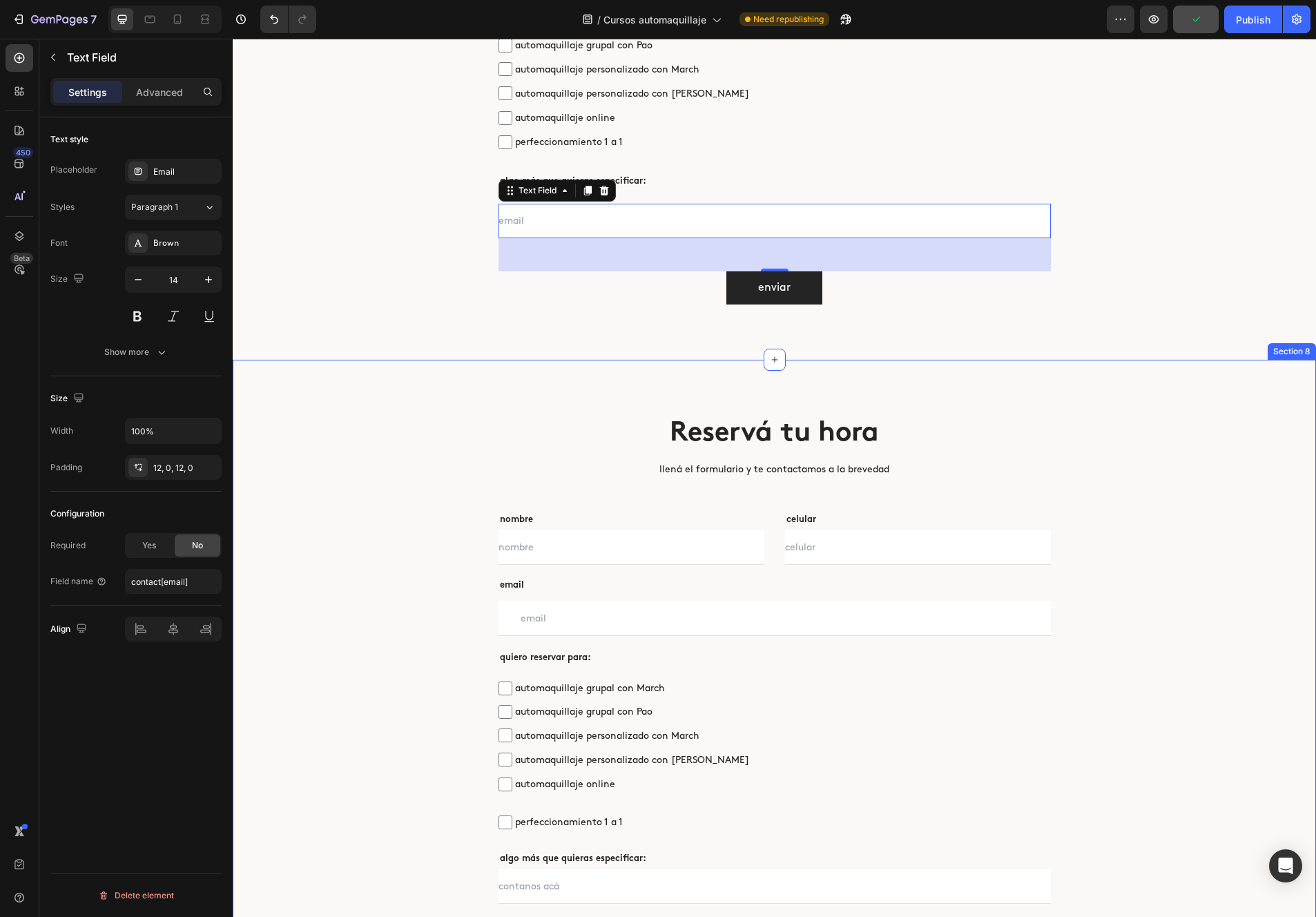
scroll to position [4276, 0]
click at [658, 191] on div "nombre Text block Text Field celular Text block Text Field Row email Text block…" at bounding box center [774, 57] width 552 height 493
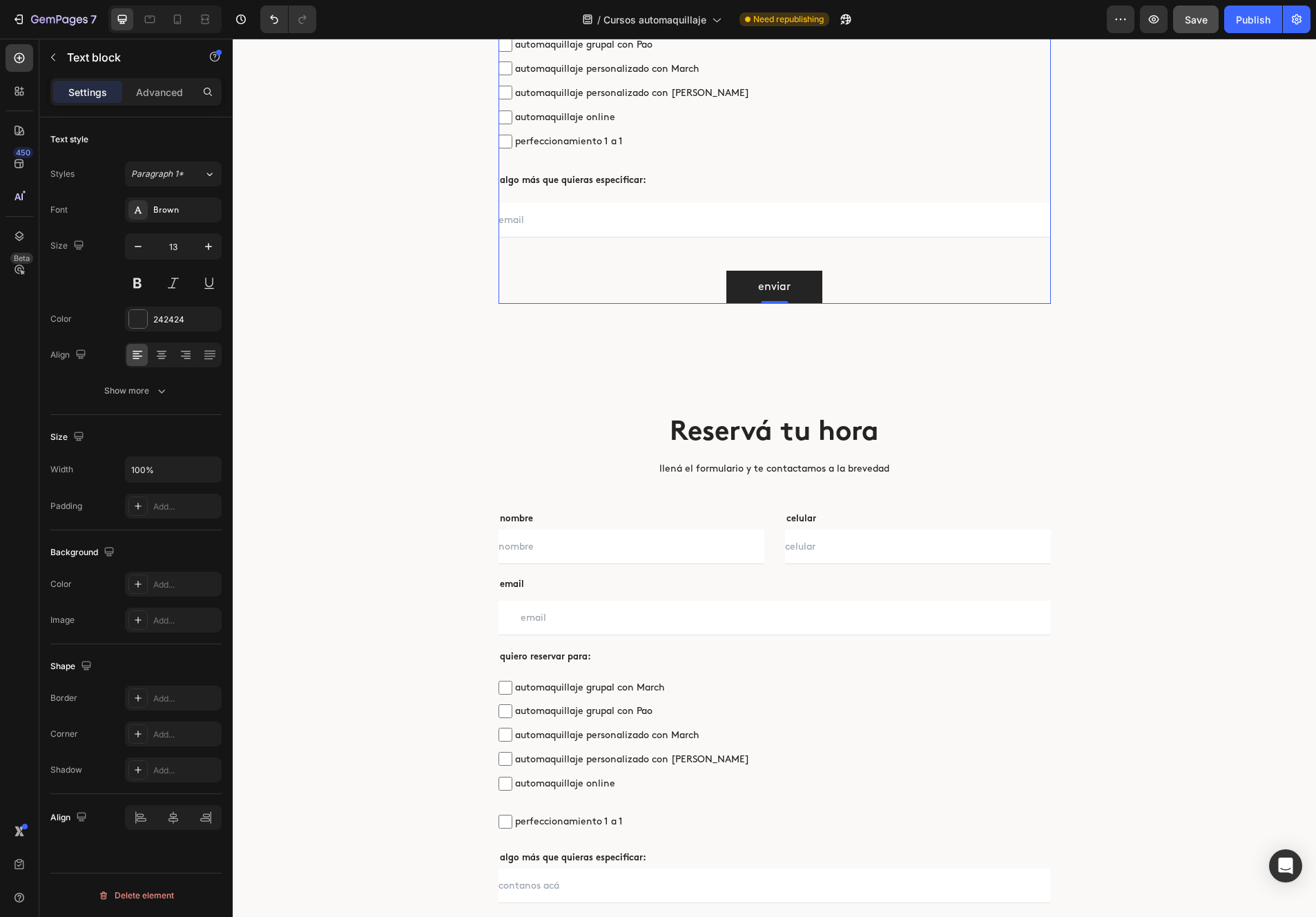
click at [654, 181] on p "algo más que quieras especificar:" at bounding box center [775, 181] width 550 height 14
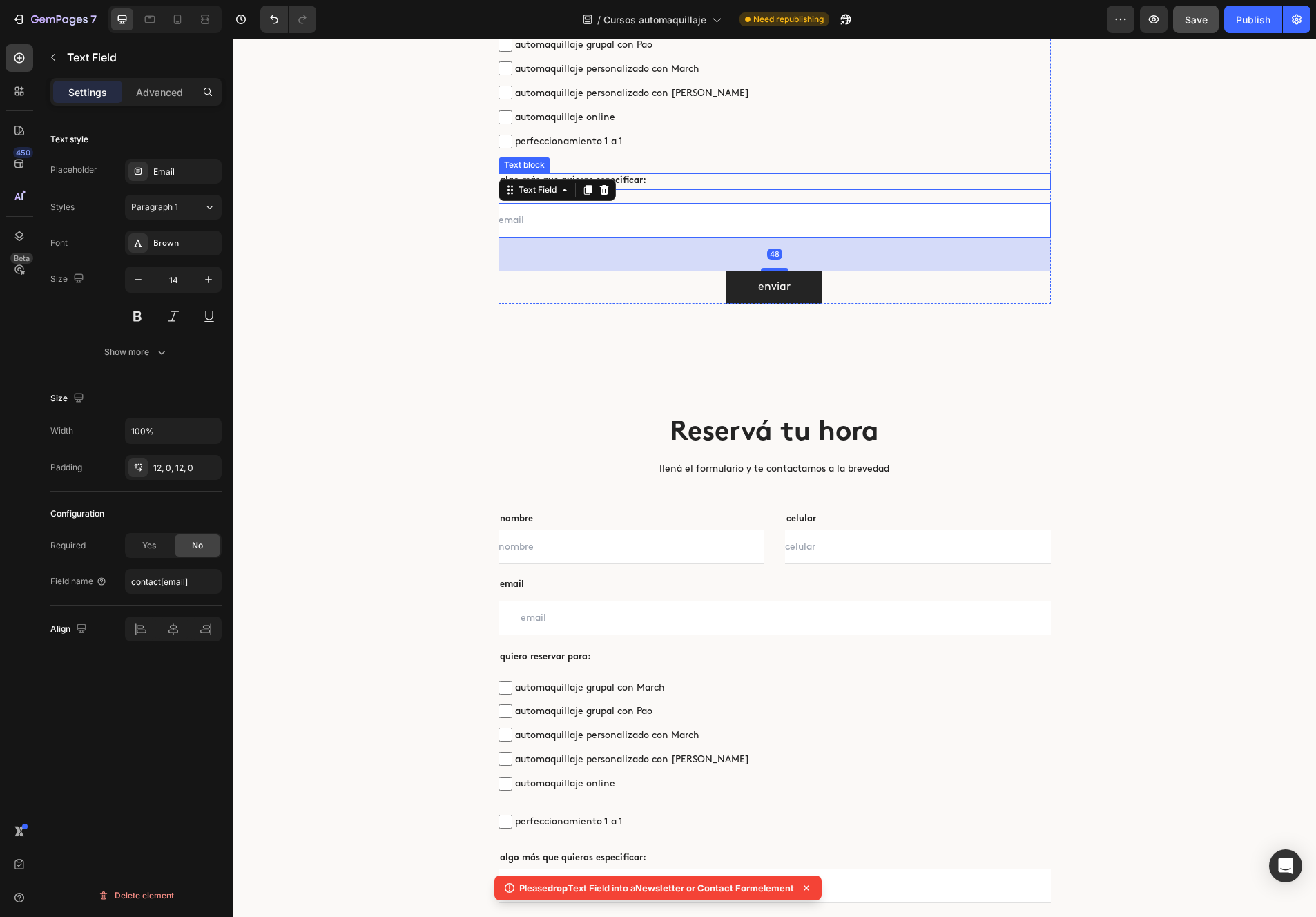
click at [762, 181] on p "algo más que quieras especificar:" at bounding box center [775, 181] width 550 height 14
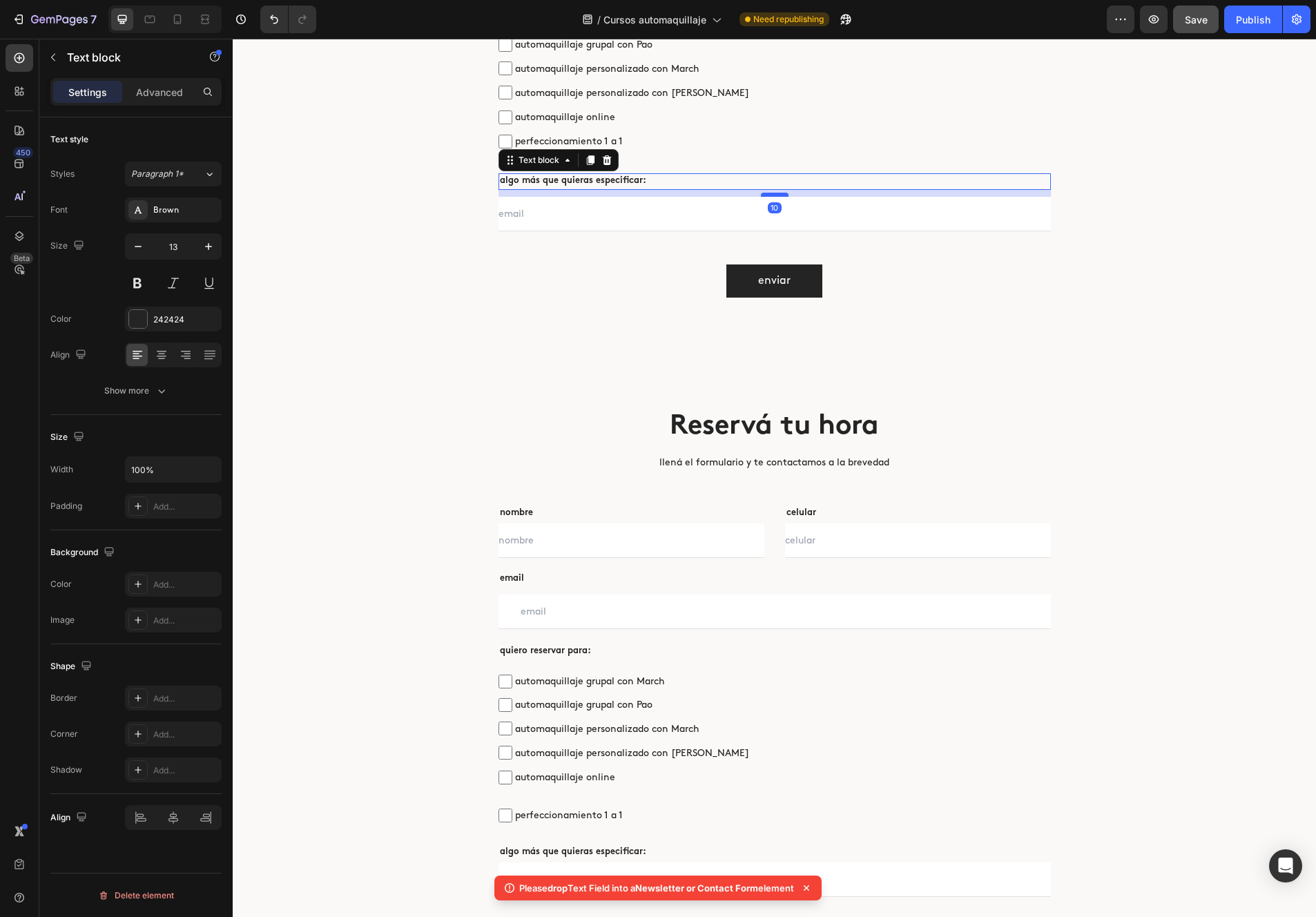
drag, startPoint x: 771, startPoint y: 200, endPoint x: 648, endPoint y: 210, distance: 123.4
click at [771, 194] on div at bounding box center [774, 195] width 27 height 2
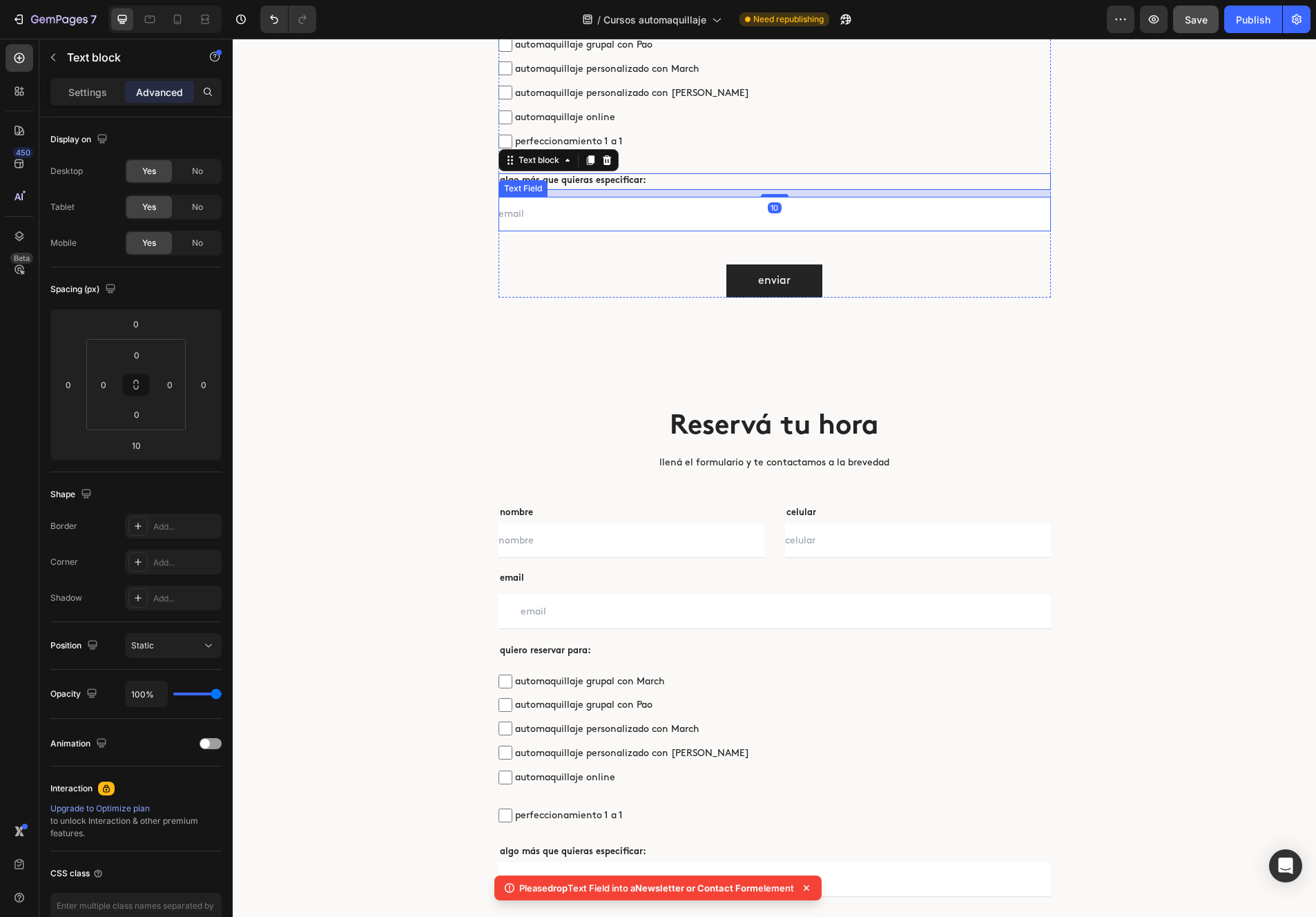
click at [648, 210] on input "text" at bounding box center [774, 215] width 552 height 35
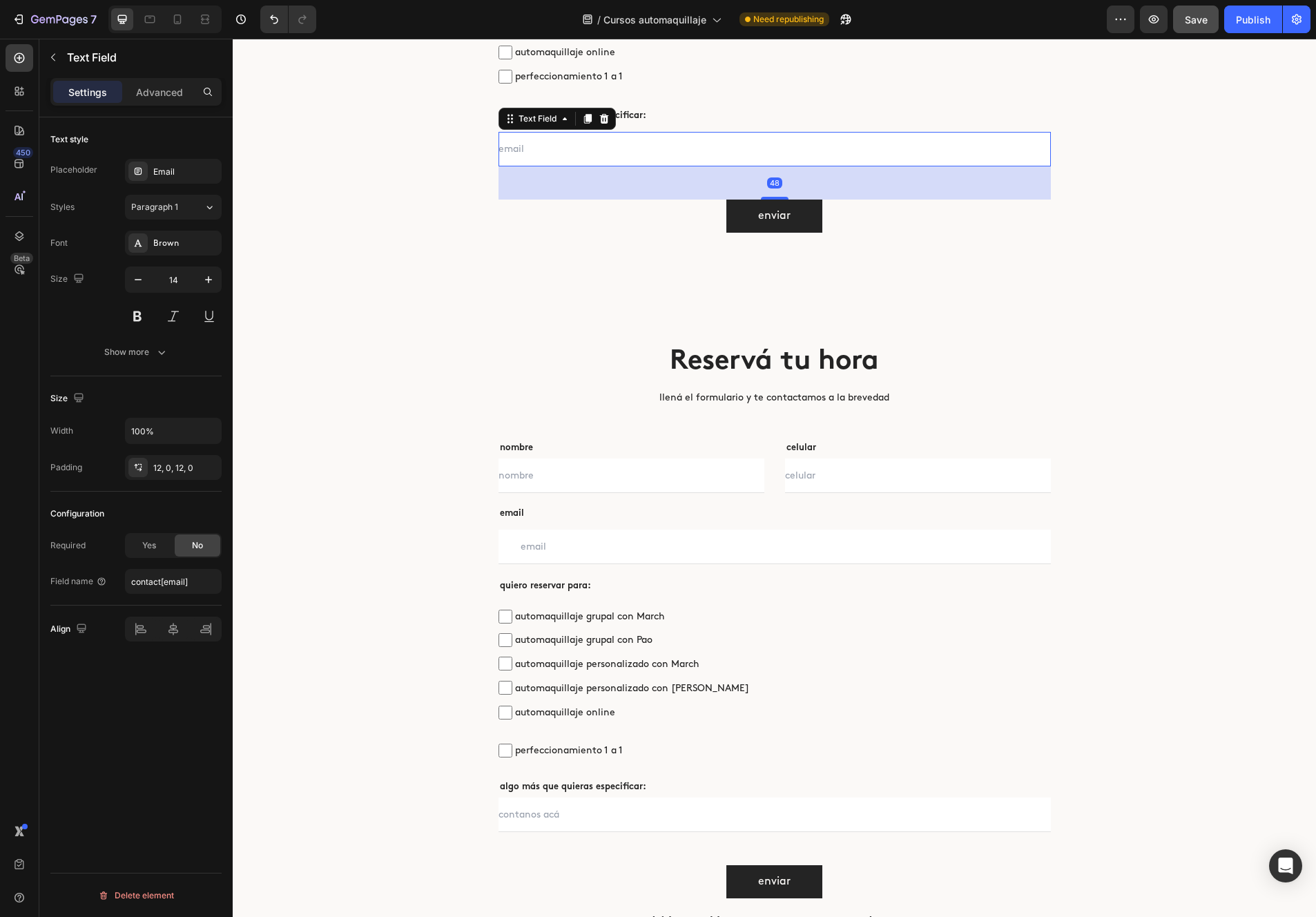
scroll to position [4338, 0]
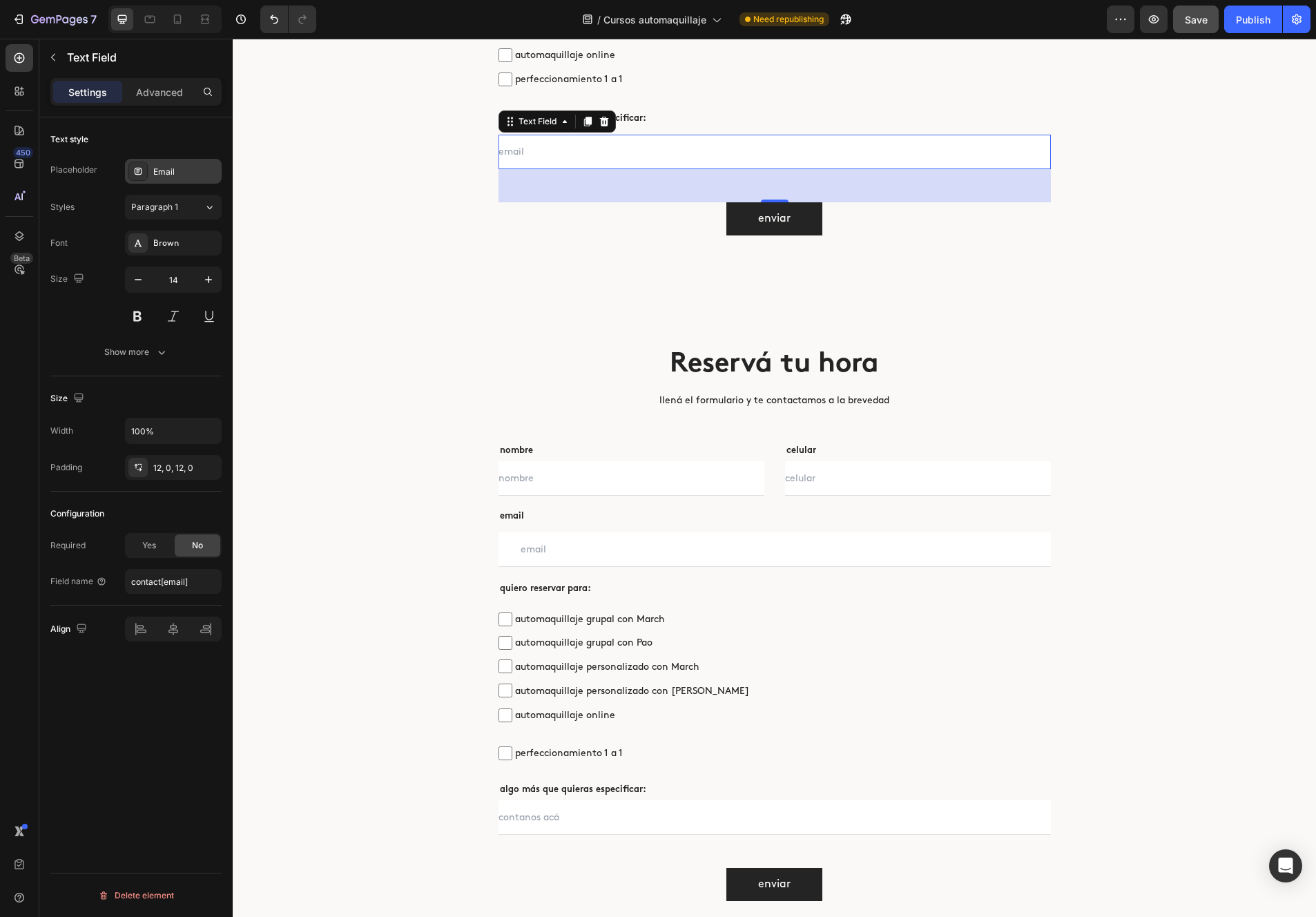
click at [190, 168] on div "Email" at bounding box center [186, 171] width 65 height 12
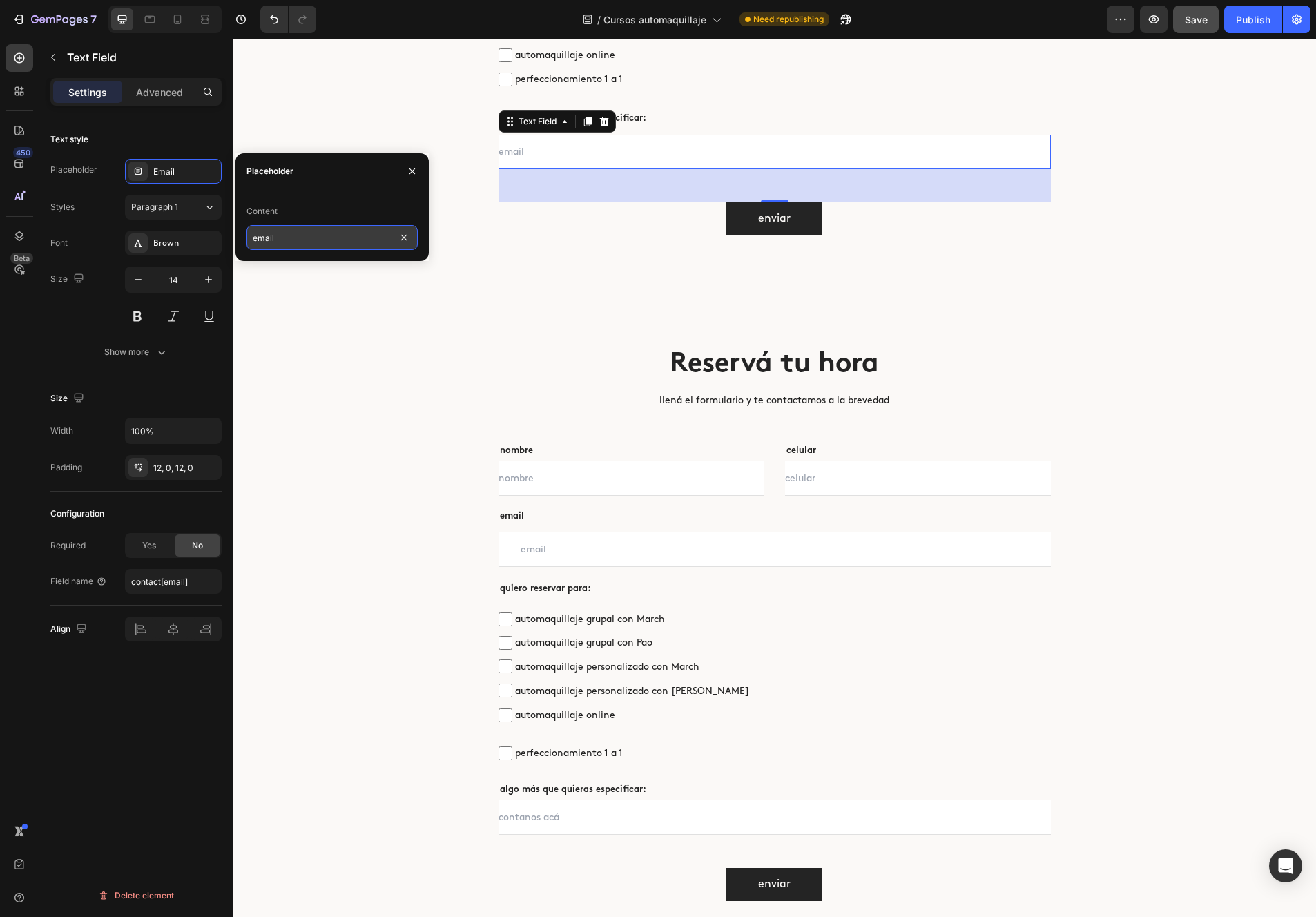
drag, startPoint x: 301, startPoint y: 239, endPoint x: 264, endPoint y: 235, distance: 37.2
click at [250, 233] on input "email" at bounding box center [332, 238] width 171 height 25
drag, startPoint x: 280, startPoint y: 238, endPoint x: 253, endPoint y: 234, distance: 27.3
click at [253, 234] on input "email" at bounding box center [332, 238] width 171 height 25
type input "contanos acá"
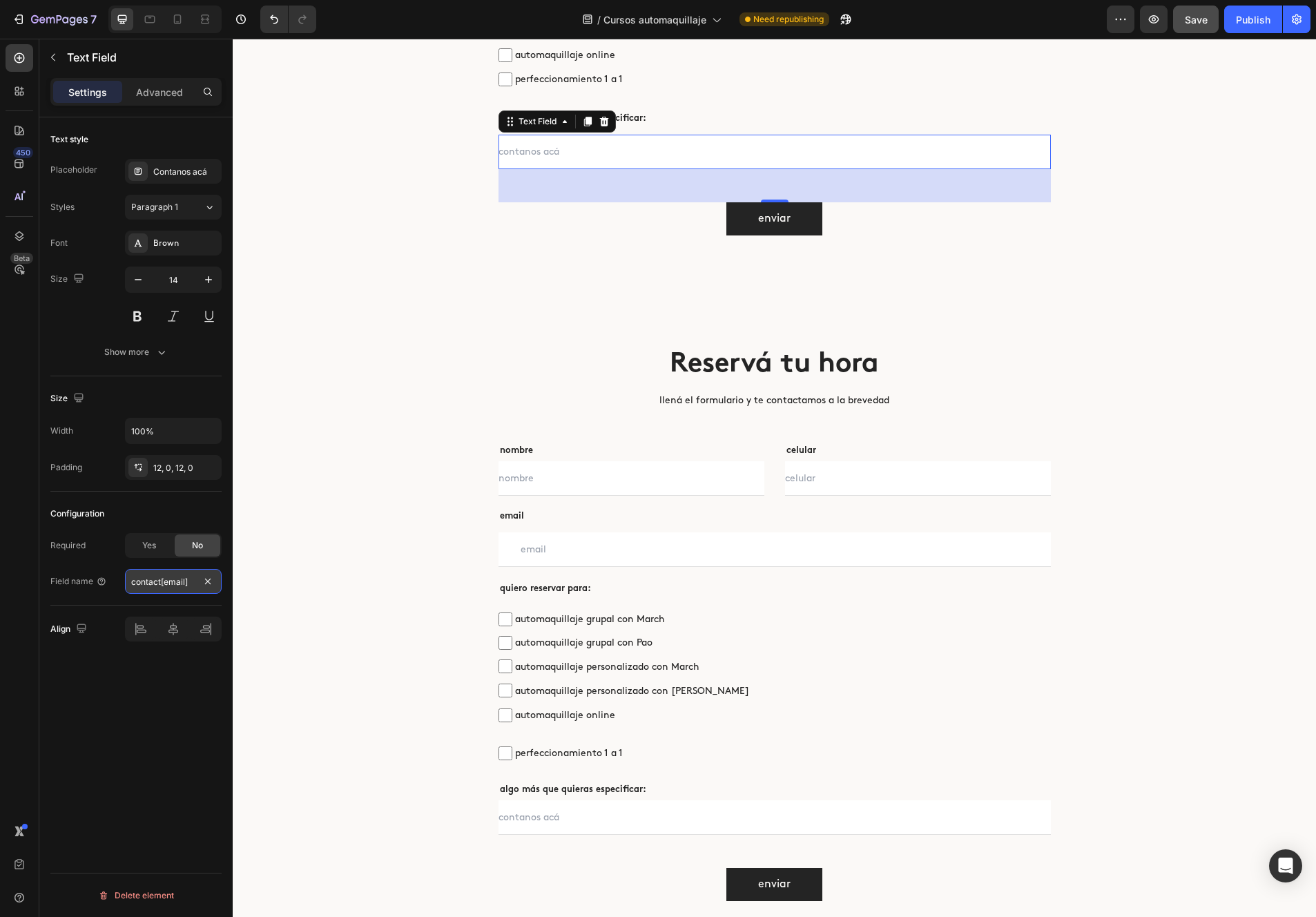
click at [184, 584] on input "contact[email]" at bounding box center [173, 582] width 97 height 25
click at [175, 583] on input "contact[email]" at bounding box center [173, 582] width 97 height 25
type input "contact[mensaje]"
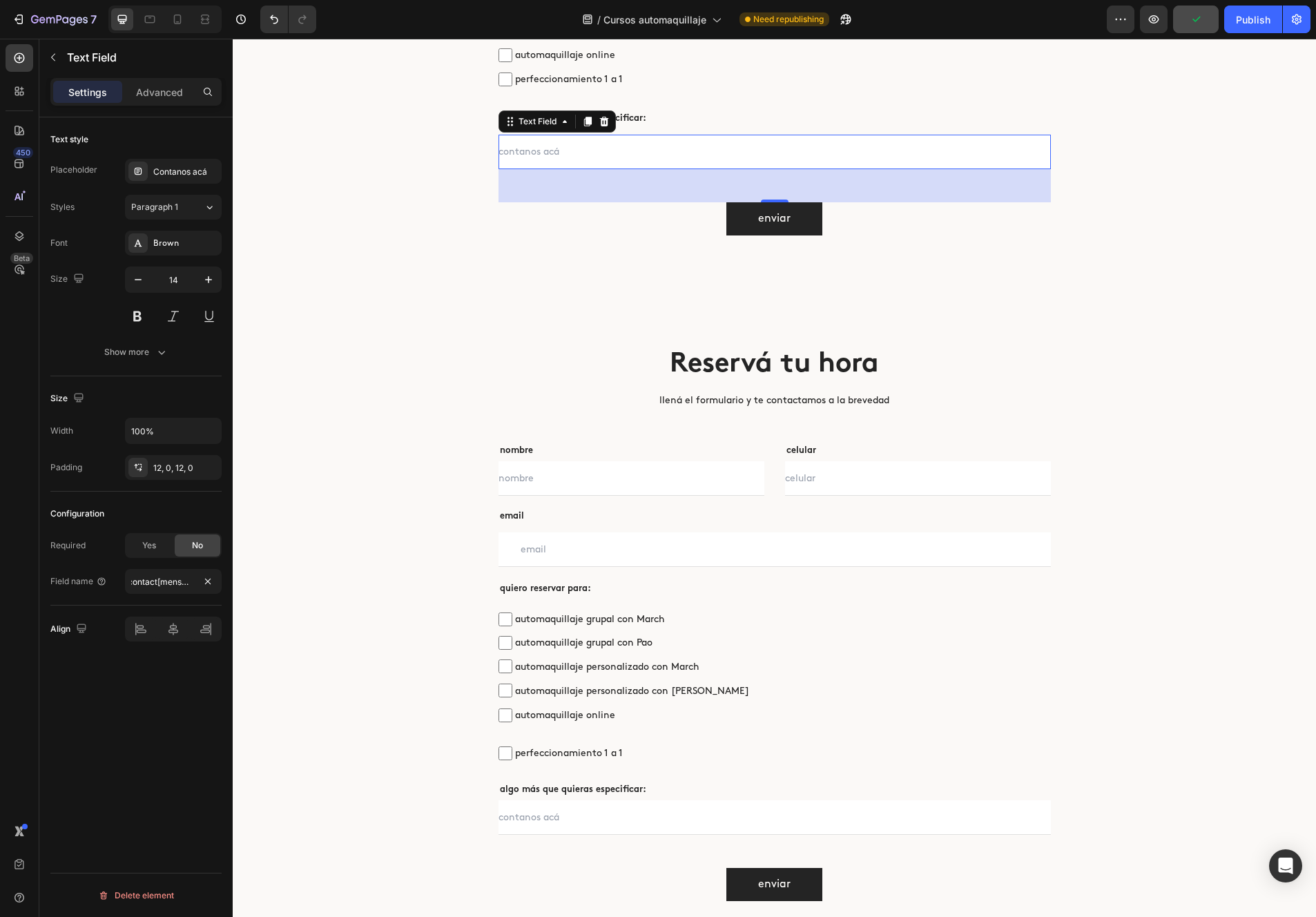
click at [360, 500] on div "Reservá tu hora Heading llená el formulario y te contactamos a la brevedad Text…" at bounding box center [774, 642] width 828 height 592
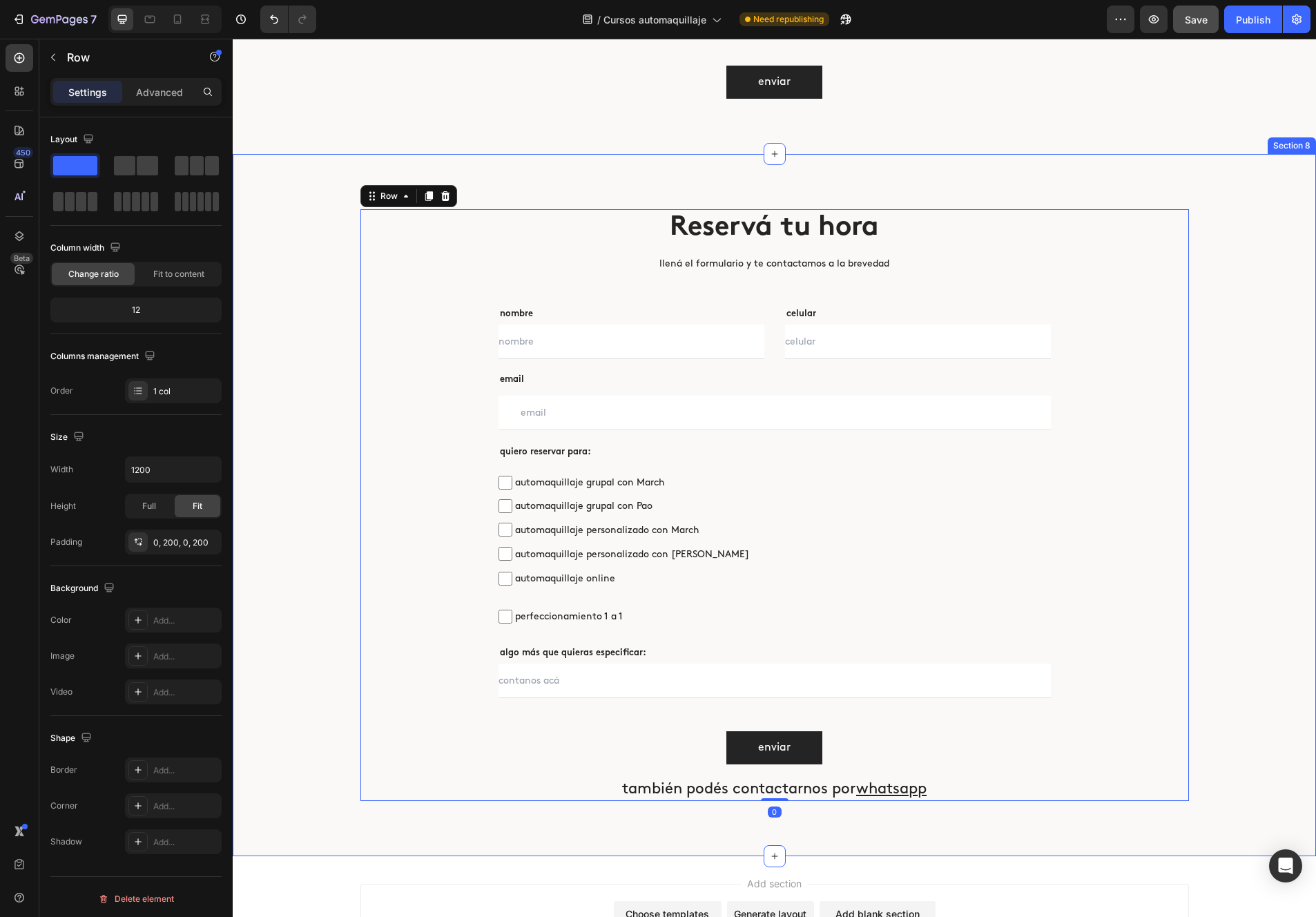
scroll to position [4474, 0]
click at [682, 791] on h2 "también podés contactarnos por whatsapp" at bounding box center [774, 790] width 552 height 23
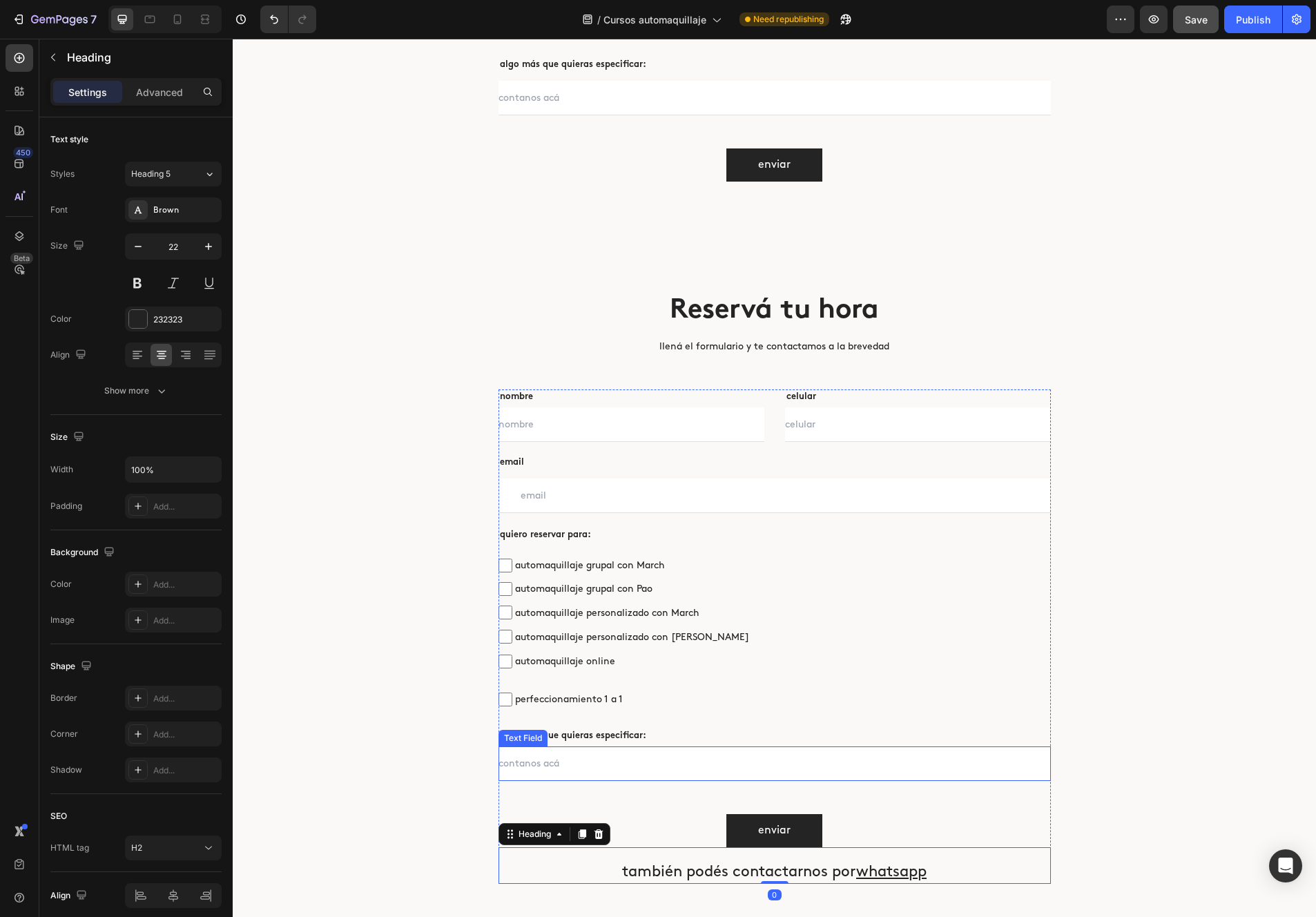
scroll to position [4385, 0]
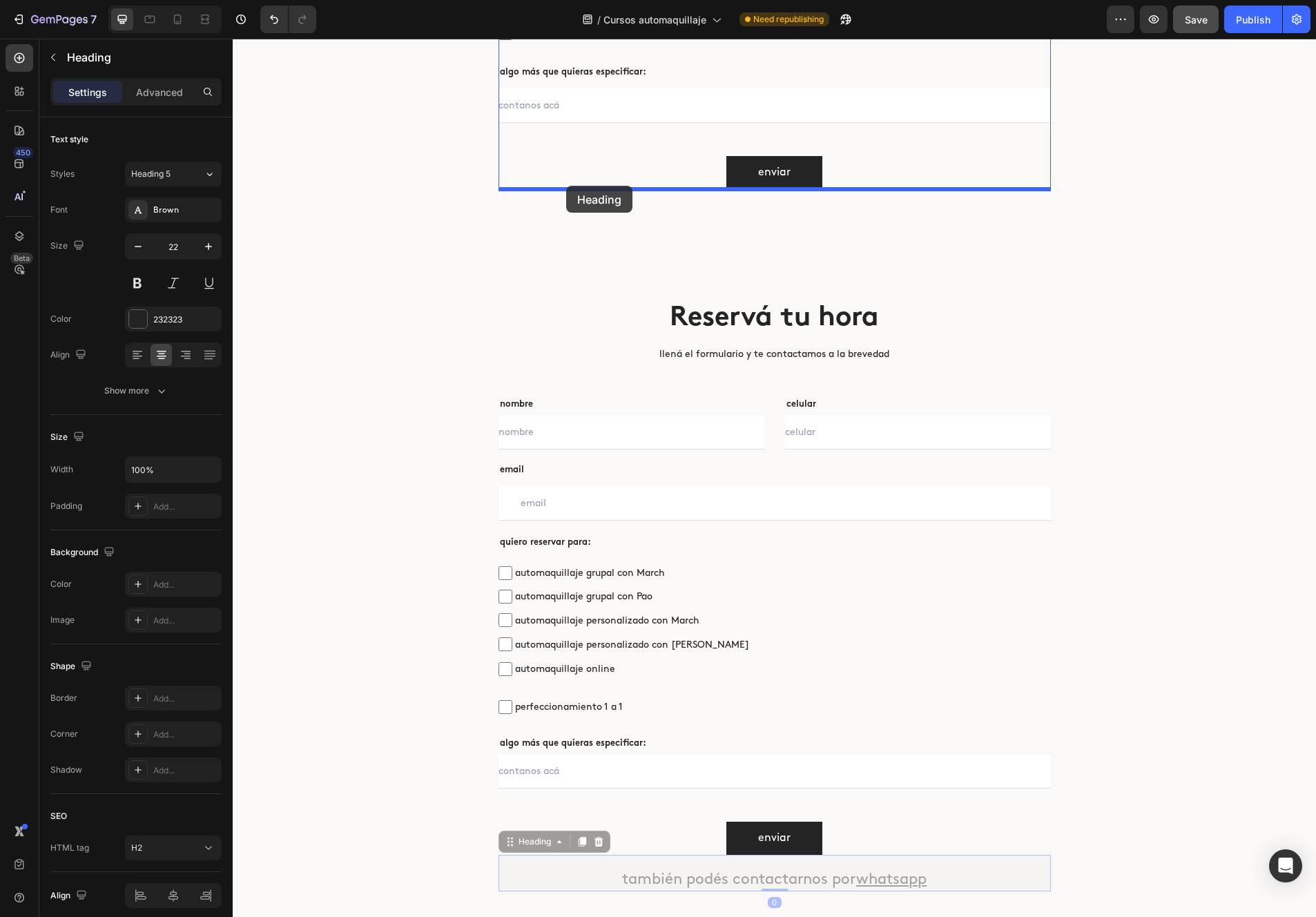
drag, startPoint x: 510, startPoint y: 841, endPoint x: 566, endPoint y: 186, distance: 657.4
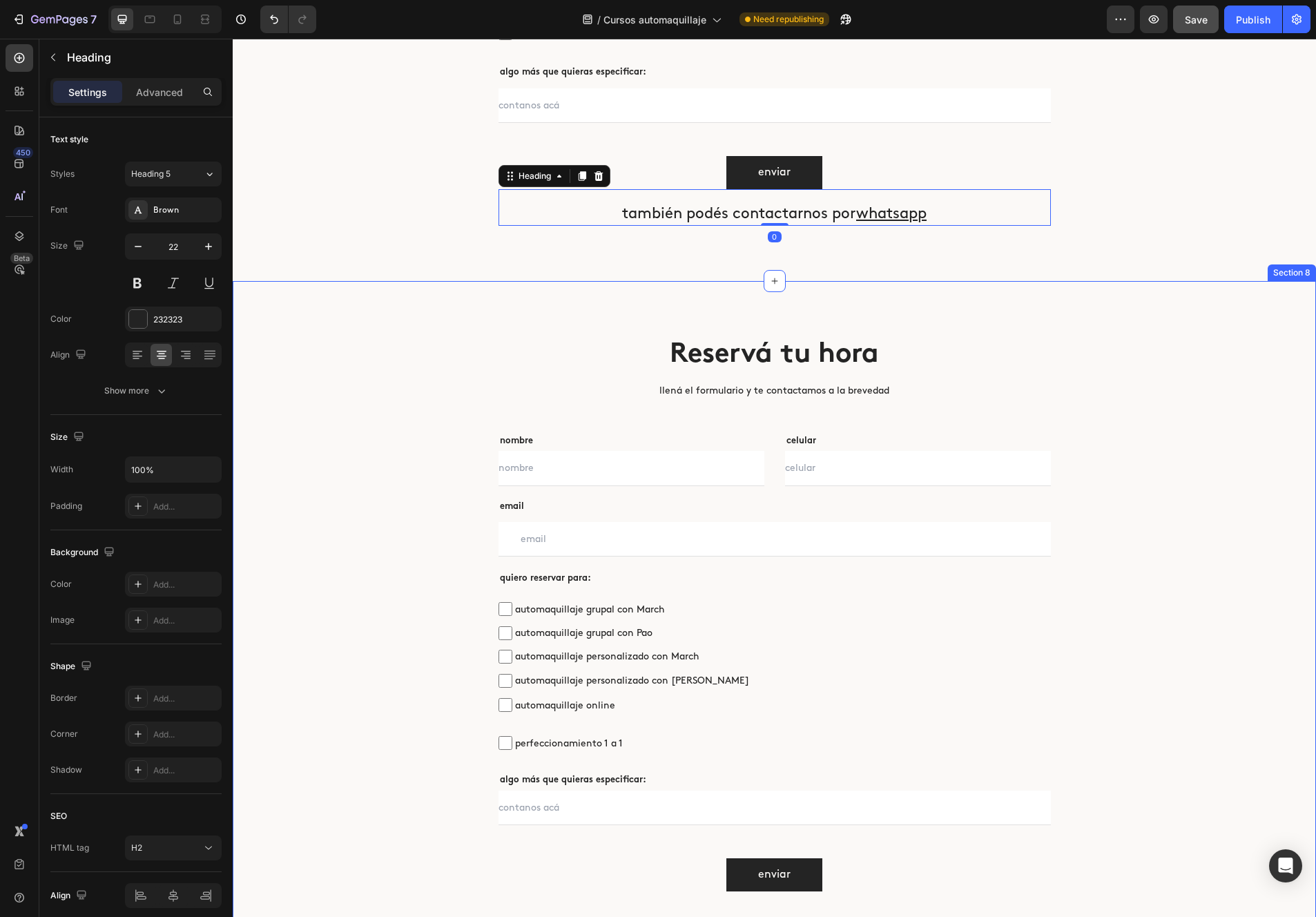
click at [602, 297] on div "Reservá tu hora Heading llená el formulario y te contactamos a la brevedad Text…" at bounding box center [774, 614] width 1083 height 666
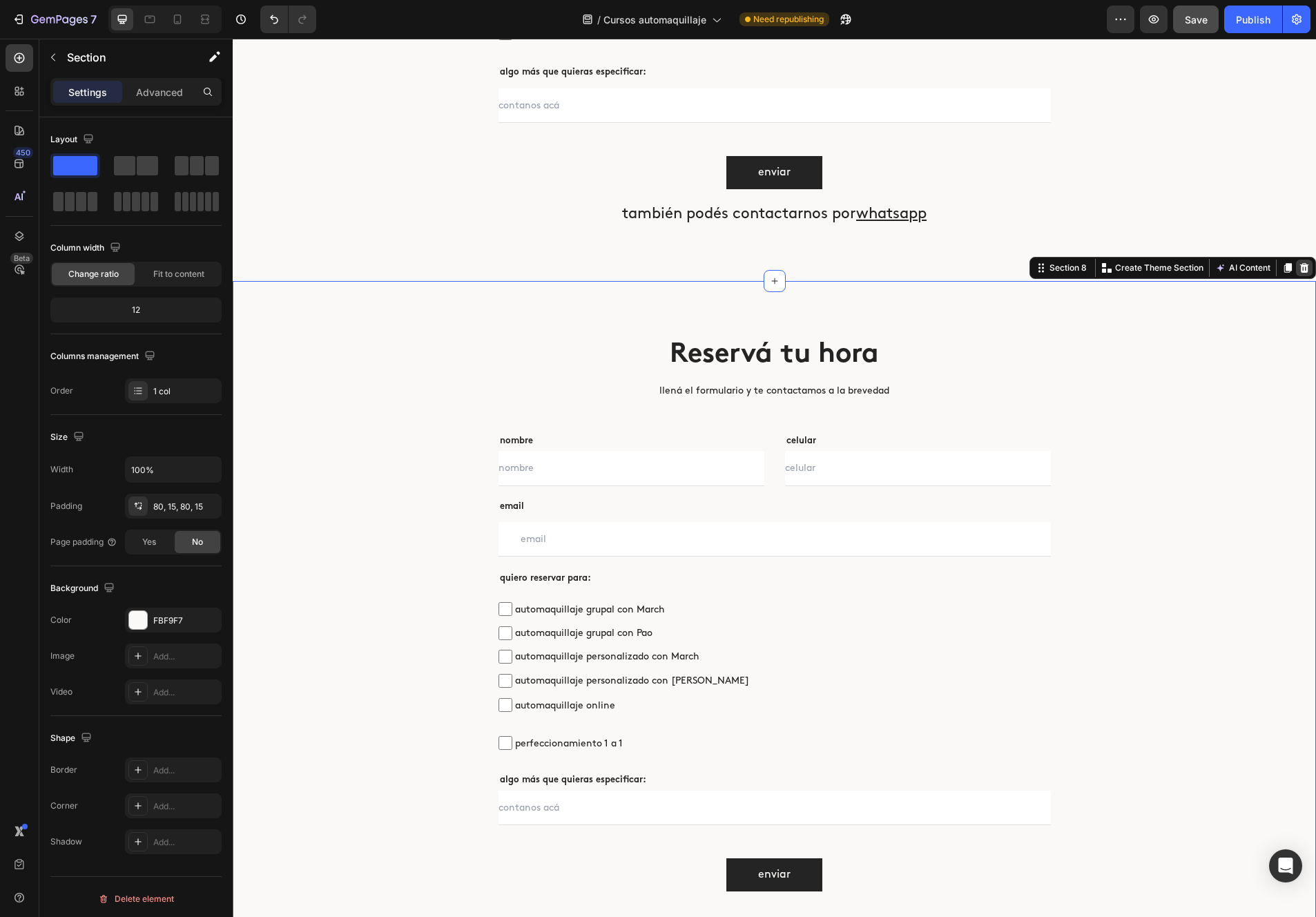
click at [953, 273] on div at bounding box center [1304, 268] width 17 height 17
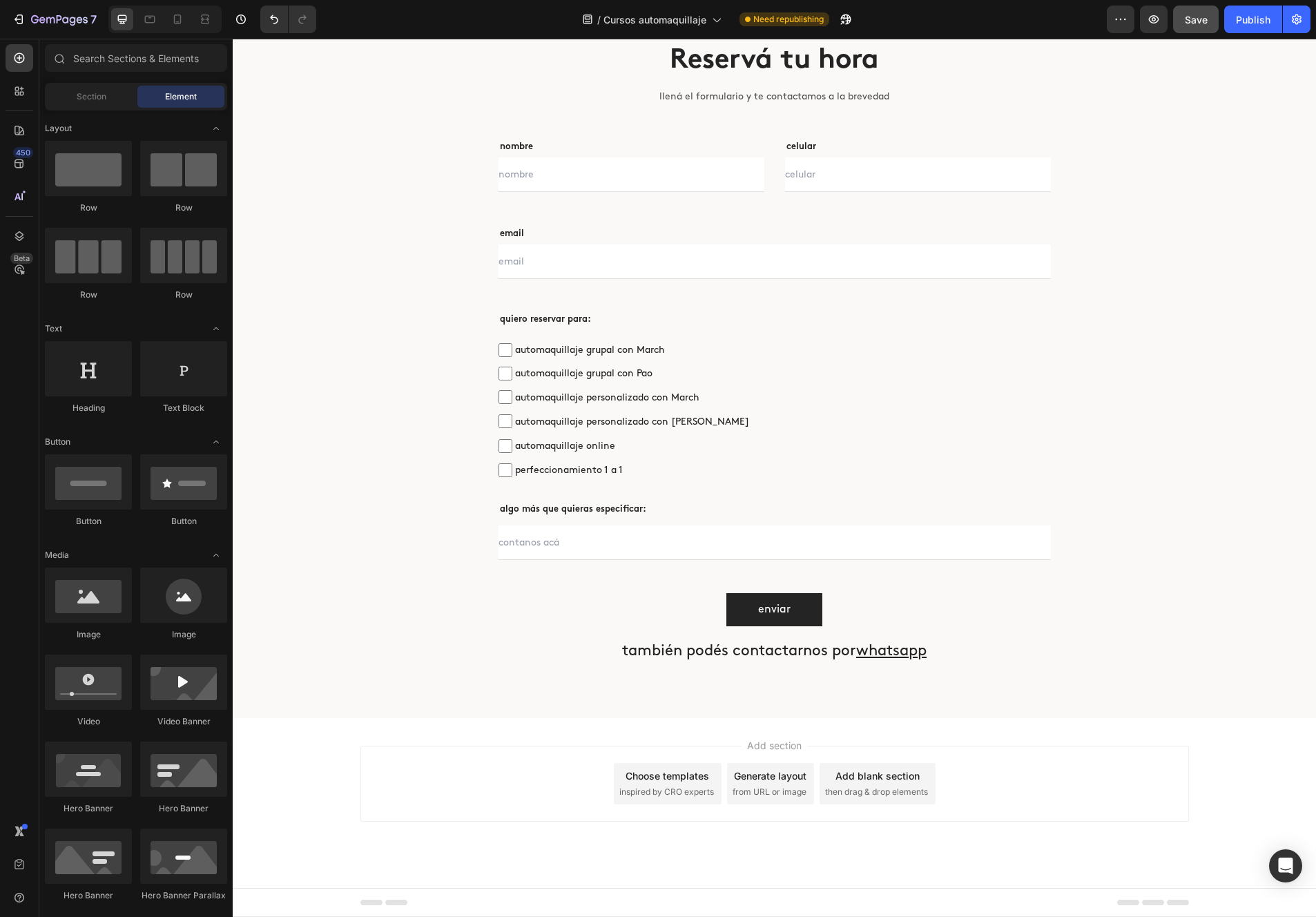
scroll to position [3947, 0]
click at [953, 23] on div "Publish" at bounding box center [1253, 20] width 35 height 15
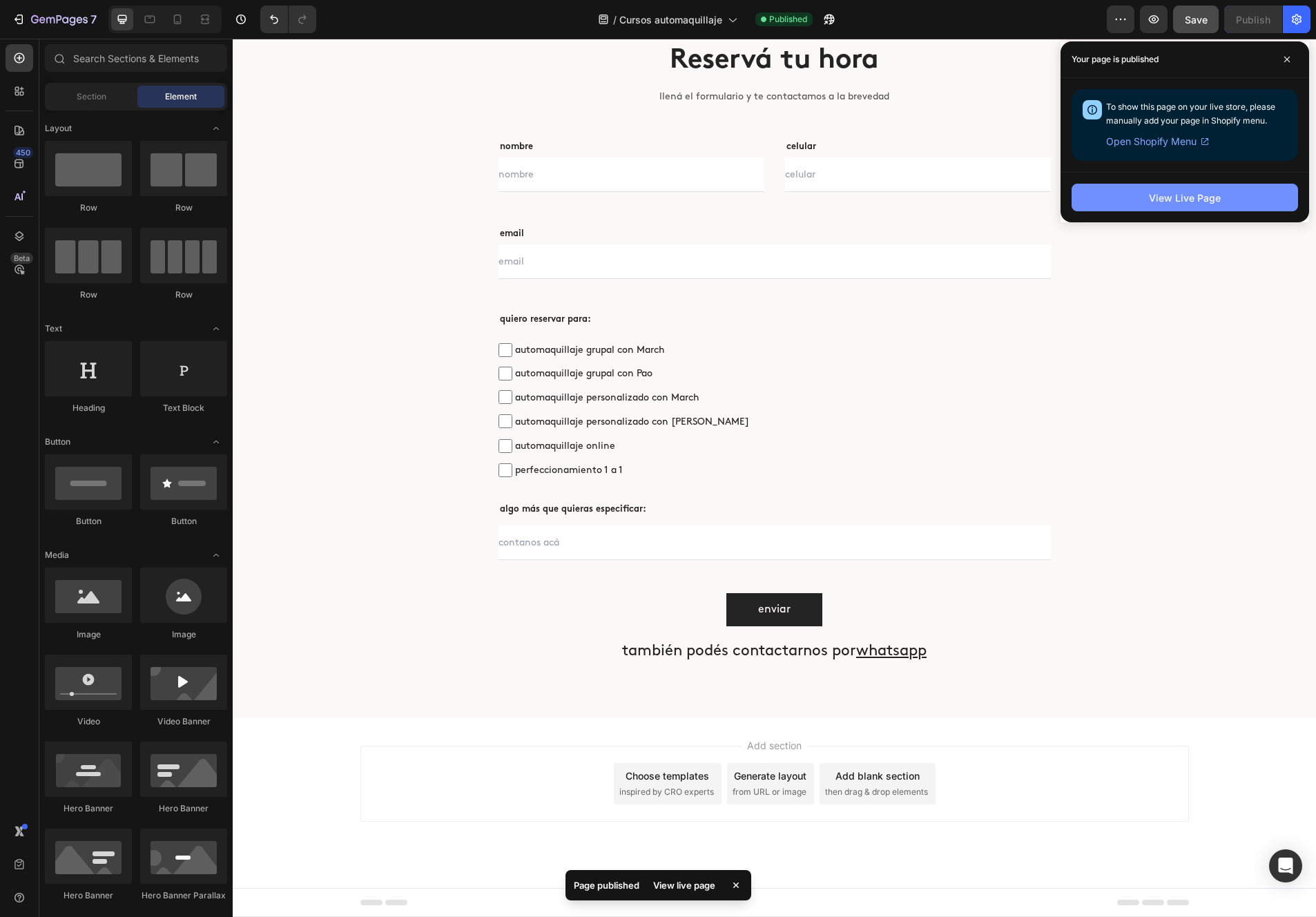
click at [953, 194] on div "View Live Page" at bounding box center [1184, 198] width 72 height 15
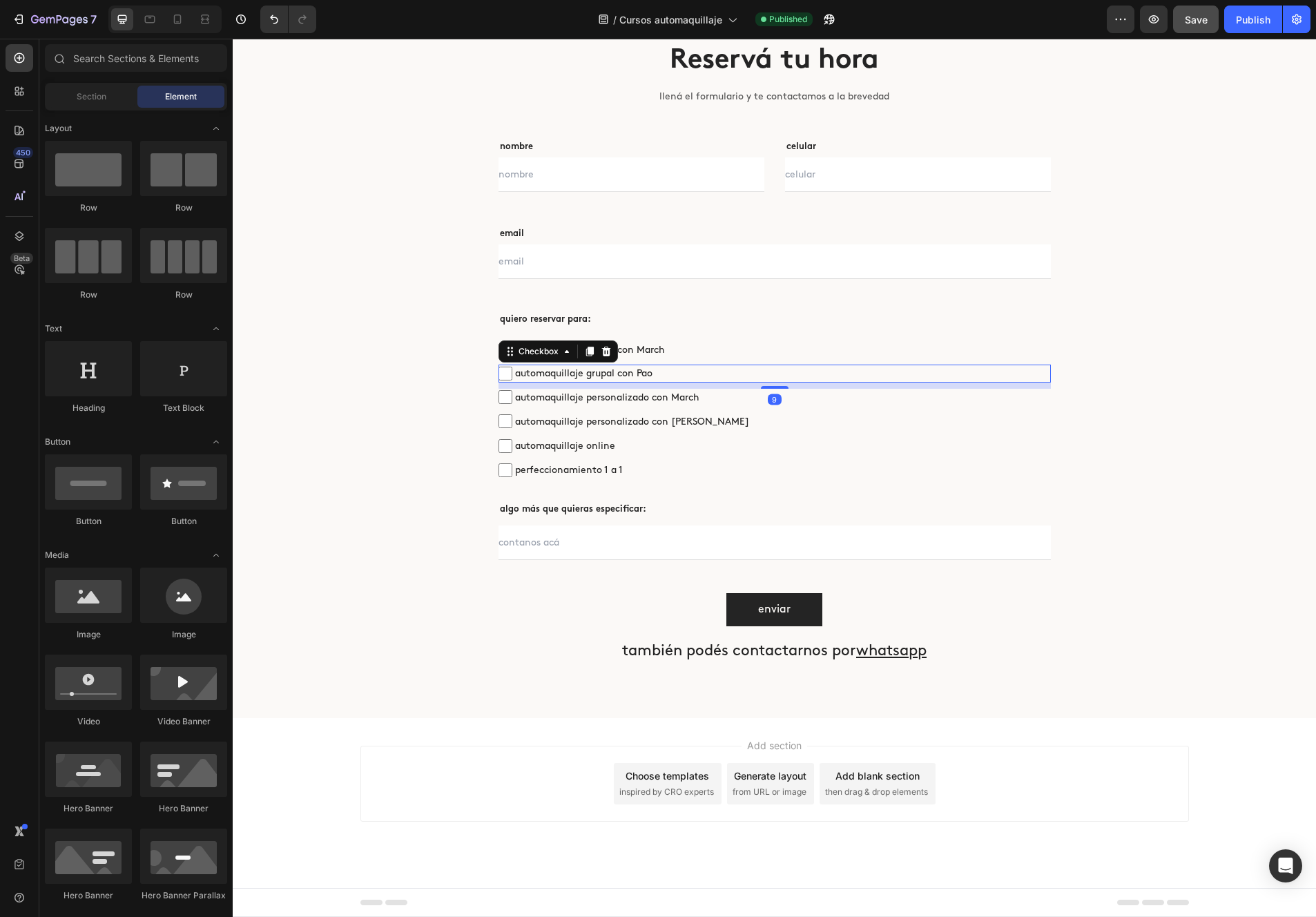
click at [607, 368] on span "automaquillaje grupal con Pao" at bounding box center [782, 373] width 538 height 17
click at [513, 368] on input "automaquillaje grupal con Pao" at bounding box center [505, 374] width 14 height 14
checkbox input "false"
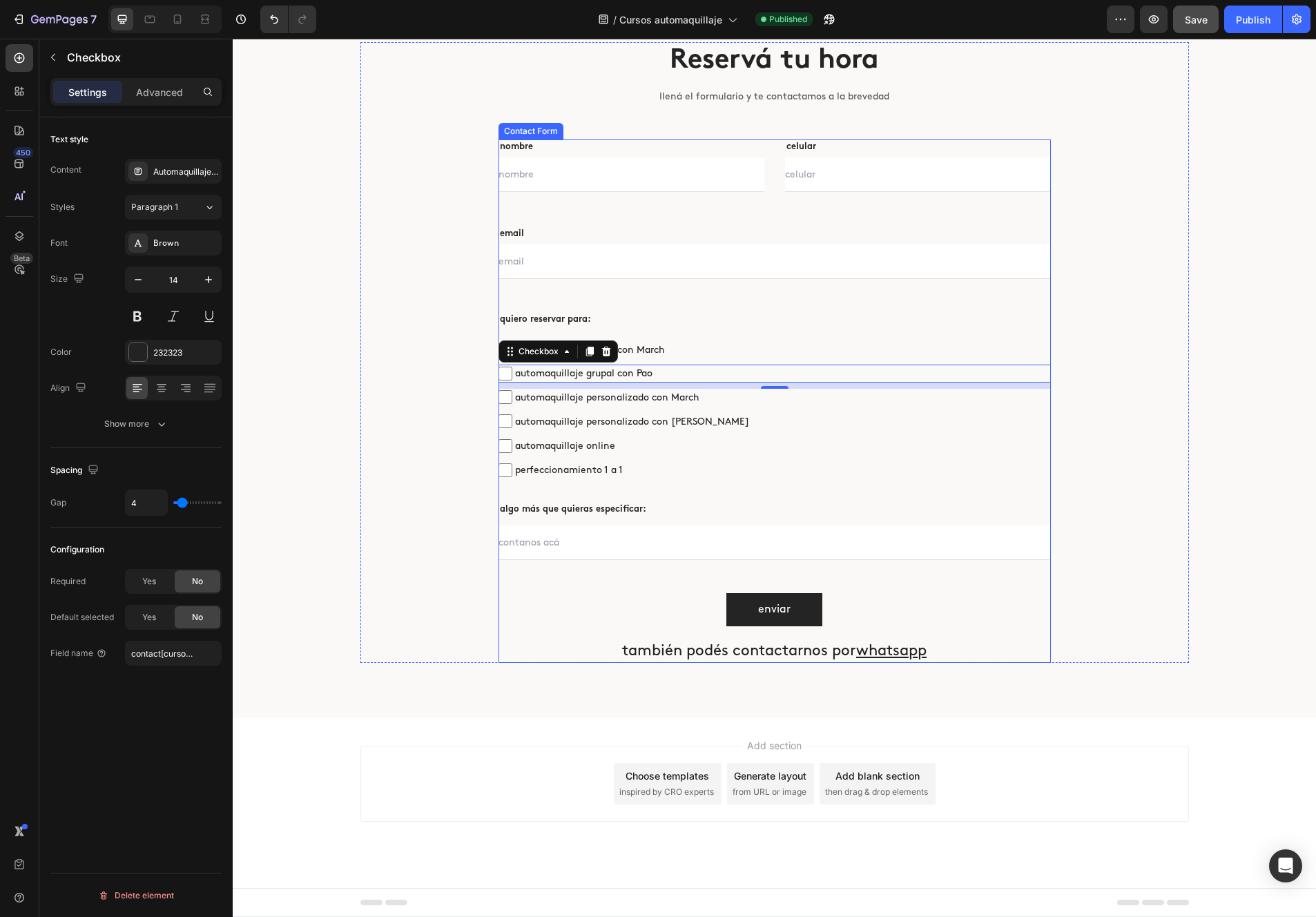
click at [514, 293] on div "nombre Text block Text Field celular Text block Text Field Row email Text block…" at bounding box center [774, 400] width 552 height 523
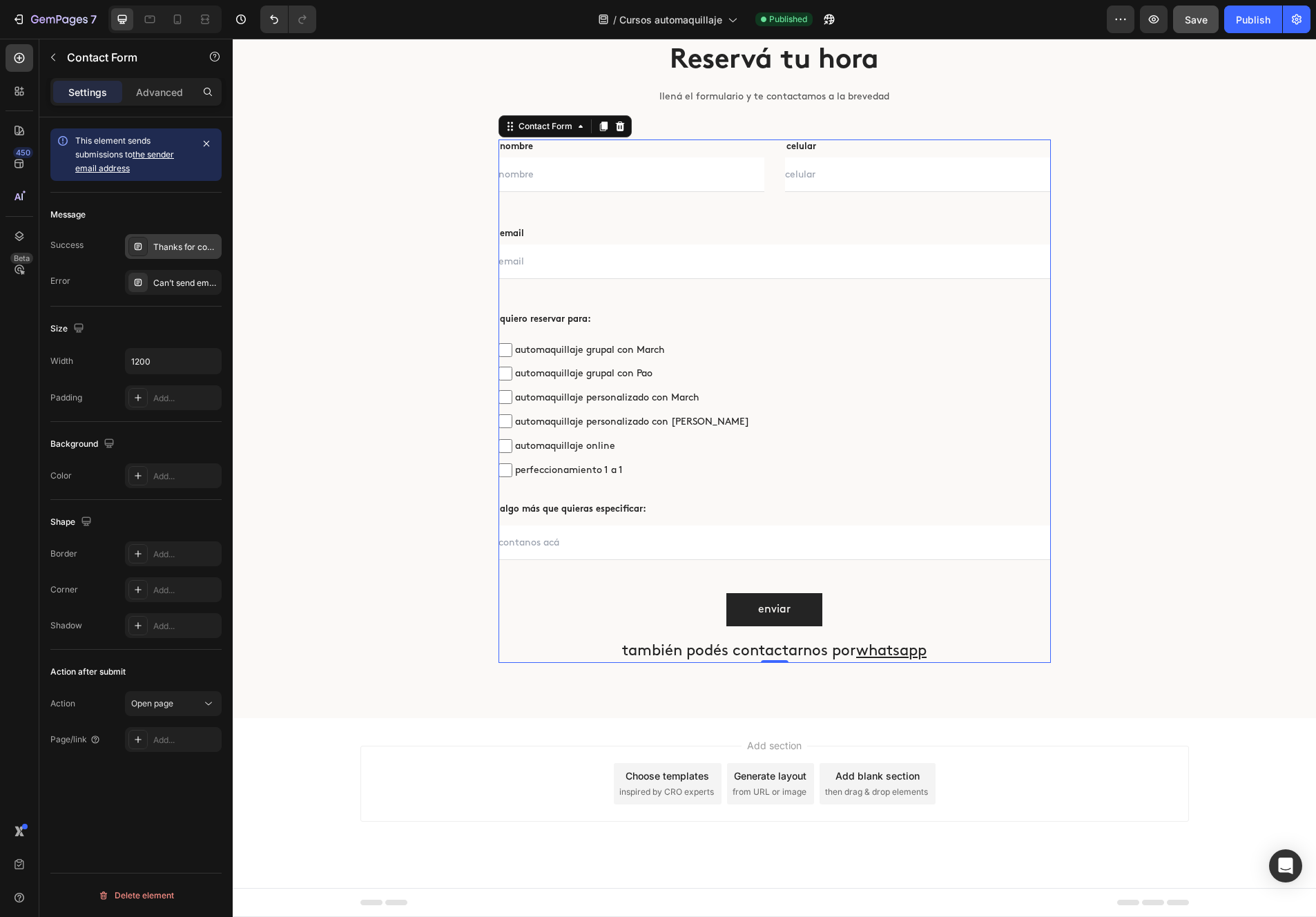
click at [155, 252] on div "Thanks for contacting us. We'll get back to you as soon as possible." at bounding box center [186, 247] width 65 height 12
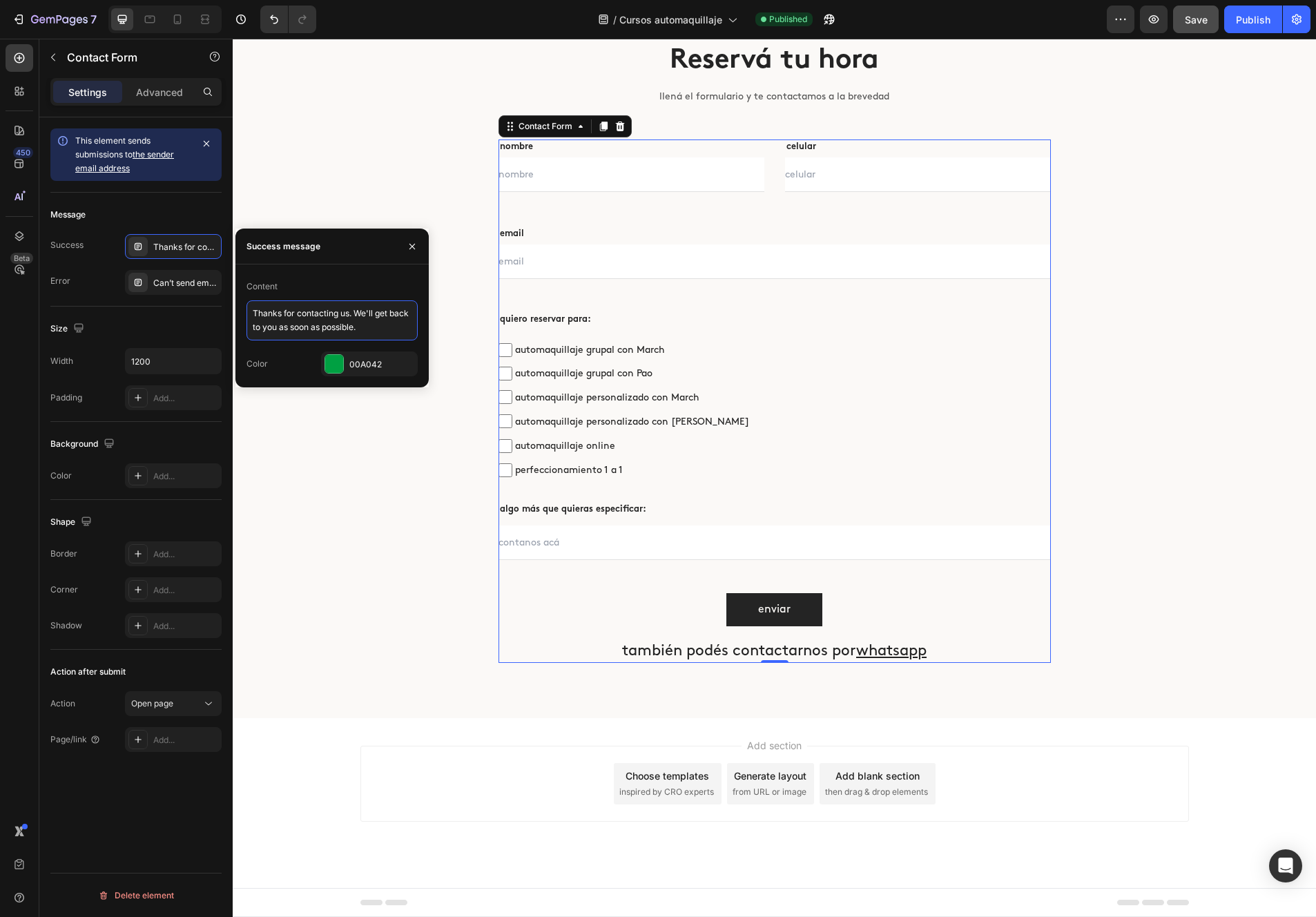
drag, startPoint x: 251, startPoint y: 314, endPoint x: 372, endPoint y: 331, distance: 122.2
click at [378, 331] on textarea "Thanks for contacting us. We'll get back to you as soon as possible." at bounding box center [332, 321] width 171 height 40
paste textarea "gracias por tu mensaje! nos comunicaremos pronto"
type textarea "gracias por tu mensaje! nos comunicaremos pronto"
click at [393, 463] on div "Reservá tu hora Heading llená el formulario y te contactamos a la brevedad Text…" at bounding box center [774, 353] width 828 height 621
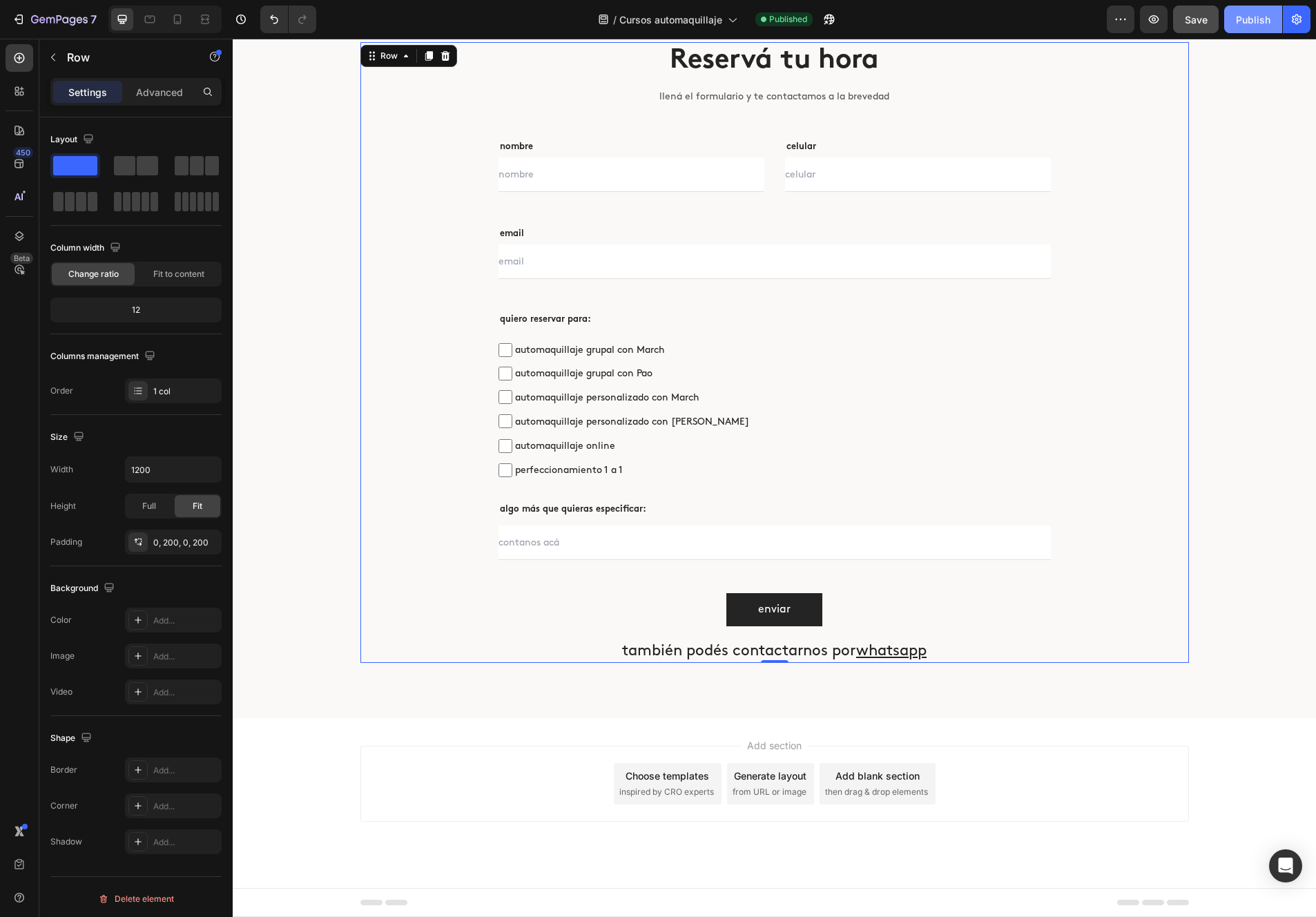
click at [953, 26] on div "Publish" at bounding box center [1253, 20] width 35 height 15
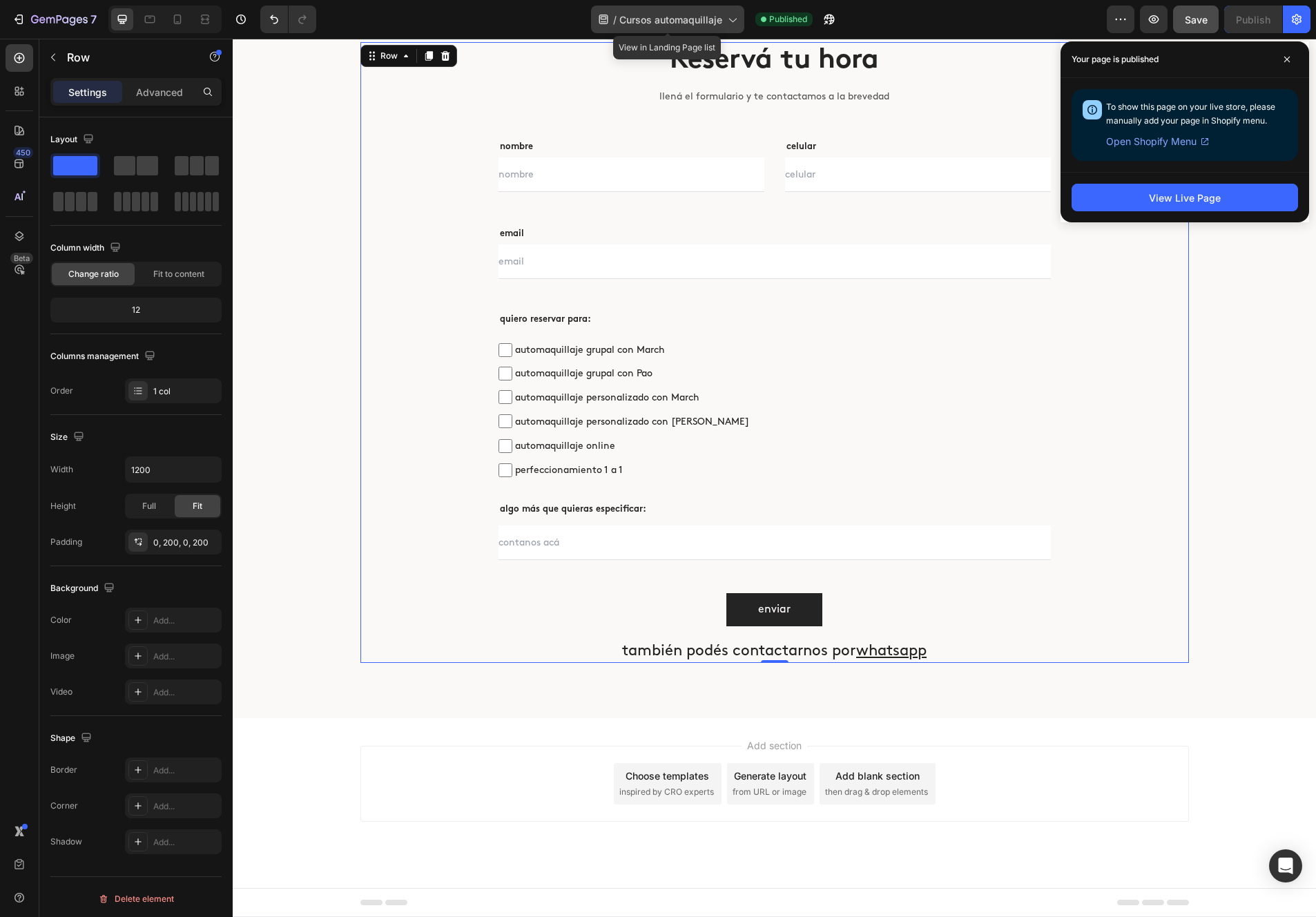
click at [636, 17] on span "Cursos automaquillaje" at bounding box center [671, 20] width 103 height 15
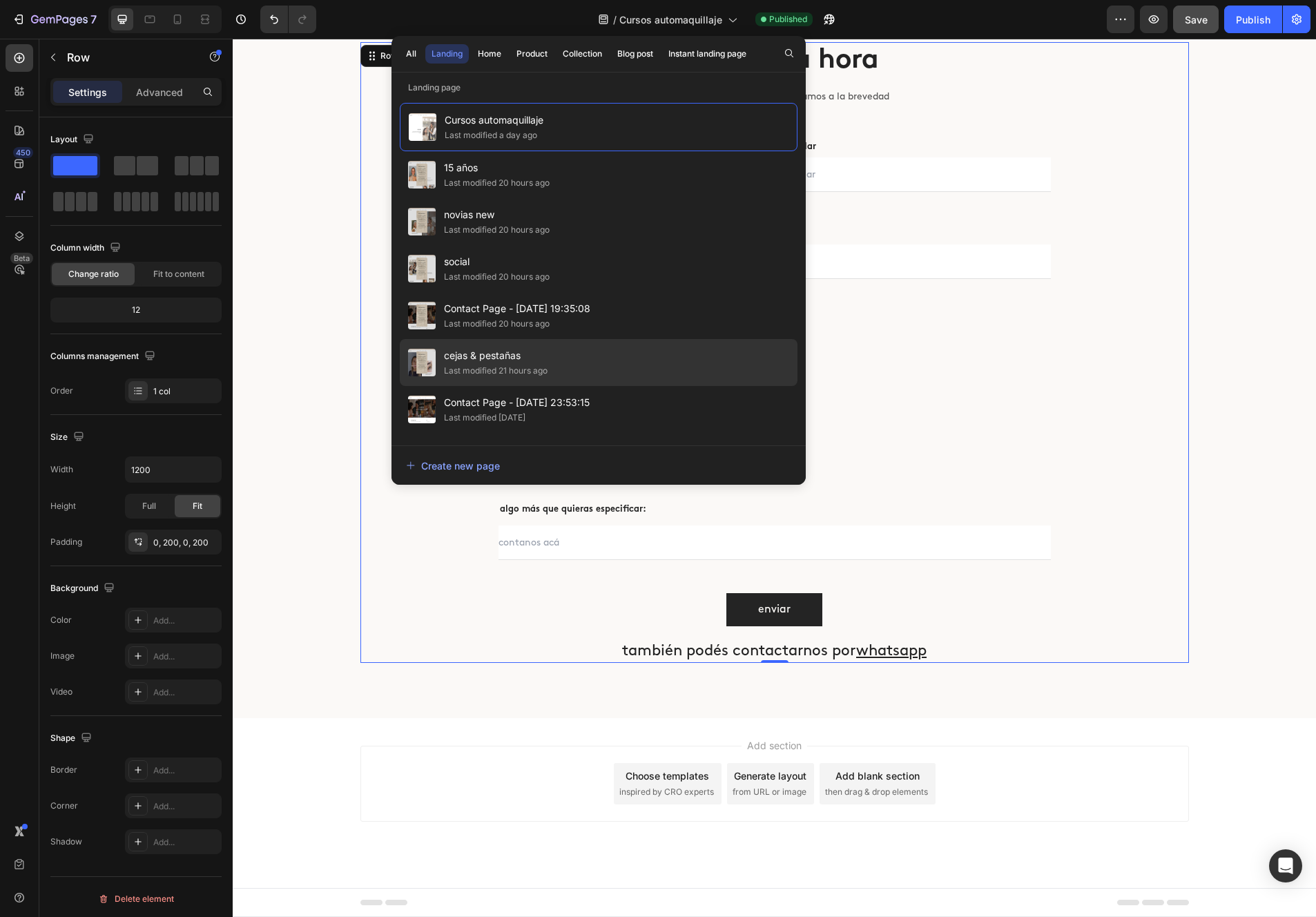
click at [596, 386] on div "[PERSON_NAME] & pestañas Last modified 21 hours ago" at bounding box center [599, 409] width 398 height 47
